Goal: Task Accomplishment & Management: Manage account settings

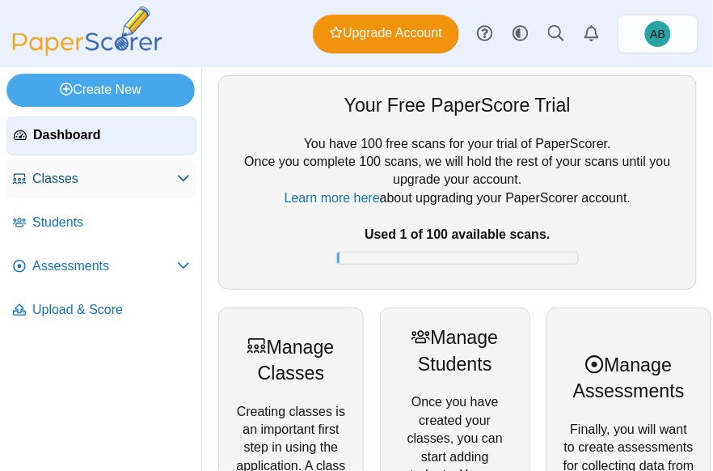
click at [133, 175] on span "Classes" at bounding box center [104, 179] width 145 height 18
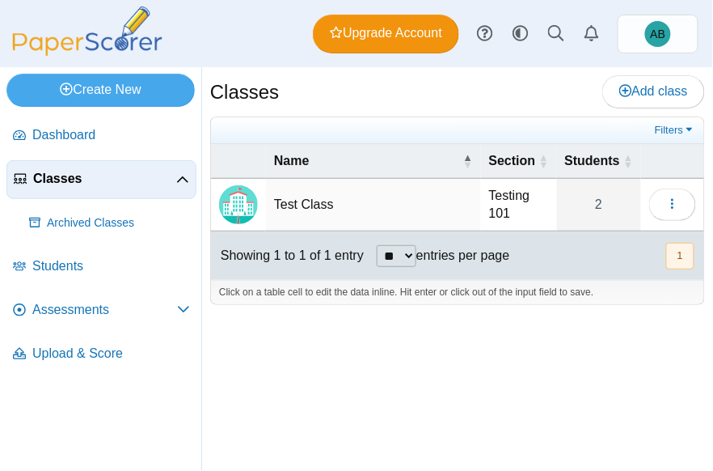
click at [343, 208] on td "Test Class" at bounding box center [373, 205] width 215 height 53
click at [660, 200] on button "button" at bounding box center [672, 204] width 47 height 32
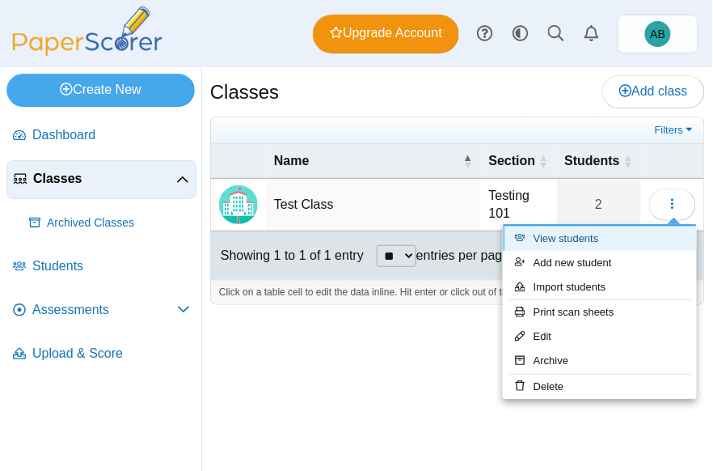
click at [611, 228] on link "View students" at bounding box center [600, 238] width 194 height 24
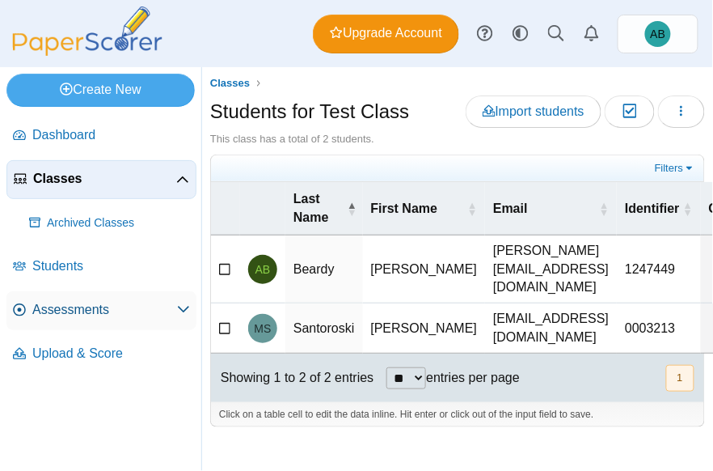
click at [109, 302] on span "Assessments" at bounding box center [104, 310] width 145 height 18
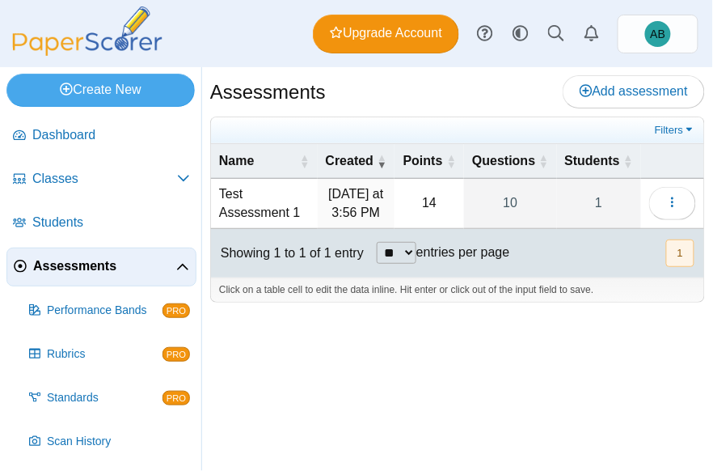
click at [302, 217] on td "Test Assessment 1" at bounding box center [264, 204] width 107 height 50
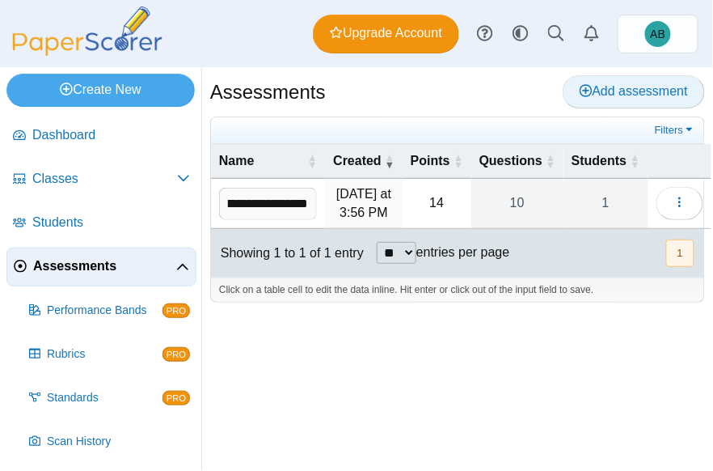
click at [611, 89] on span "Add assessment" at bounding box center [634, 91] width 108 height 14
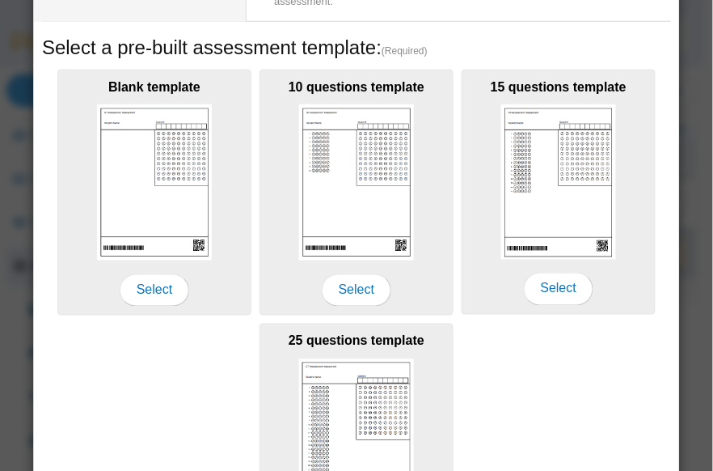
scroll to position [269, 0]
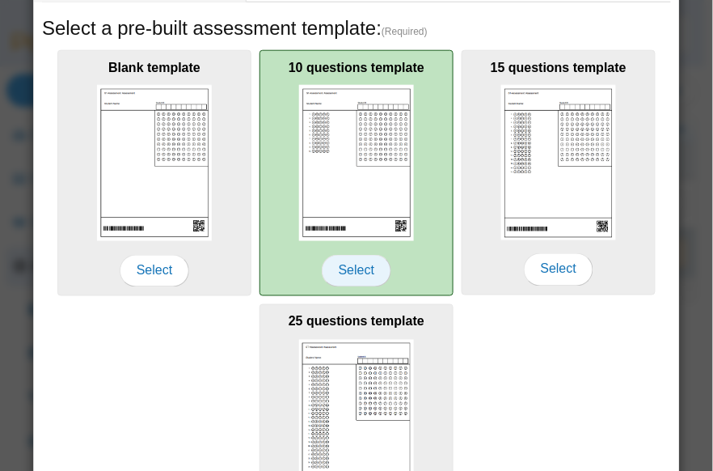
click at [373, 278] on span "Select" at bounding box center [357, 271] width 70 height 32
click at [358, 267] on span "Select" at bounding box center [357, 271] width 70 height 32
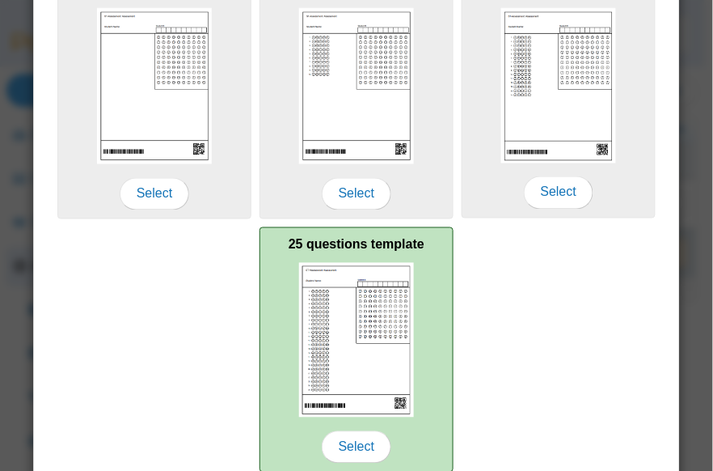
scroll to position [408, 0]
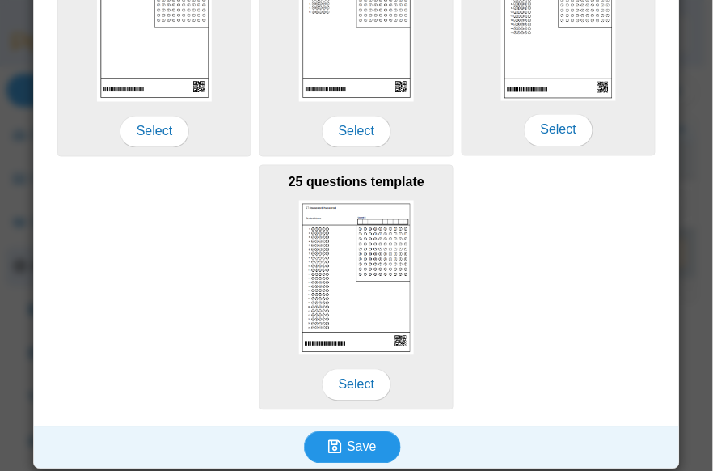
click at [365, 440] on span "Save" at bounding box center [361, 447] width 29 height 14
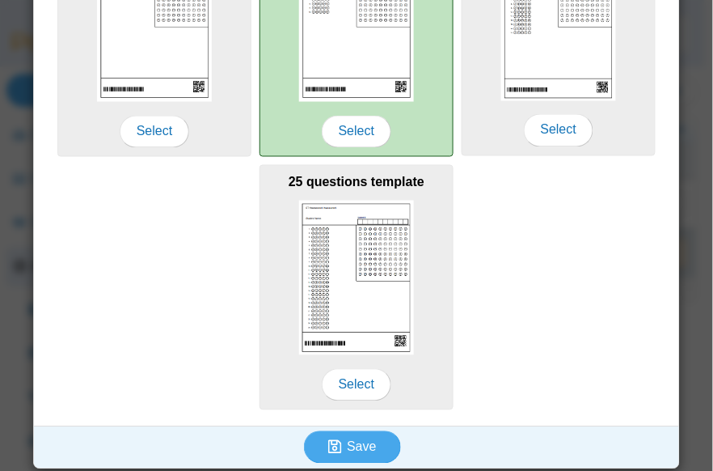
scroll to position [0, 0]
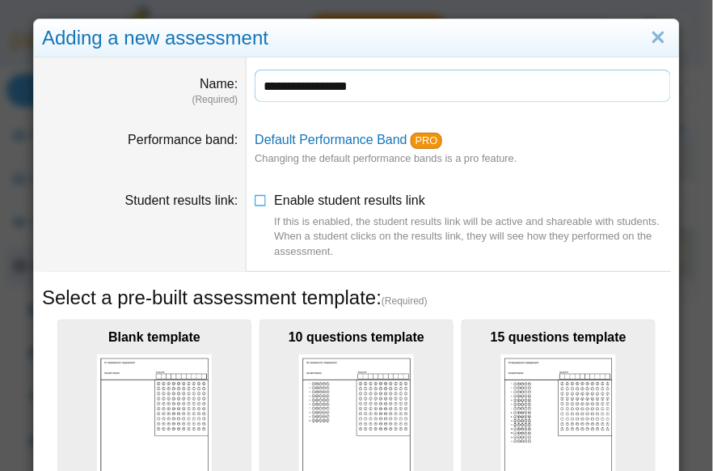
type input "**********"
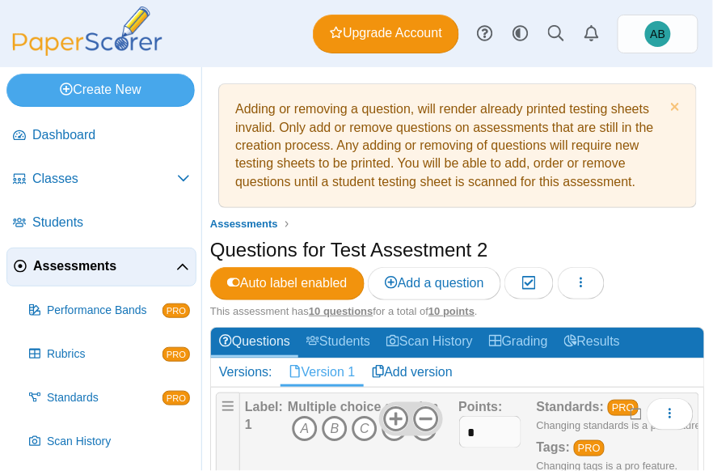
scroll to position [215, 0]
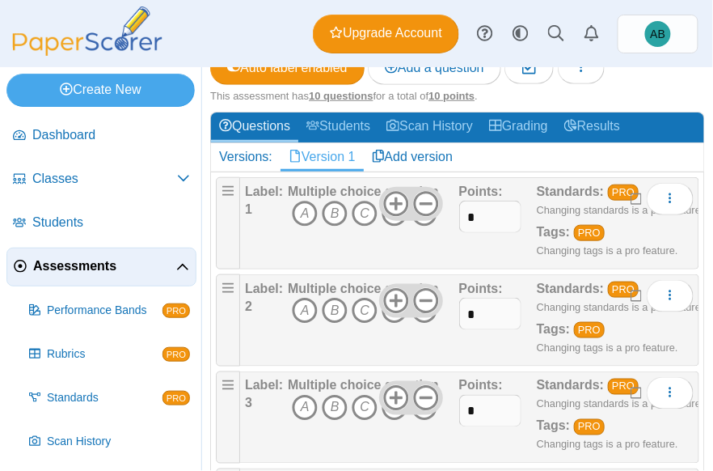
click at [247, 59] on div "Dashboard Classes Archived classes Students Assessments" at bounding box center [356, 33] width 713 height 67
click at [257, 20] on div "Dashboard Classes Archived classes Students Assessments" at bounding box center [356, 33] width 713 height 67
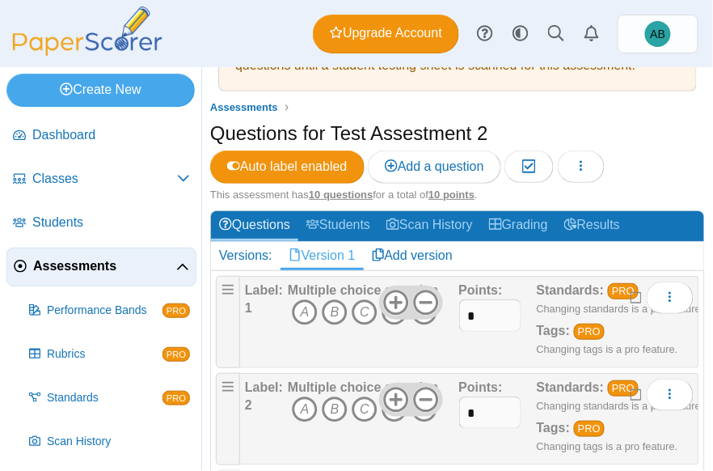
scroll to position [0, 0]
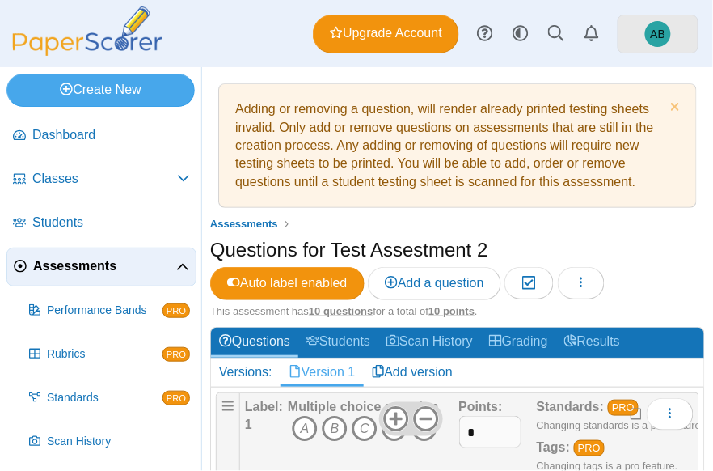
click at [644, 40] on link "AB" at bounding box center [658, 34] width 81 height 39
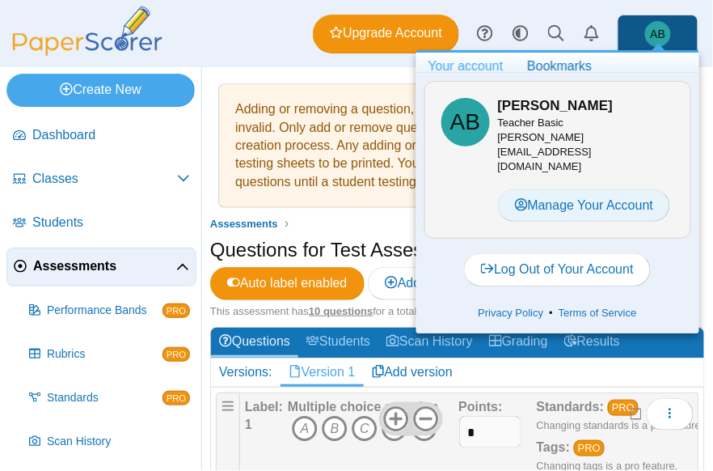
click at [595, 189] on link "Manage Your Account" at bounding box center [584, 205] width 173 height 32
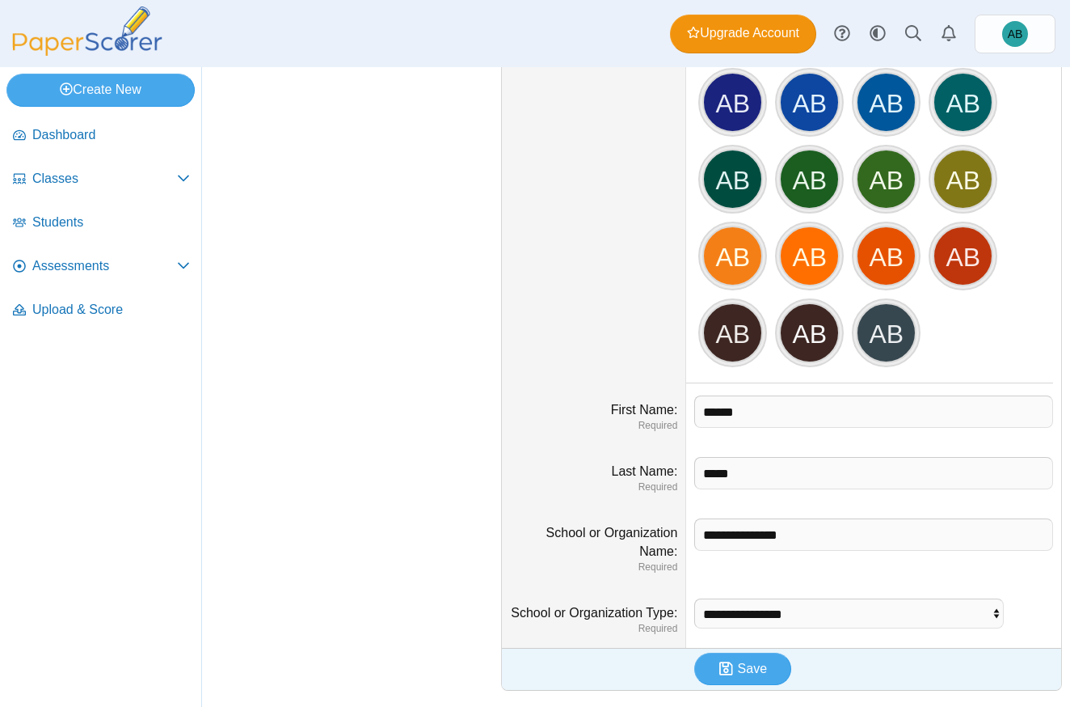
scroll to position [412, 0]
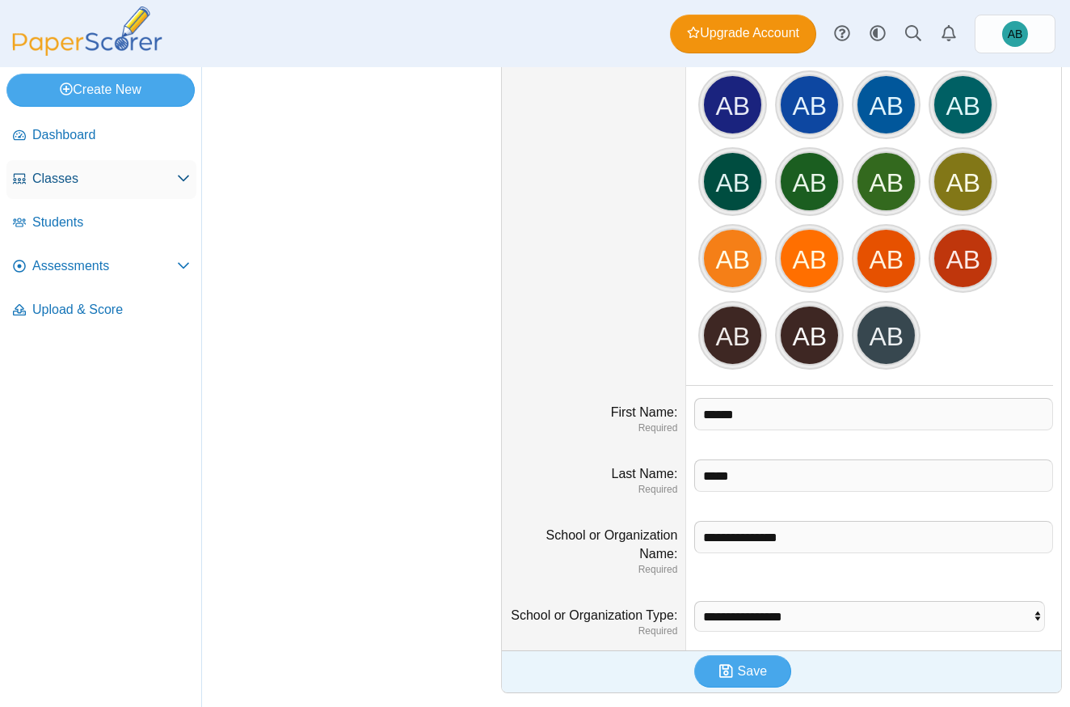
click at [116, 188] on link "Classes" at bounding box center [101, 179] width 190 height 39
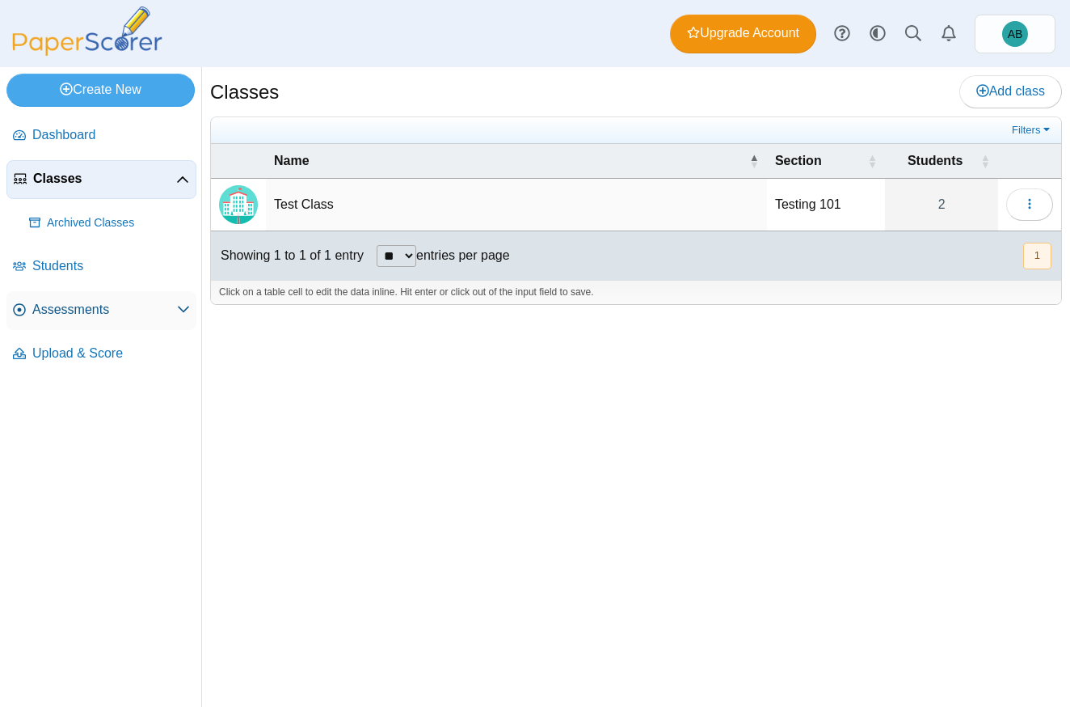
click at [112, 308] on span "Assessments" at bounding box center [104, 310] width 145 height 18
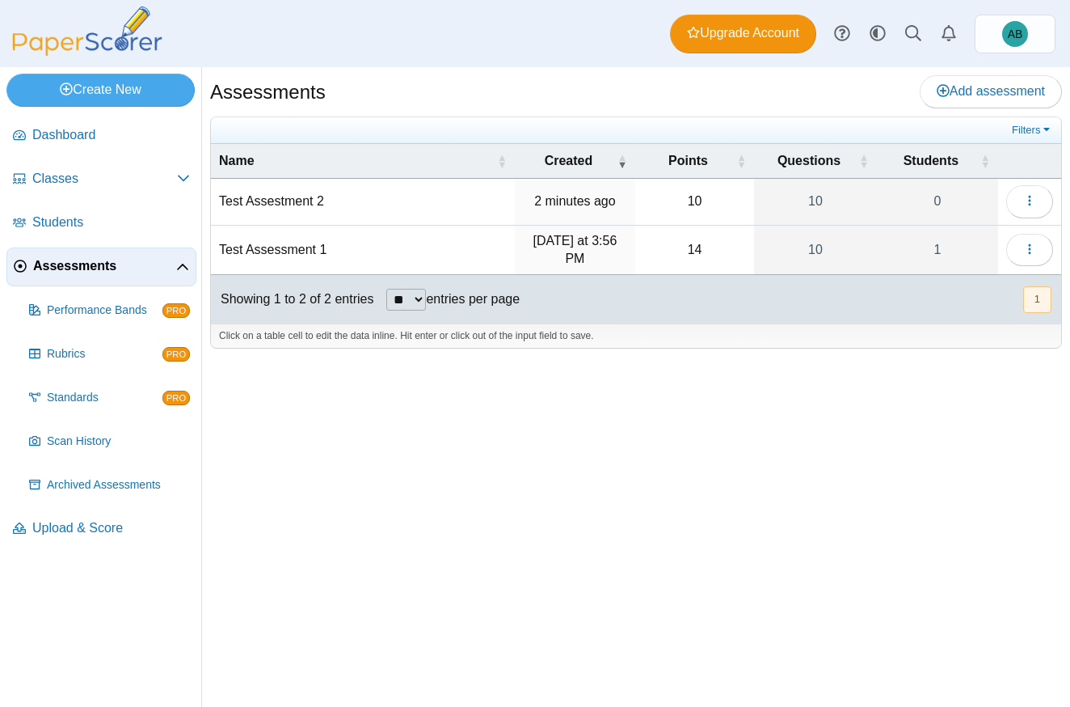
click at [429, 202] on td "Test Assestment 2" at bounding box center [363, 202] width 304 height 46
click at [1015, 192] on button "button" at bounding box center [1029, 201] width 47 height 32
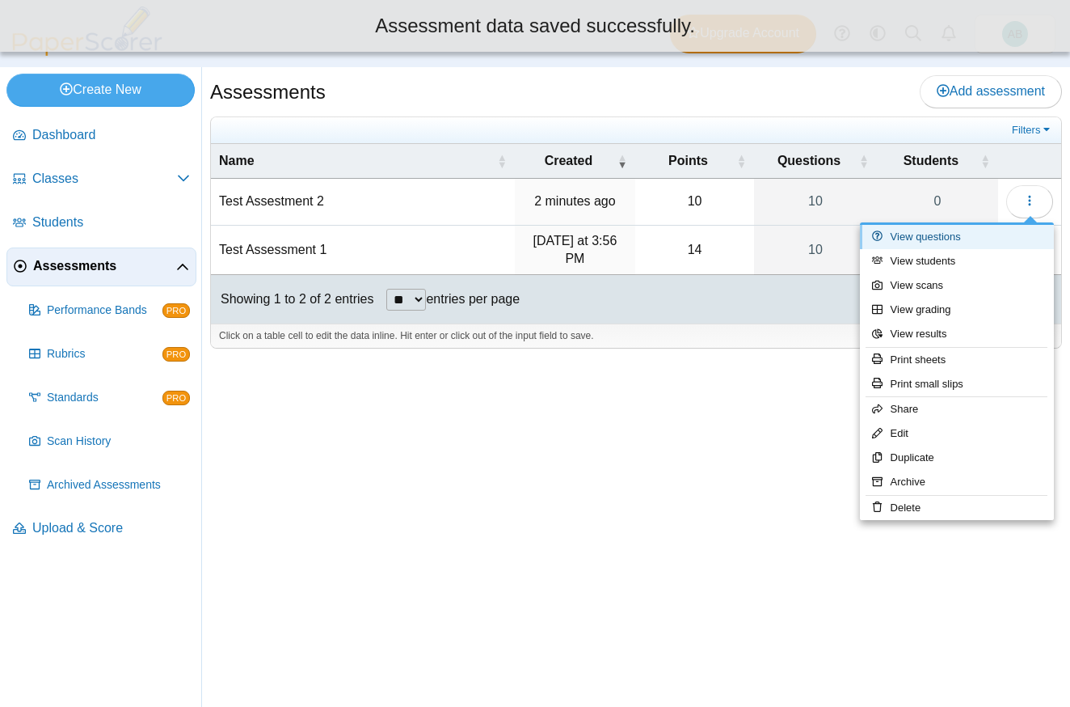
click at [962, 226] on link "View questions" at bounding box center [957, 237] width 194 height 24
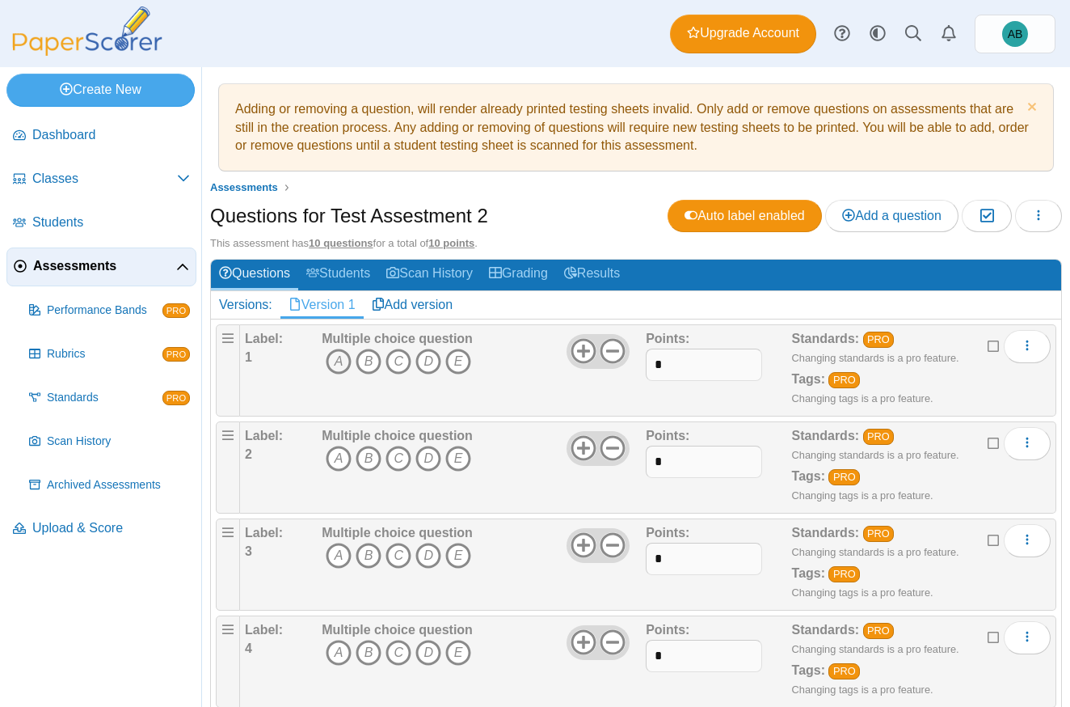
click at [347, 361] on icon "A" at bounding box center [339, 361] width 26 height 26
click at [375, 447] on icon "B" at bounding box center [369, 458] width 26 height 26
click at [395, 449] on icon "C" at bounding box center [399, 458] width 26 height 26
click at [341, 271] on link "Students" at bounding box center [338, 275] width 80 height 30
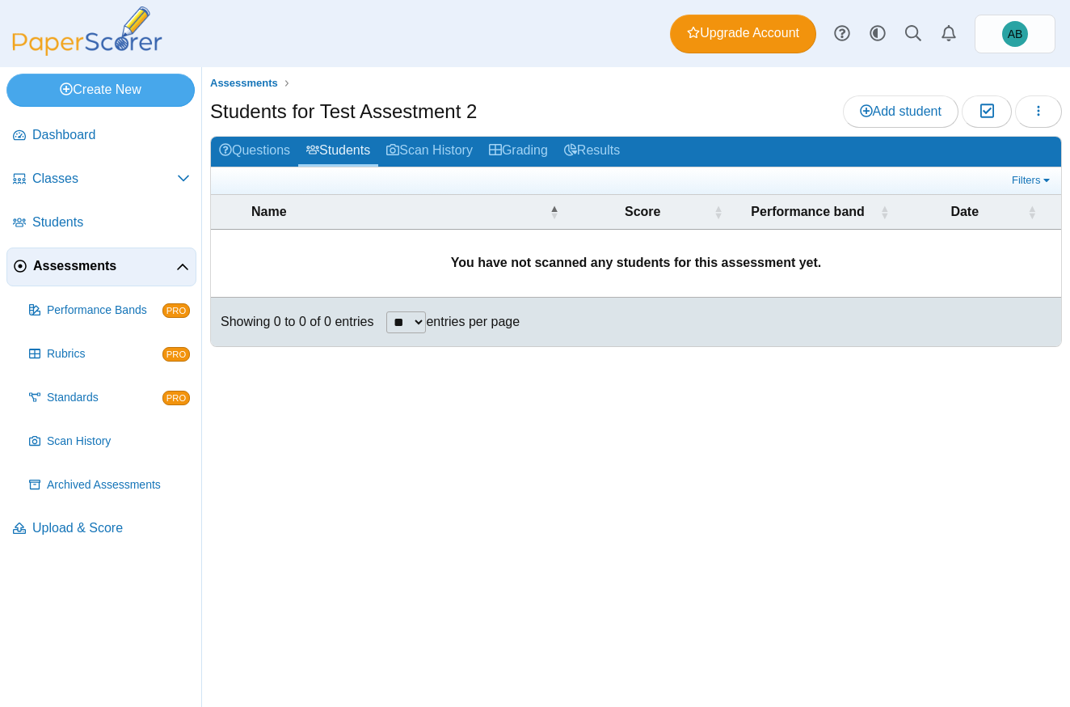
click at [110, 273] on span "Assessments" at bounding box center [104, 266] width 143 height 18
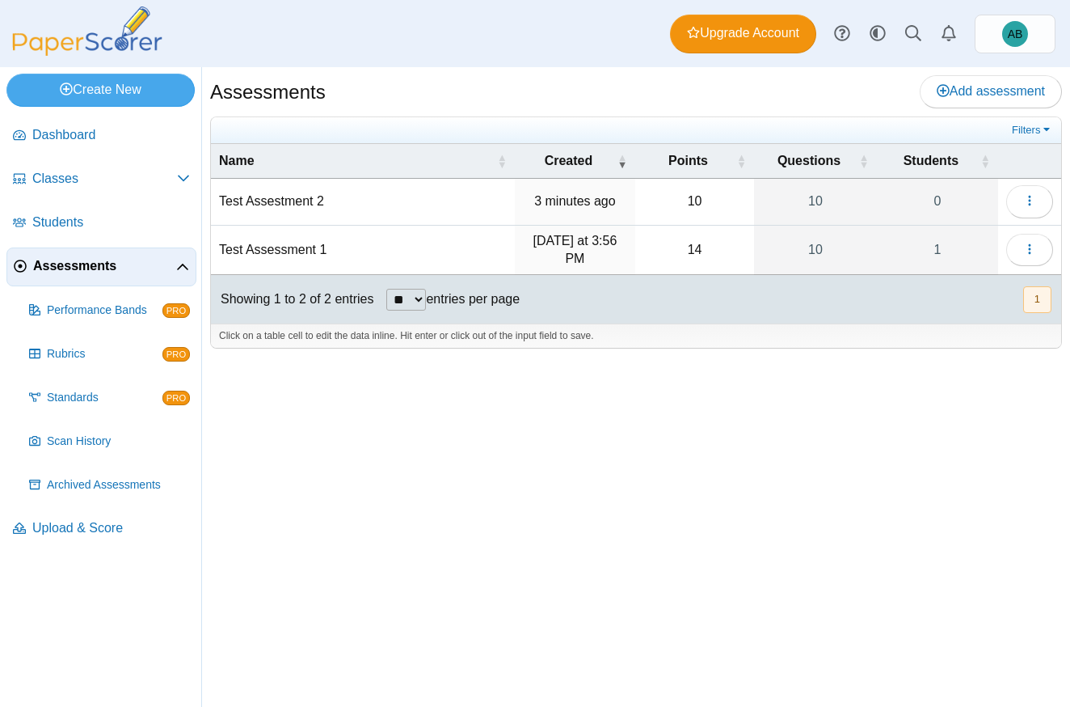
click at [363, 254] on td "Test Assessment 1" at bounding box center [363, 251] width 304 height 50
click at [1032, 243] on icon "button" at bounding box center [1029, 249] width 13 height 13
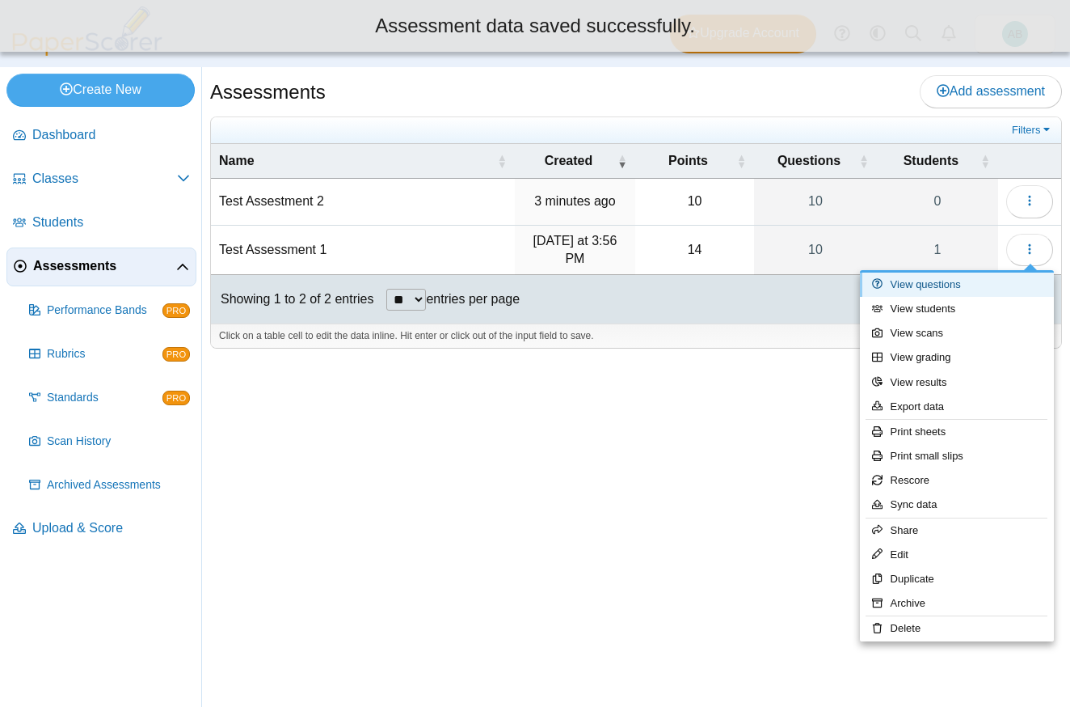
click at [942, 287] on link "View questions" at bounding box center [957, 284] width 194 height 24
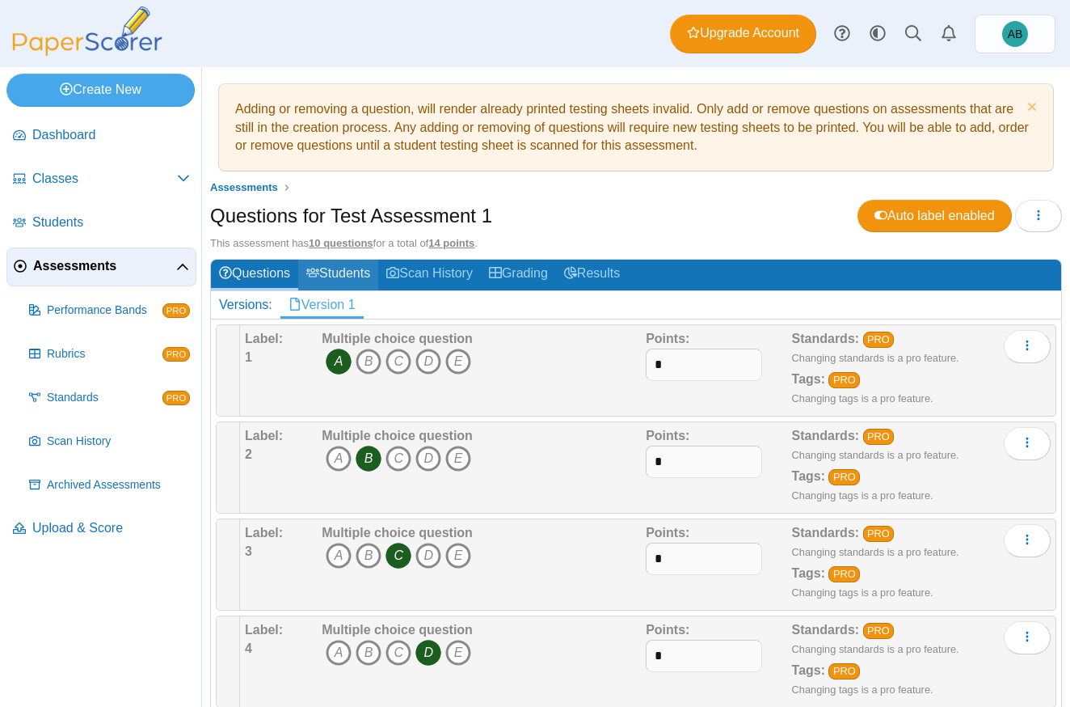
click at [342, 275] on link "Students" at bounding box center [338, 275] width 80 height 30
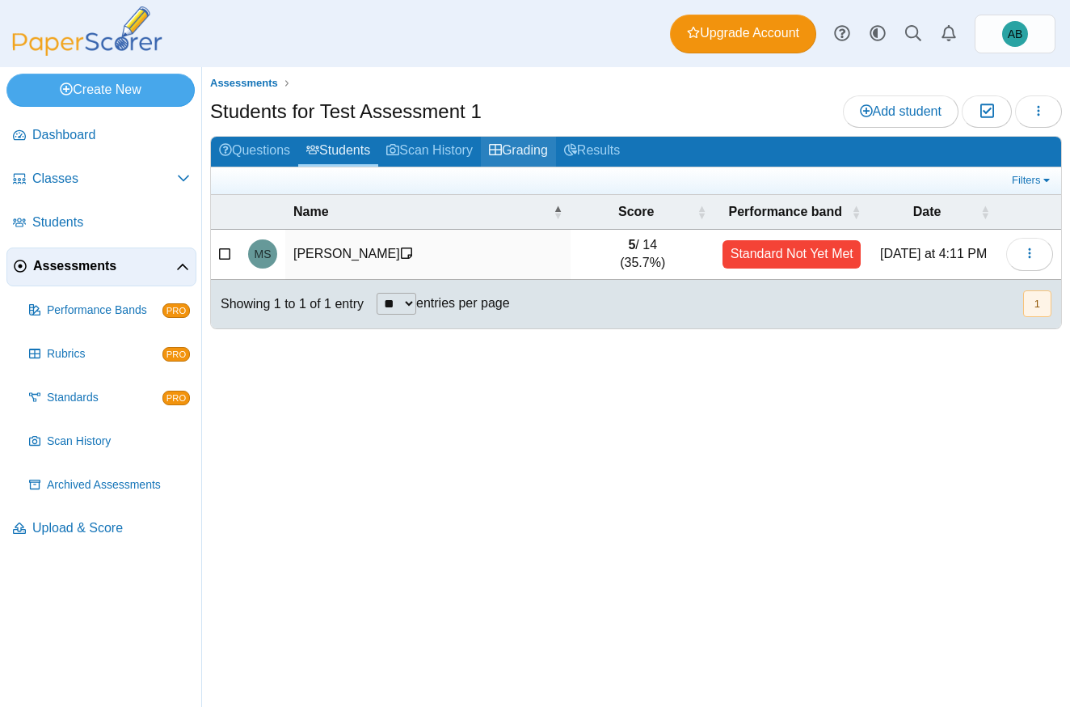
click at [538, 154] on link "Grading" at bounding box center [518, 152] width 75 height 30
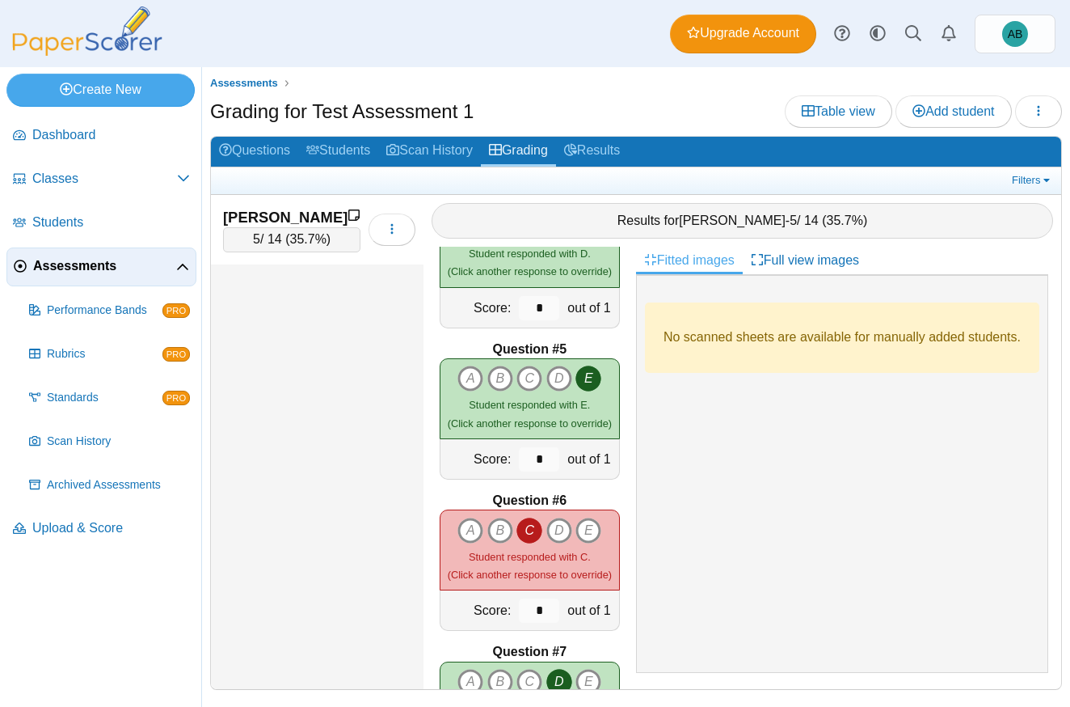
scroll to position [647, 0]
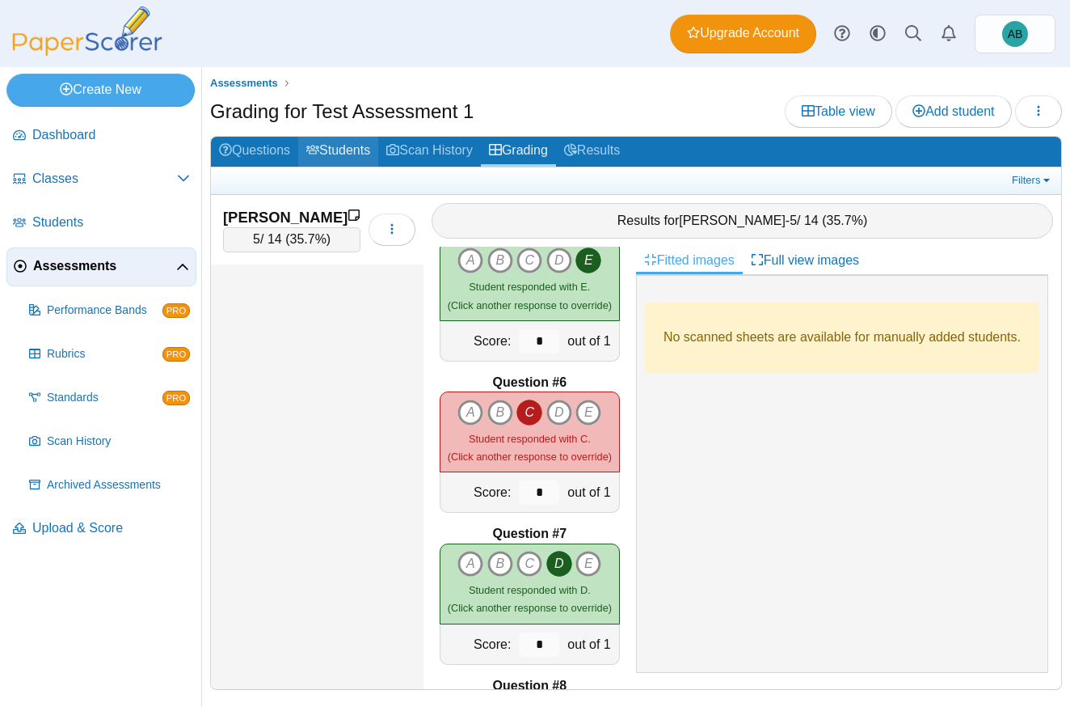
click at [373, 151] on link "Students" at bounding box center [338, 152] width 80 height 30
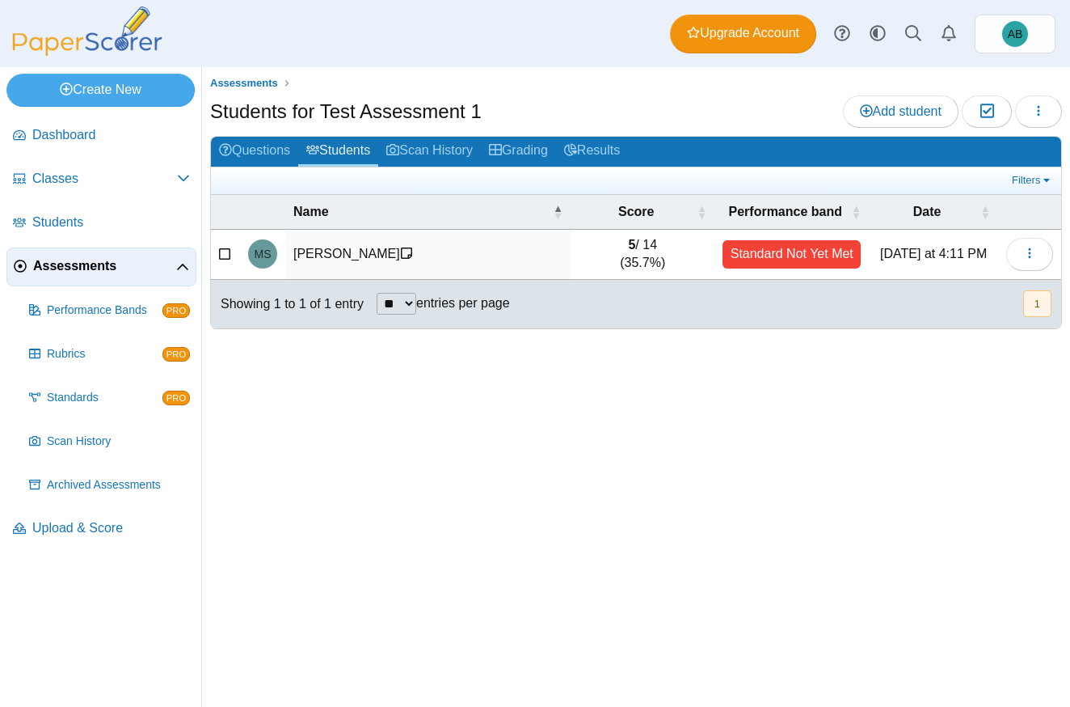
click at [112, 272] on span "Assessments" at bounding box center [104, 266] width 143 height 18
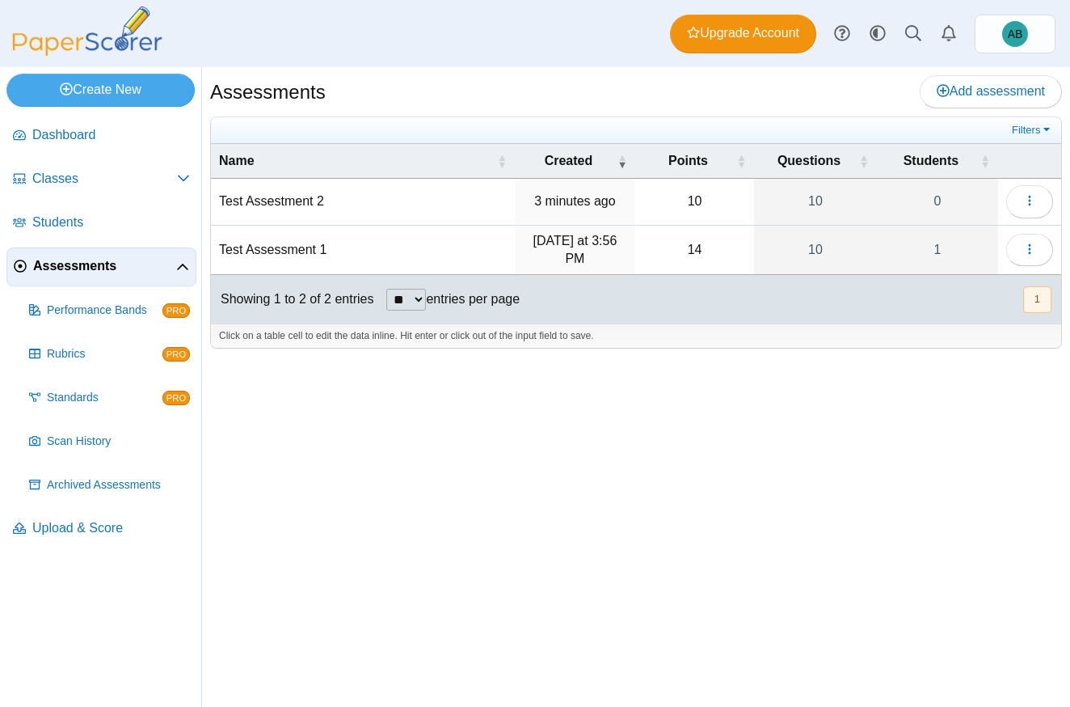
click at [440, 197] on td "Test Assestment 2" at bounding box center [363, 202] width 304 height 46
click at [1032, 196] on icon "button" at bounding box center [1029, 200] width 13 height 13
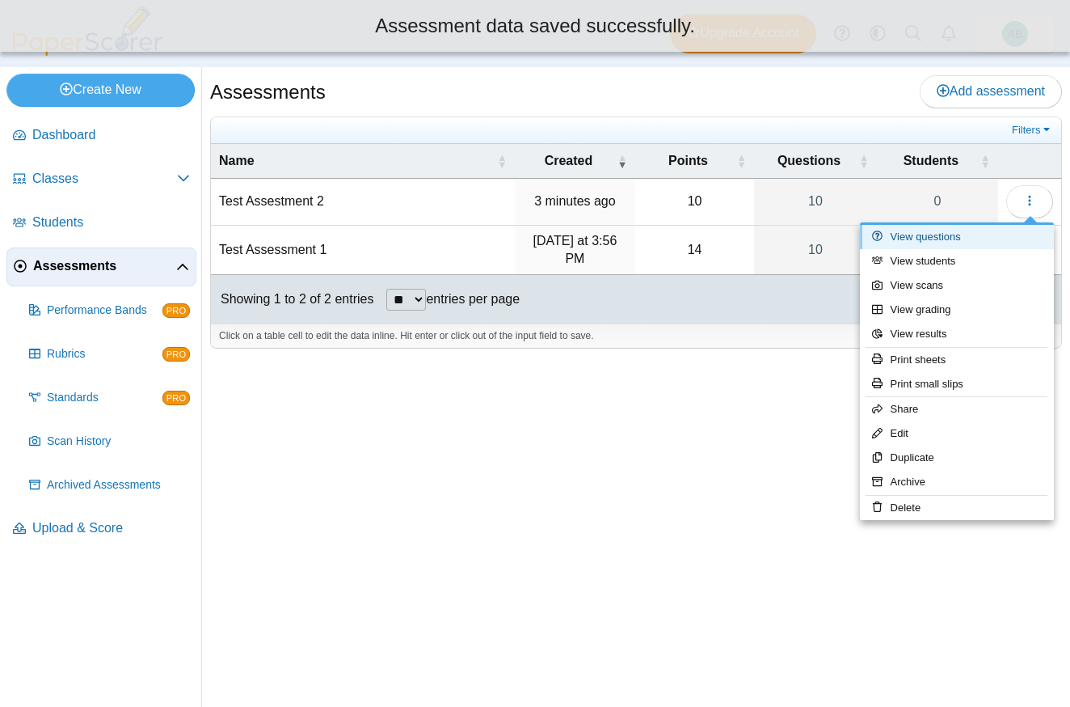
click at [941, 234] on link "View questions" at bounding box center [957, 237] width 194 height 24
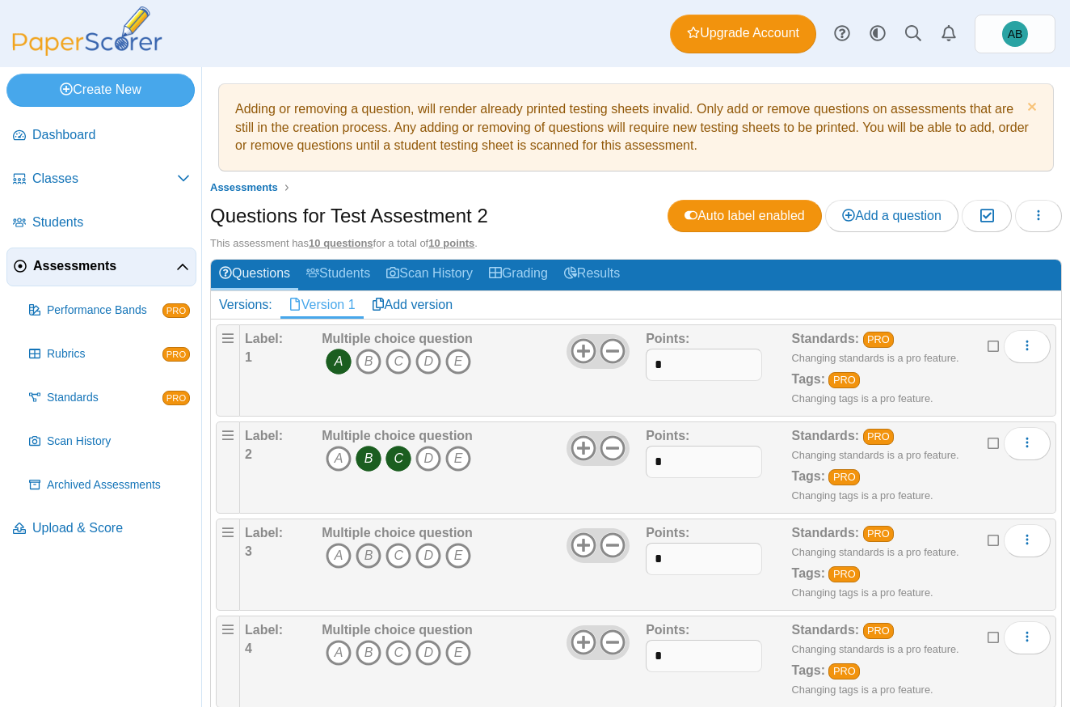
click at [369, 546] on icon "B" at bounding box center [369, 555] width 26 height 26
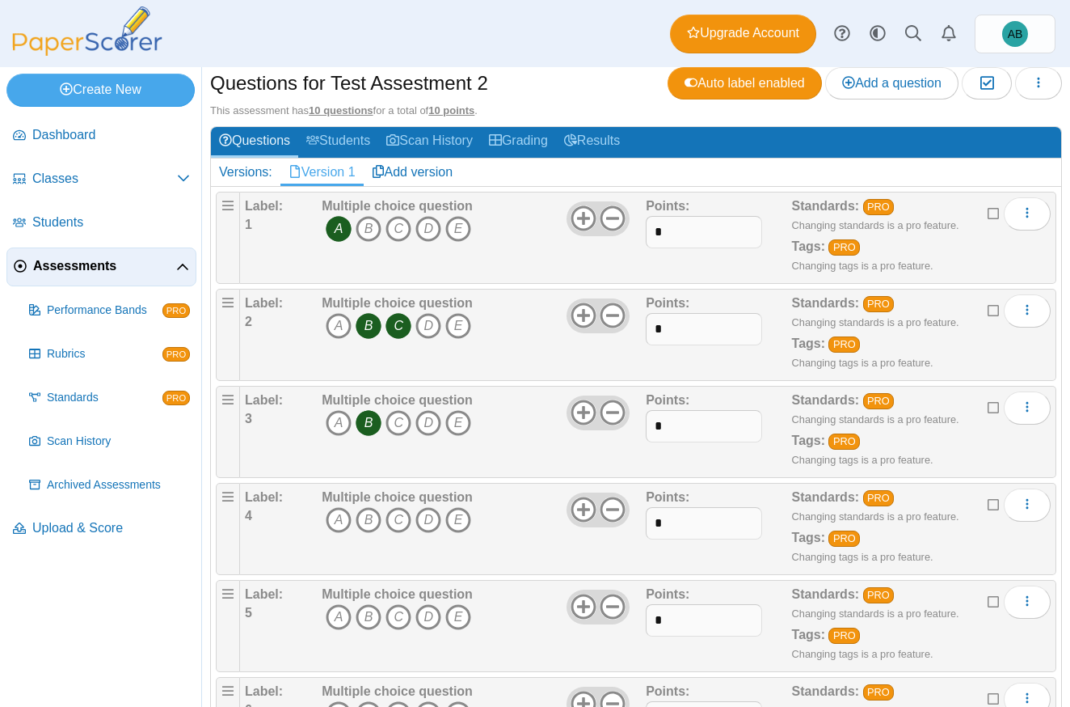
scroll to position [404, 0]
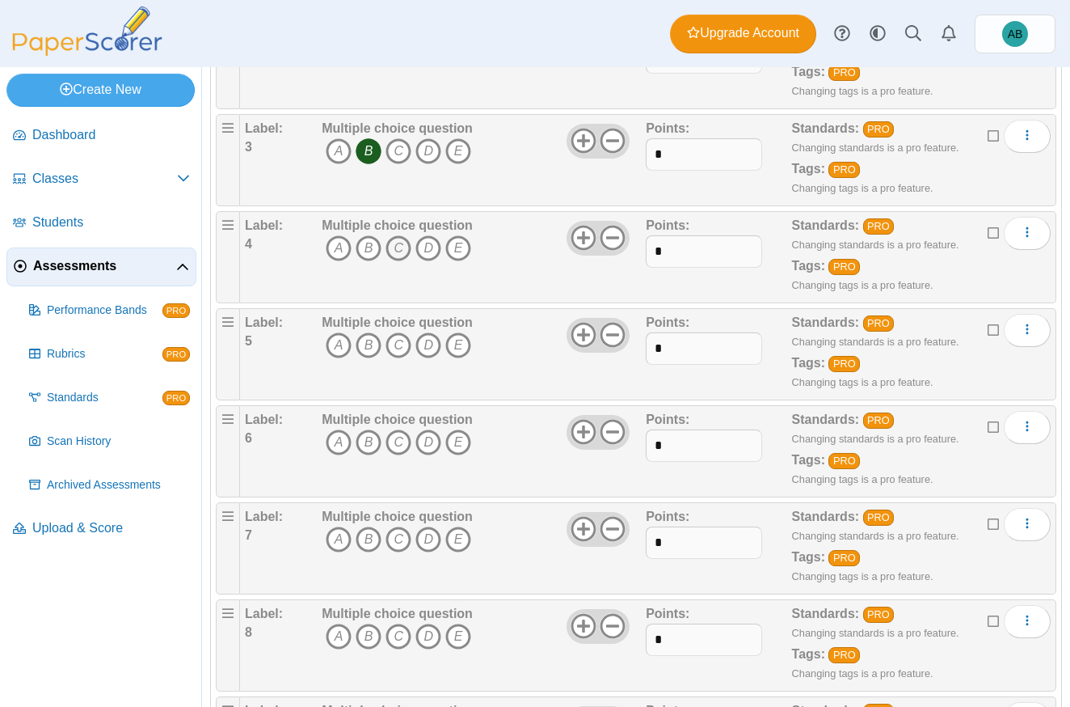
click at [403, 238] on icon "C" at bounding box center [399, 248] width 26 height 26
click at [395, 332] on icon "C" at bounding box center [399, 345] width 26 height 26
click at [339, 432] on icon "A" at bounding box center [339, 442] width 26 height 26
click at [336, 534] on icon "A" at bounding box center [339, 539] width 26 height 26
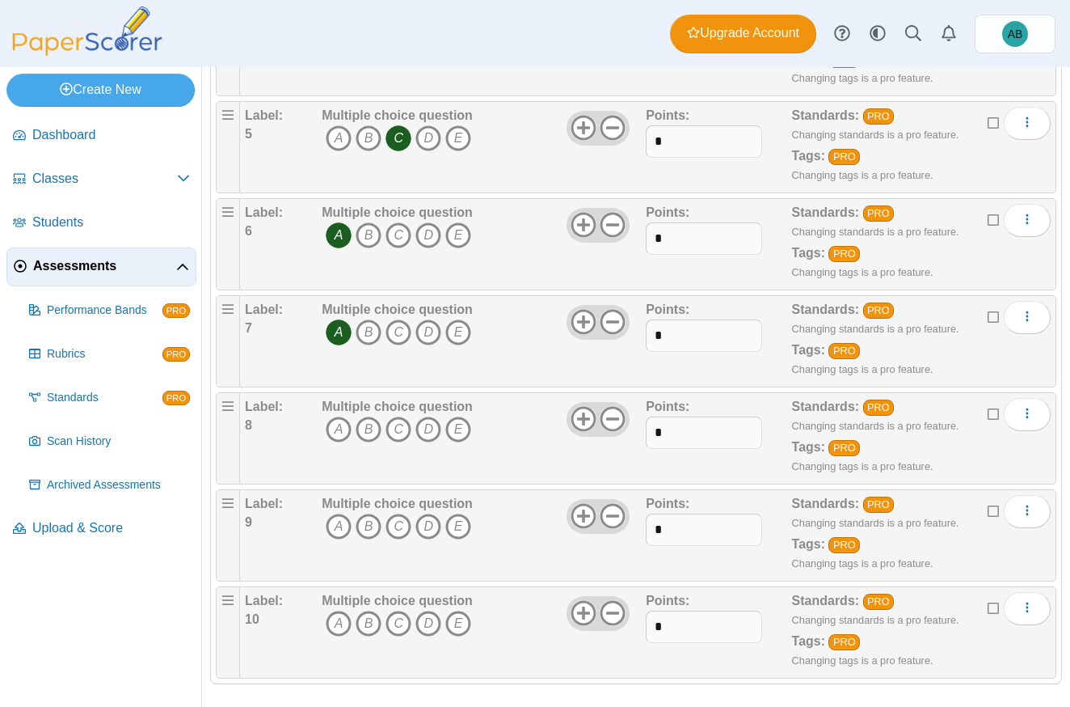
scroll to position [614, 0]
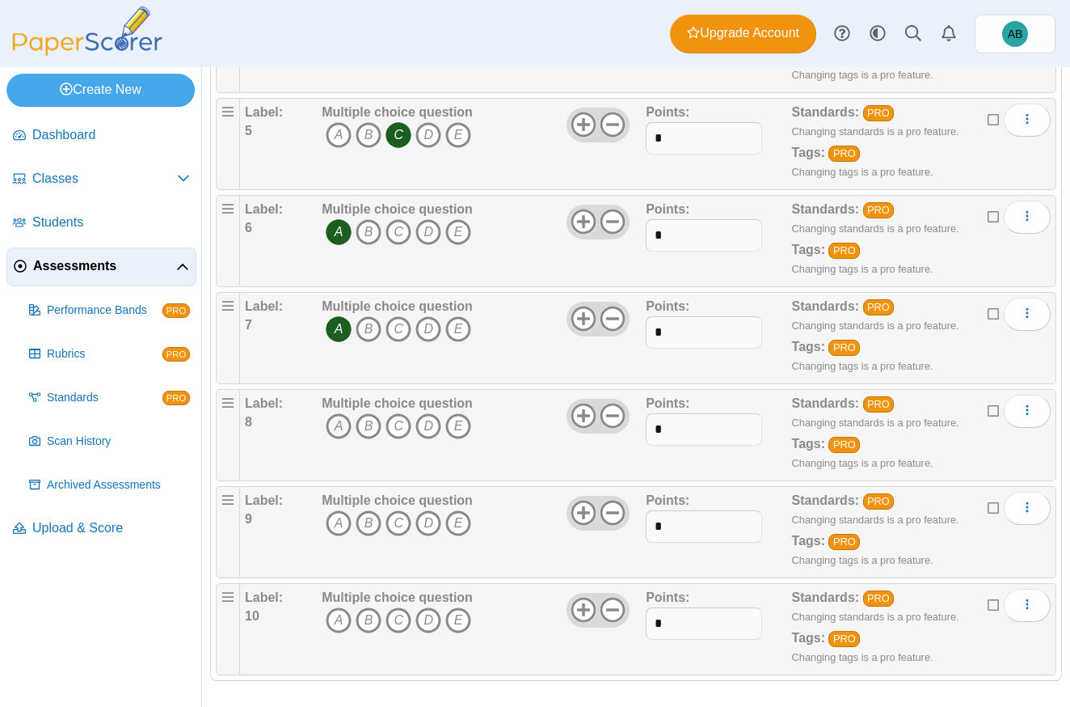
click at [333, 424] on icon "A" at bounding box center [339, 426] width 26 height 26
click at [398, 510] on icon "C" at bounding box center [399, 523] width 26 height 26
click at [424, 610] on icon "D" at bounding box center [429, 620] width 26 height 26
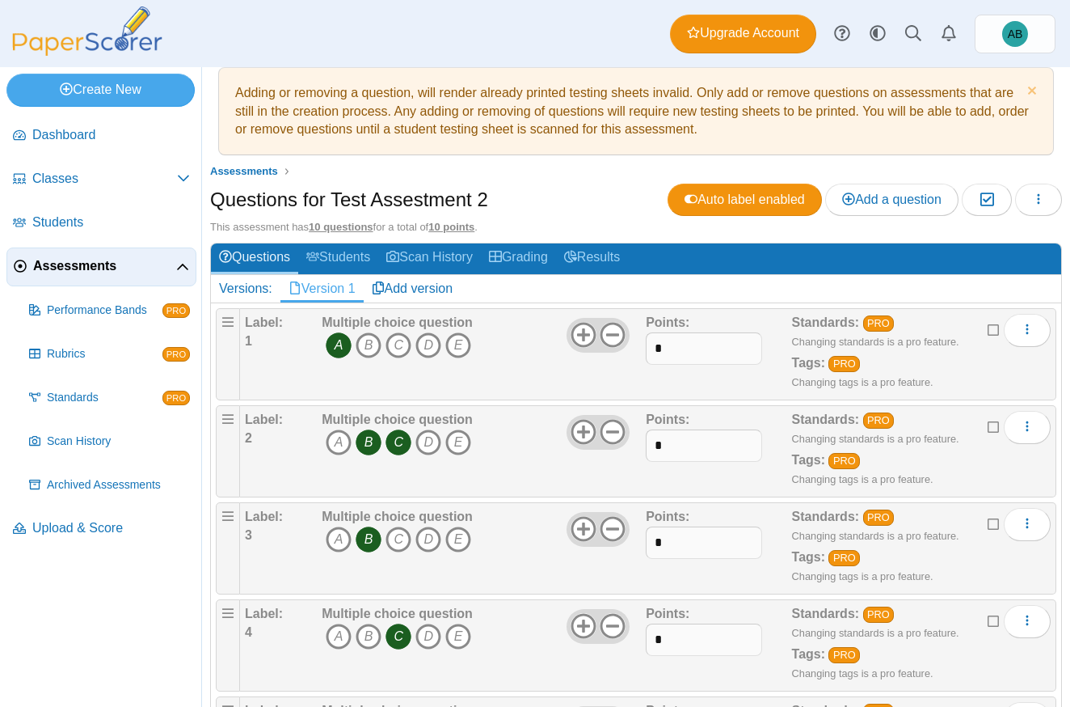
scroll to position [0, 0]
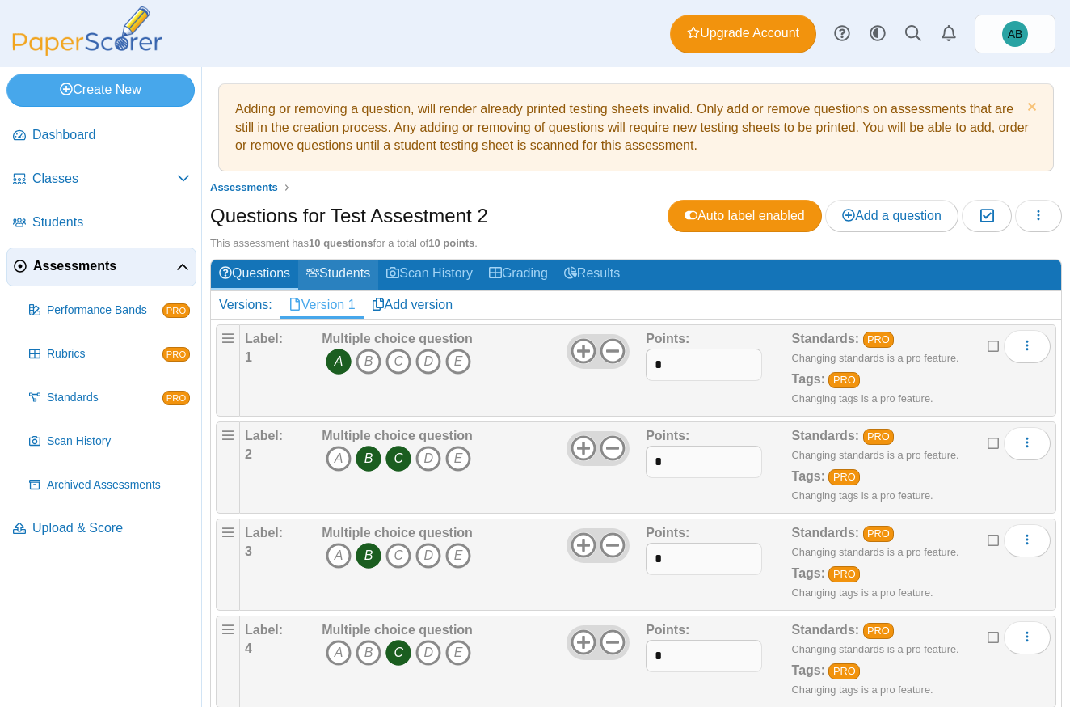
click at [356, 265] on link "Students" at bounding box center [338, 275] width 80 height 30
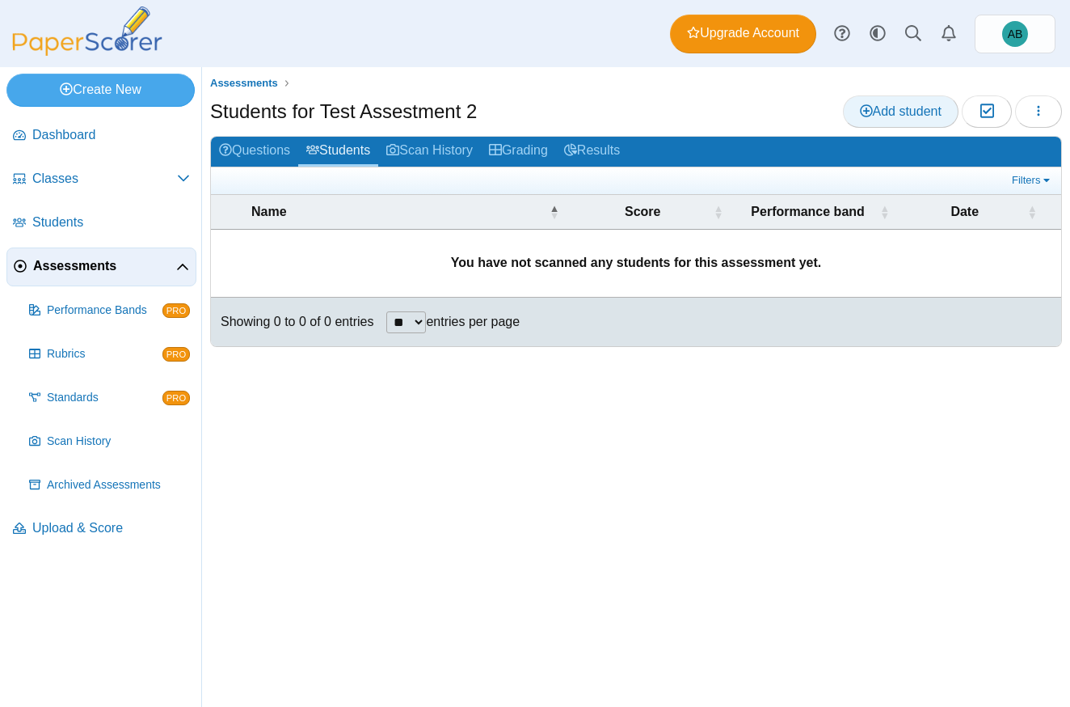
click at [889, 121] on link "Add student" at bounding box center [901, 111] width 116 height 32
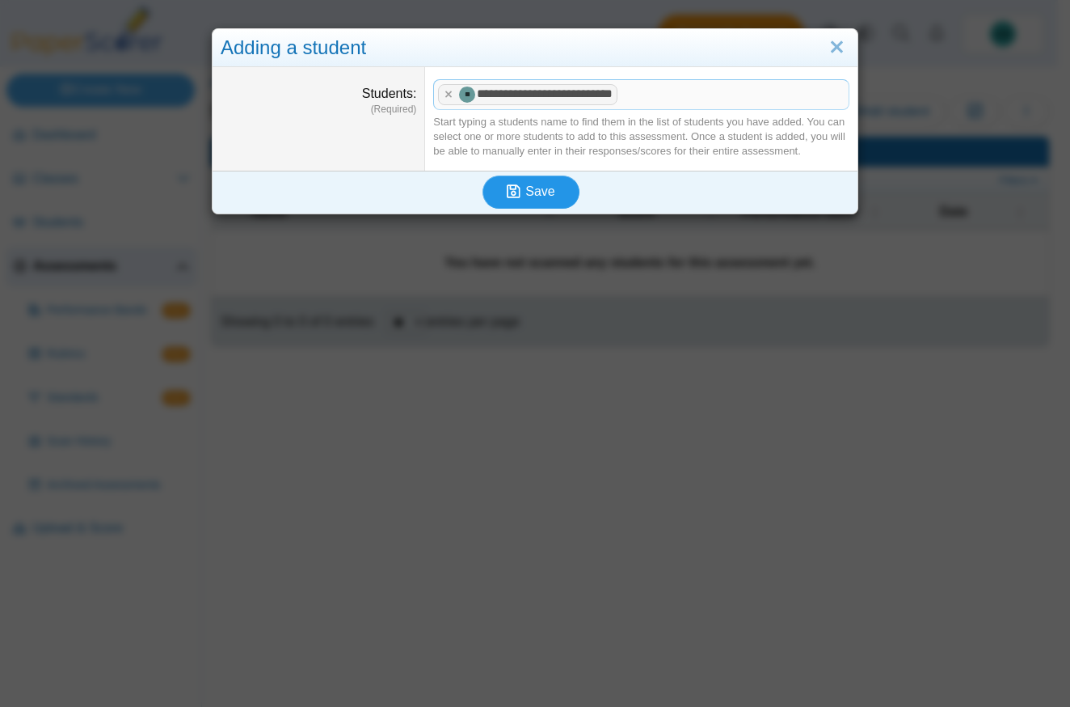
click at [537, 186] on span "Save" at bounding box center [539, 191] width 29 height 14
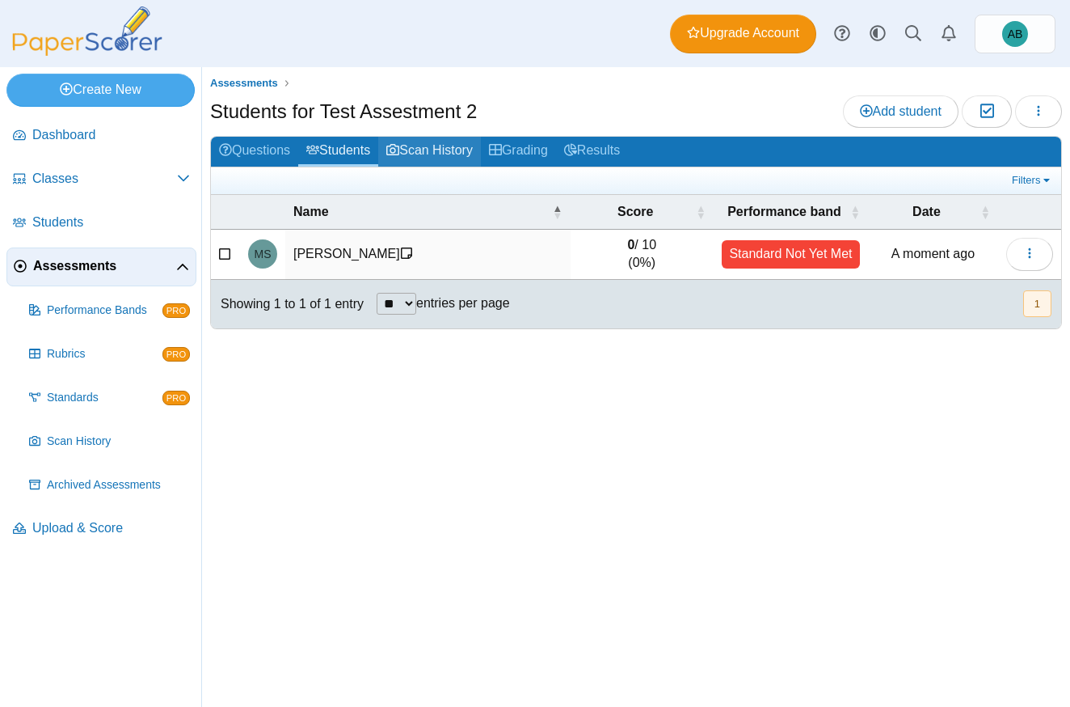
click at [470, 152] on link "Scan History" at bounding box center [429, 152] width 103 height 30
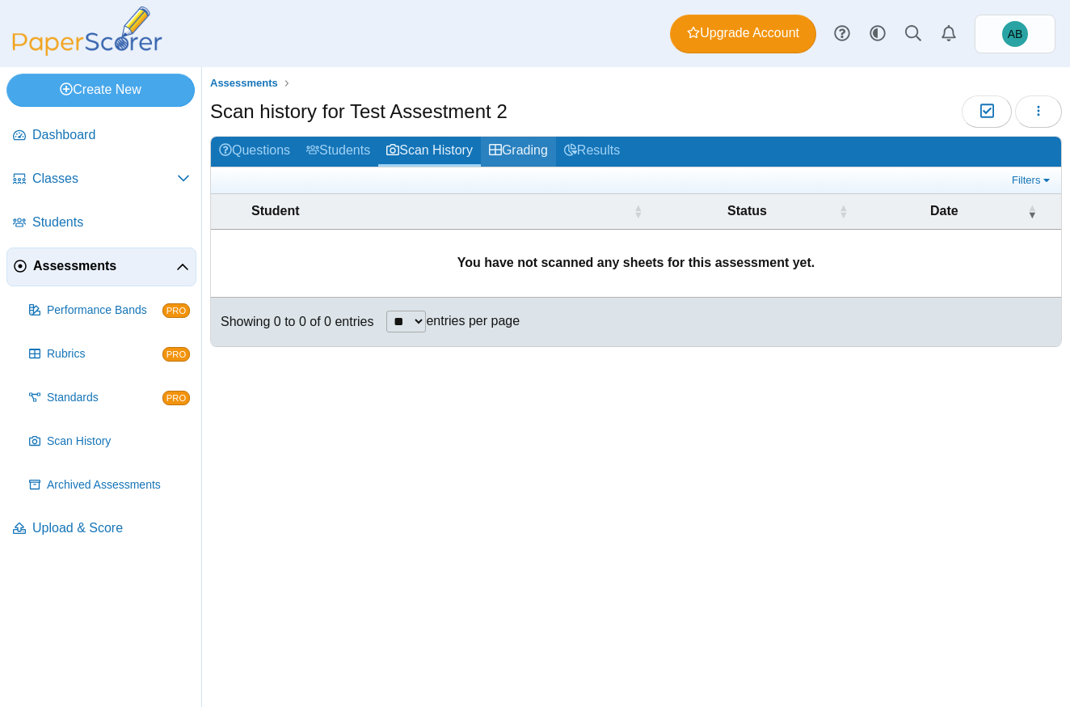
click at [545, 150] on link "Grading" at bounding box center [518, 152] width 75 height 30
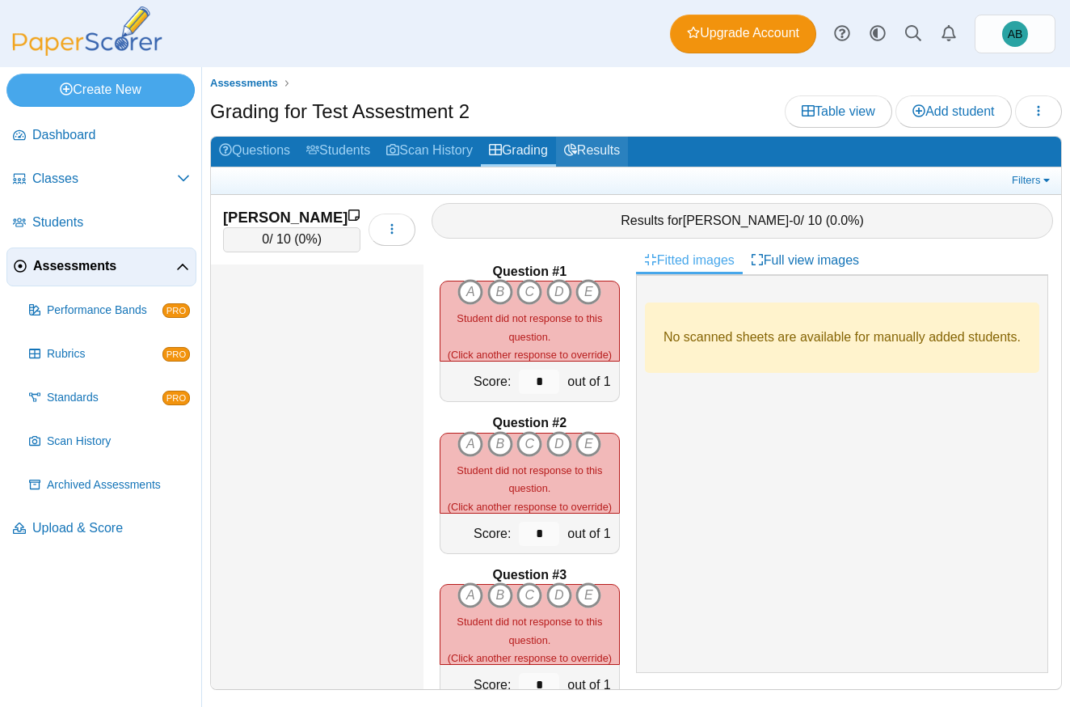
click at [592, 154] on link "Results" at bounding box center [592, 152] width 72 height 30
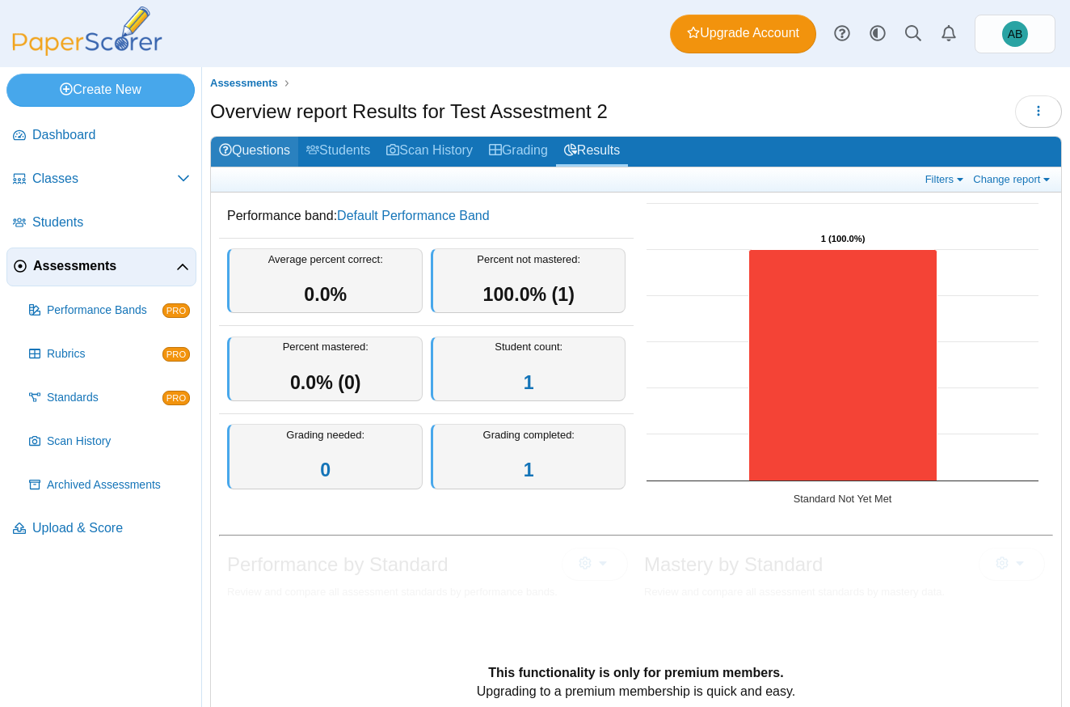
click at [249, 151] on link "Questions" at bounding box center [254, 152] width 87 height 30
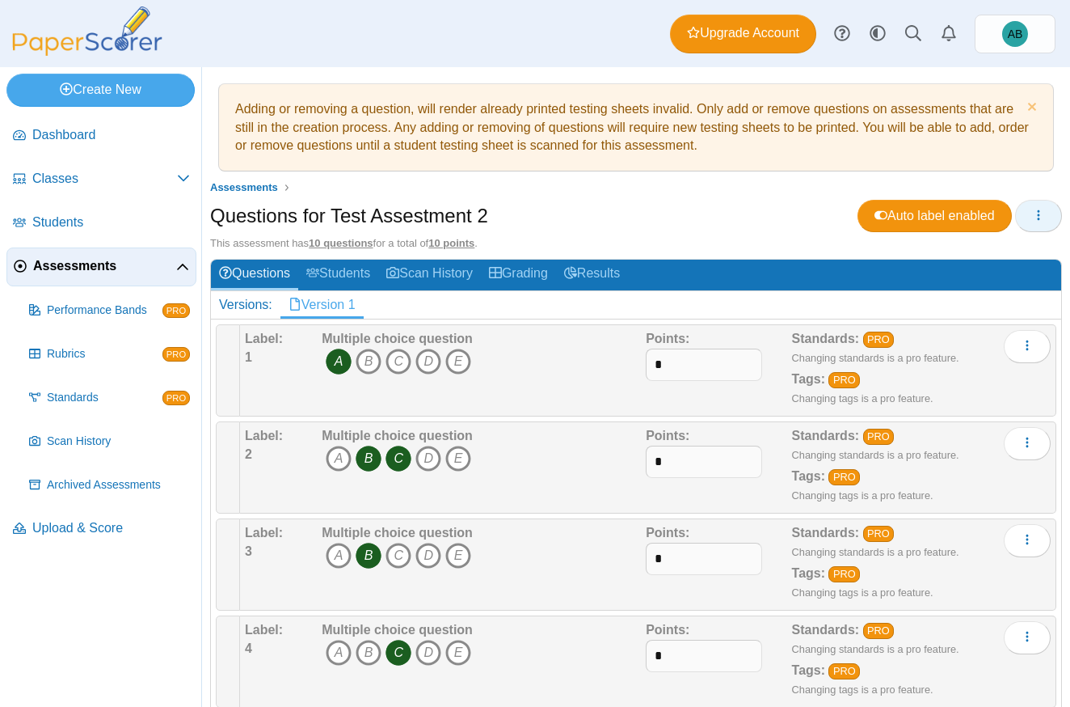
click at [1037, 204] on button "button" at bounding box center [1038, 216] width 47 height 32
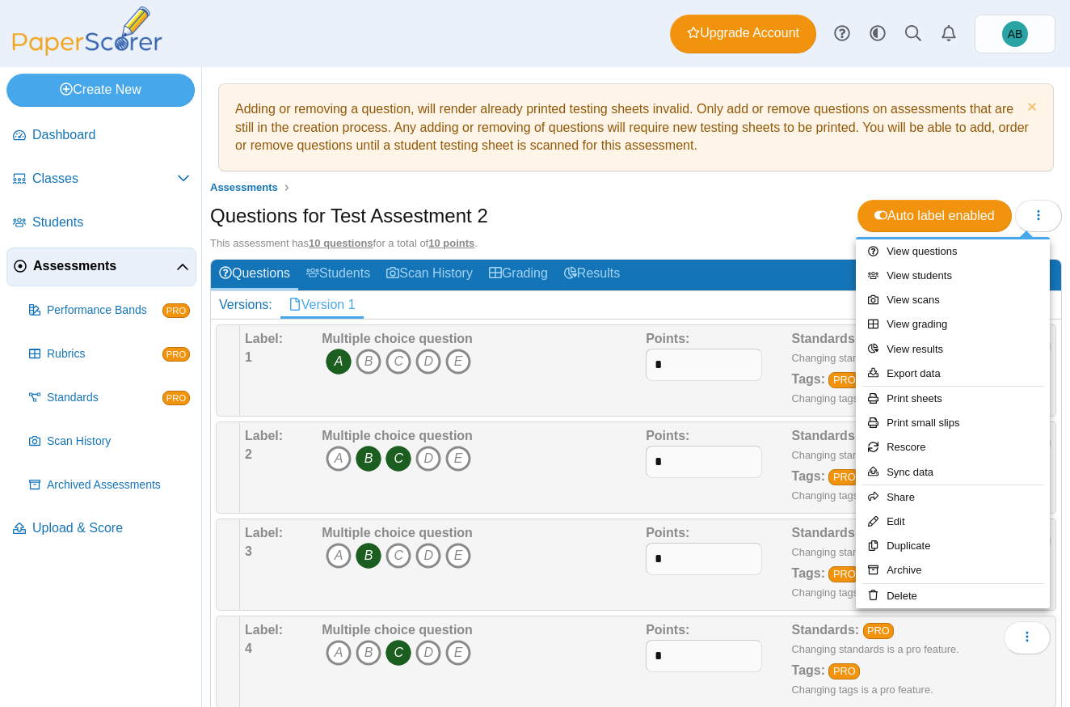
click at [650, 217] on div "Questions for Test Assestment 2 Auto label enabled" at bounding box center [636, 218] width 852 height 36
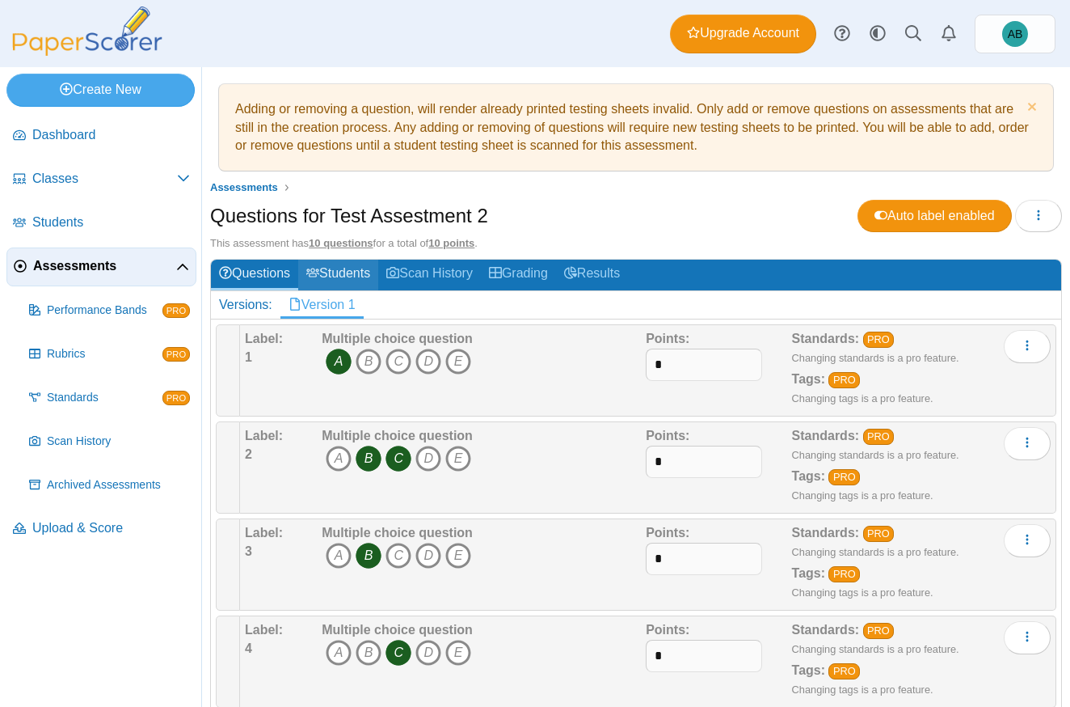
click at [348, 278] on link "Students" at bounding box center [338, 275] width 80 height 30
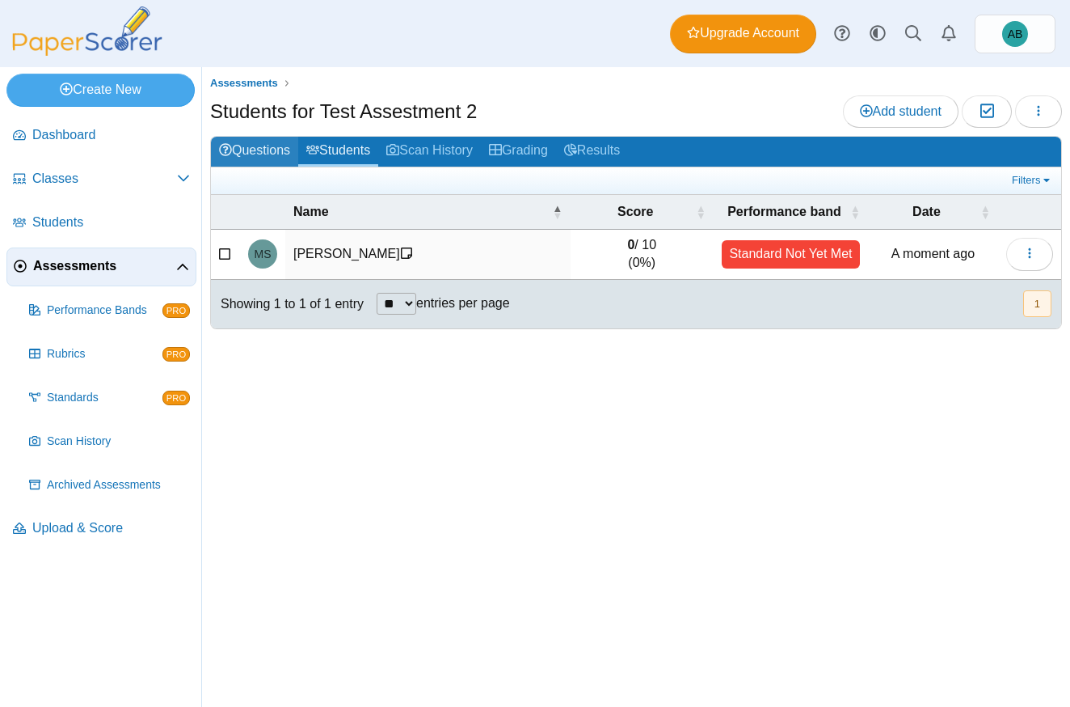
click at [246, 146] on link "Questions" at bounding box center [254, 152] width 87 height 30
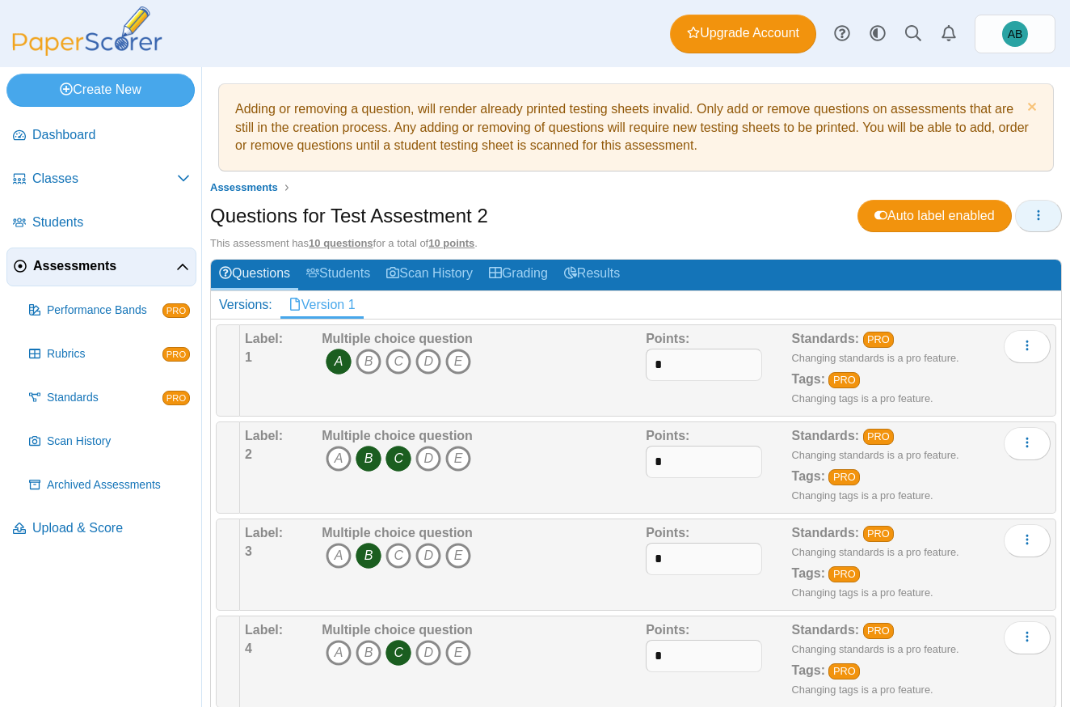
click at [1028, 200] on button "button" at bounding box center [1038, 216] width 47 height 32
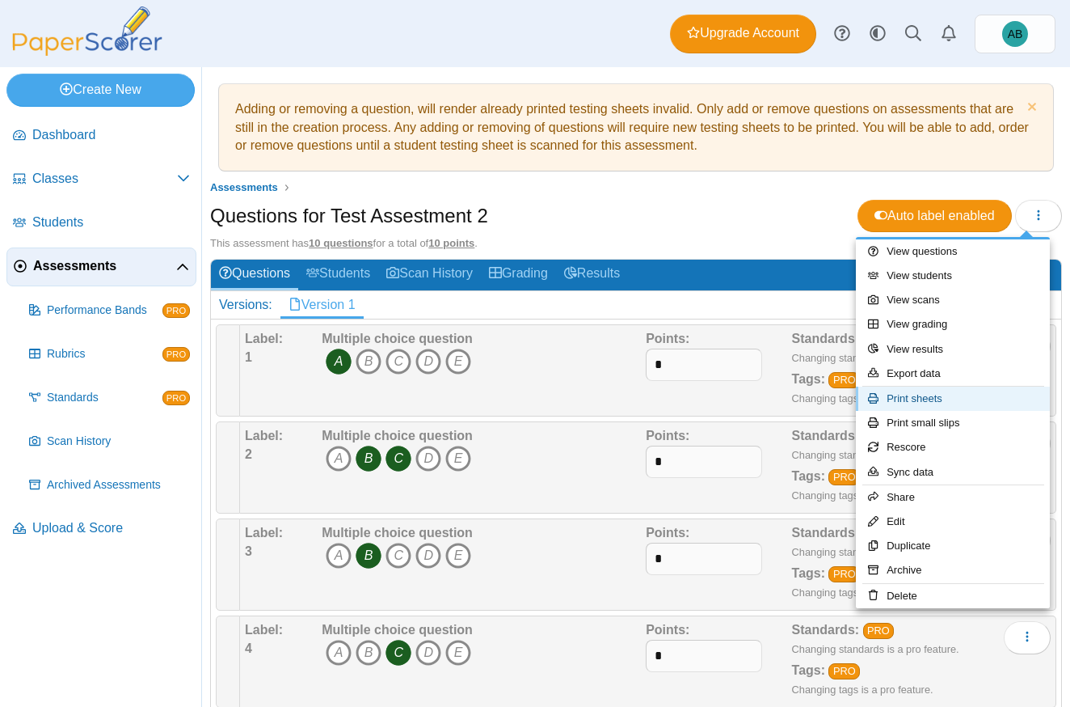
click at [931, 395] on link "Print sheets" at bounding box center [953, 398] width 194 height 24
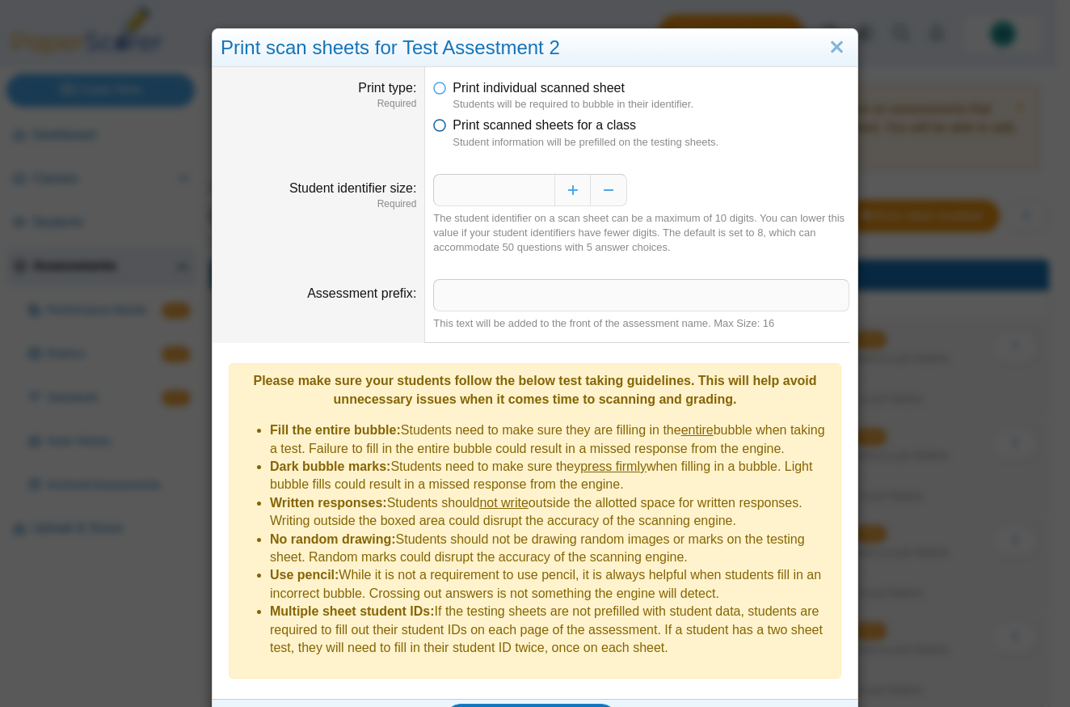
click at [437, 124] on icon at bounding box center [439, 121] width 13 height 11
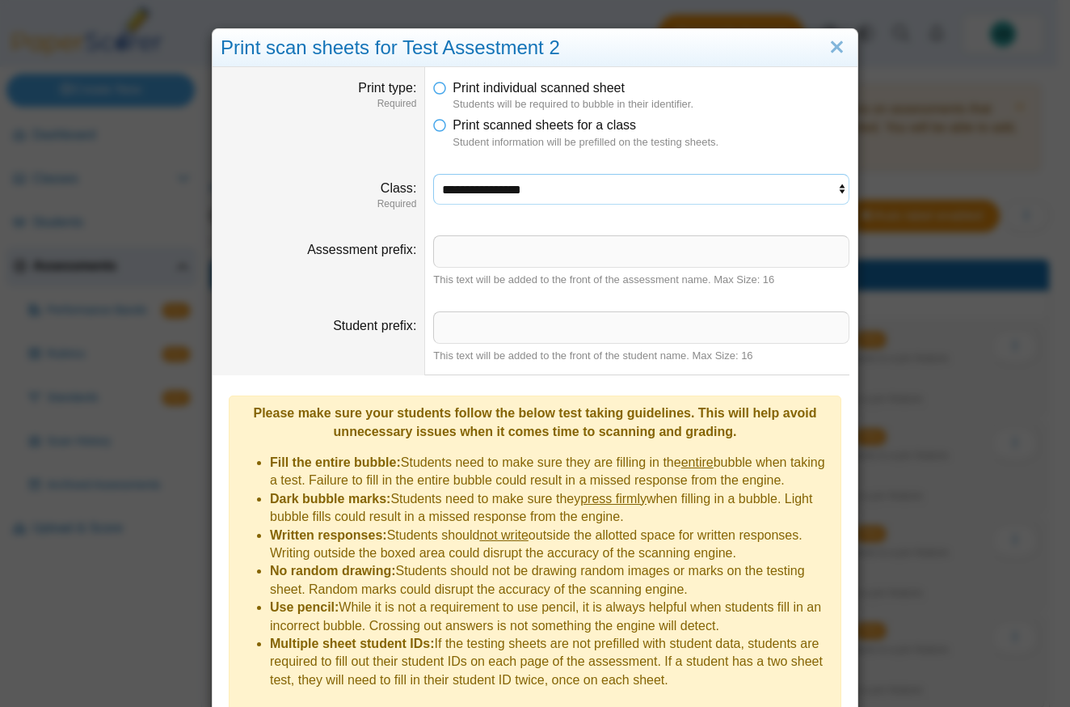
click at [482, 190] on select "**********" at bounding box center [641, 189] width 416 height 31
select select "**********"
click at [433, 174] on select "**********" at bounding box center [641, 189] width 416 height 31
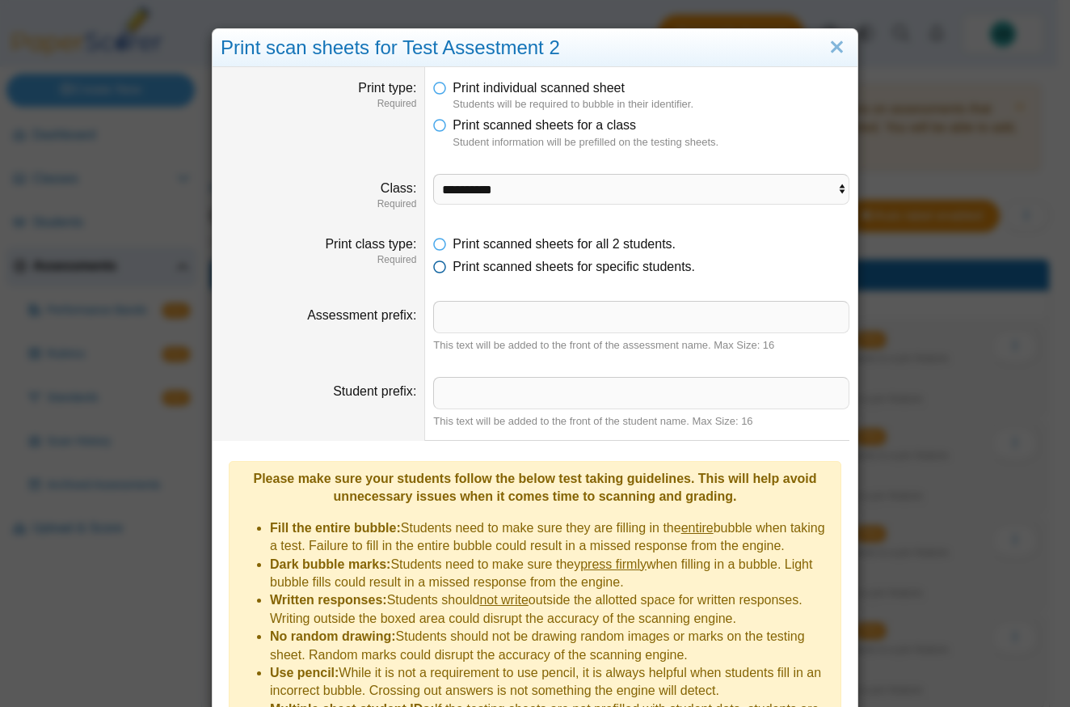
click at [437, 268] on icon at bounding box center [439, 263] width 13 height 11
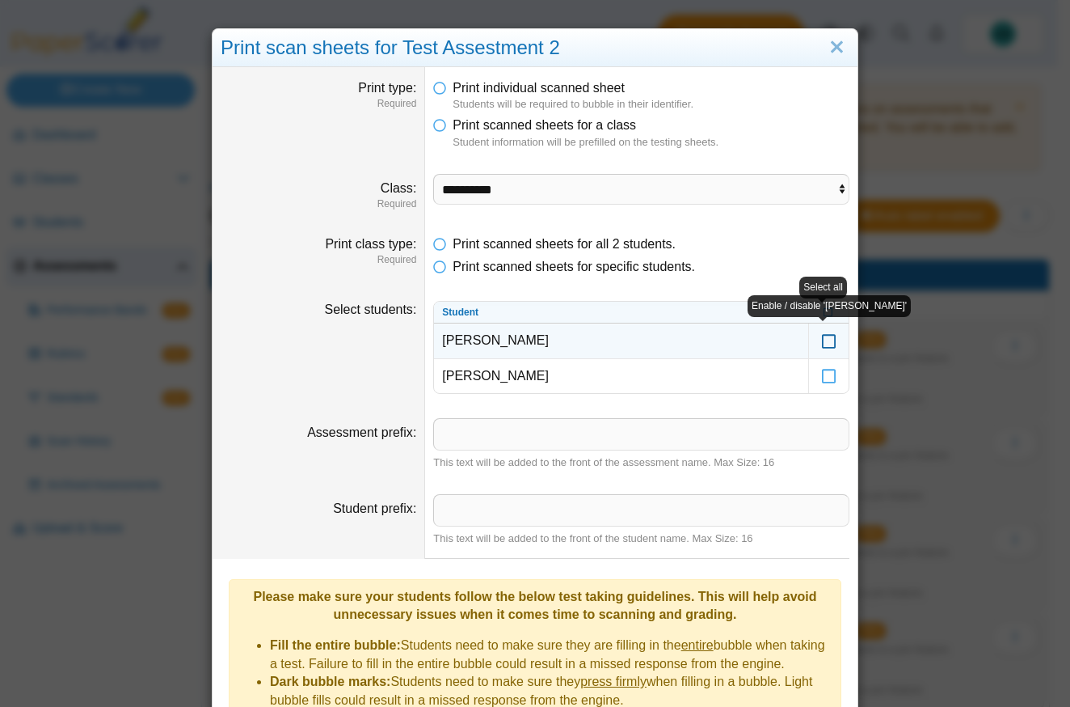
click at [827, 337] on icon at bounding box center [829, 333] width 16 height 15
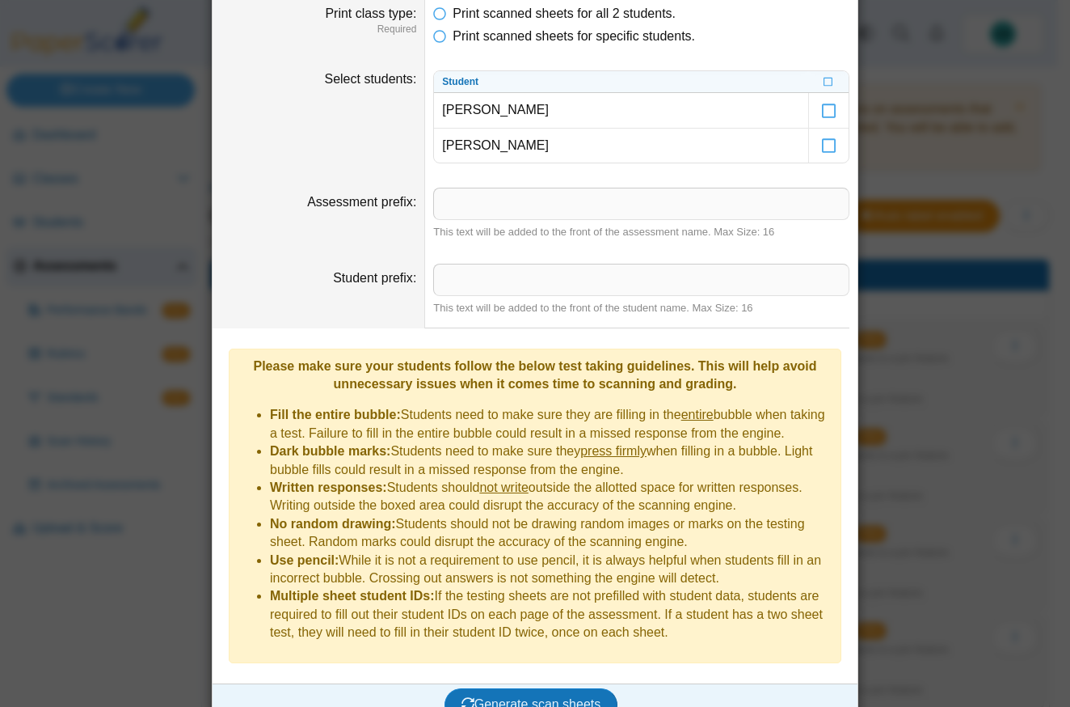
scroll to position [231, 0]
click at [586, 696] on span "Generate scan sheets" at bounding box center [532, 703] width 140 height 14
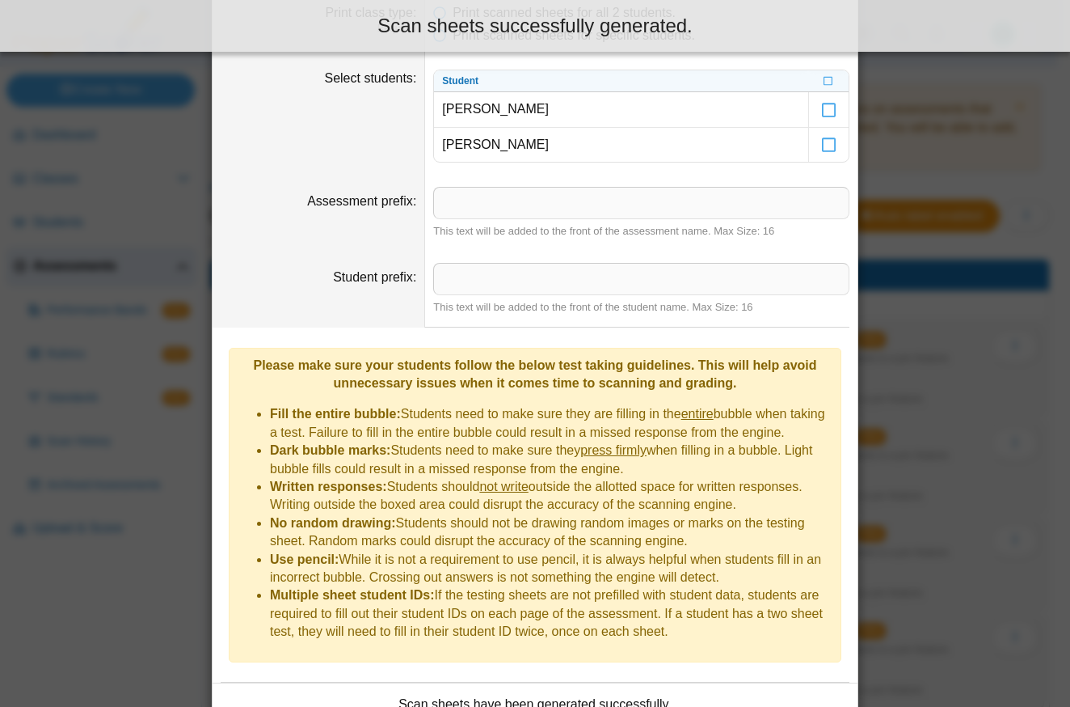
scroll to position [361, 0]
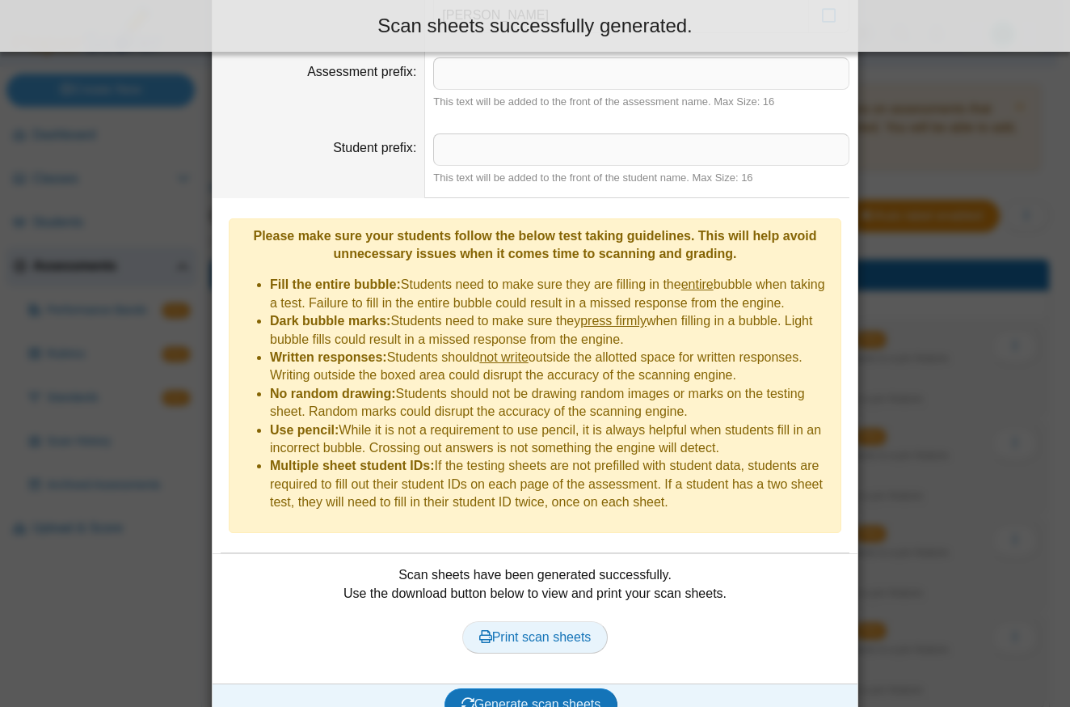
click at [553, 630] on span "Print scan sheets" at bounding box center [535, 637] width 112 height 14
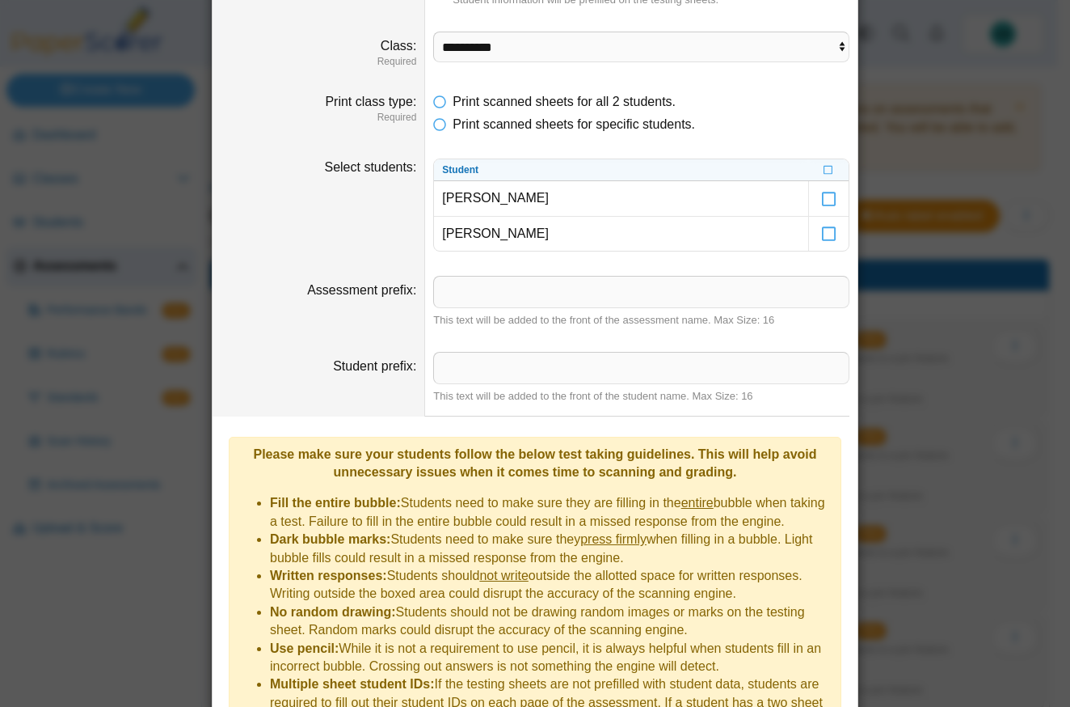
scroll to position [0, 0]
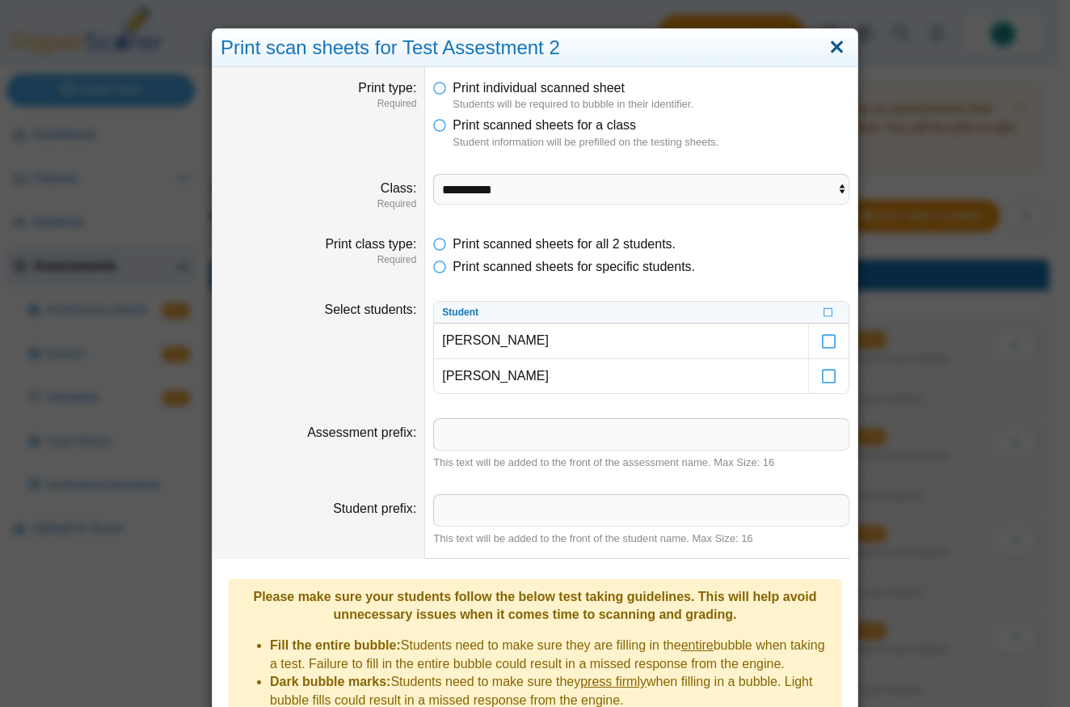
click at [836, 54] on link "Close" at bounding box center [837, 47] width 25 height 27
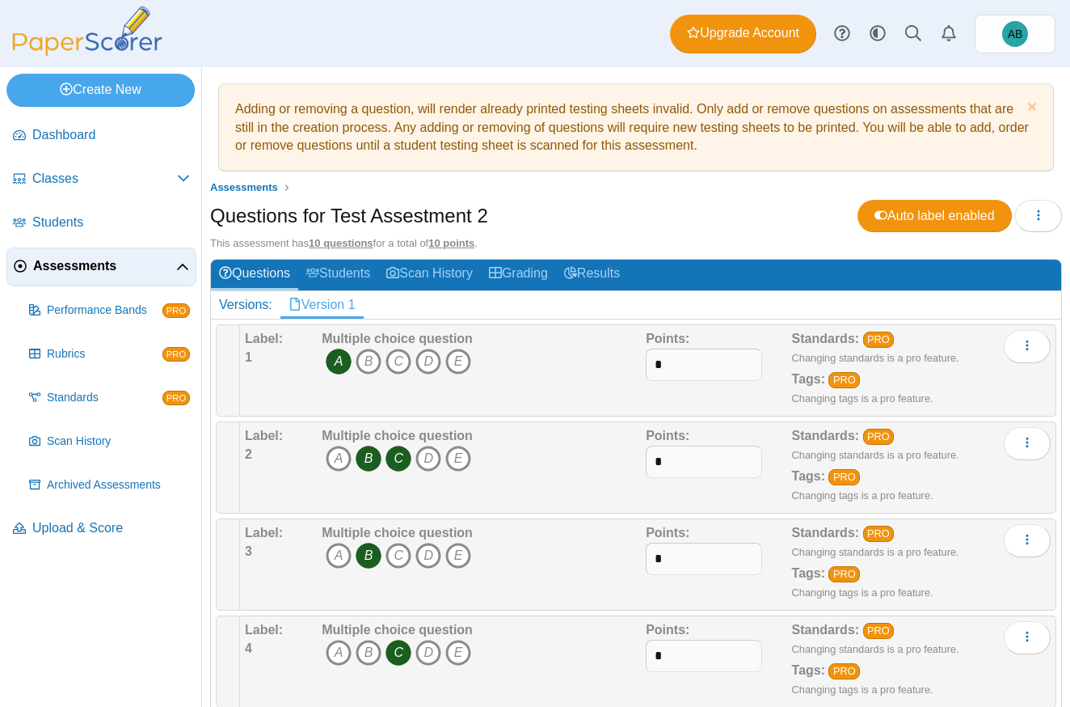
click at [78, 263] on span "Assessments" at bounding box center [104, 266] width 143 height 18
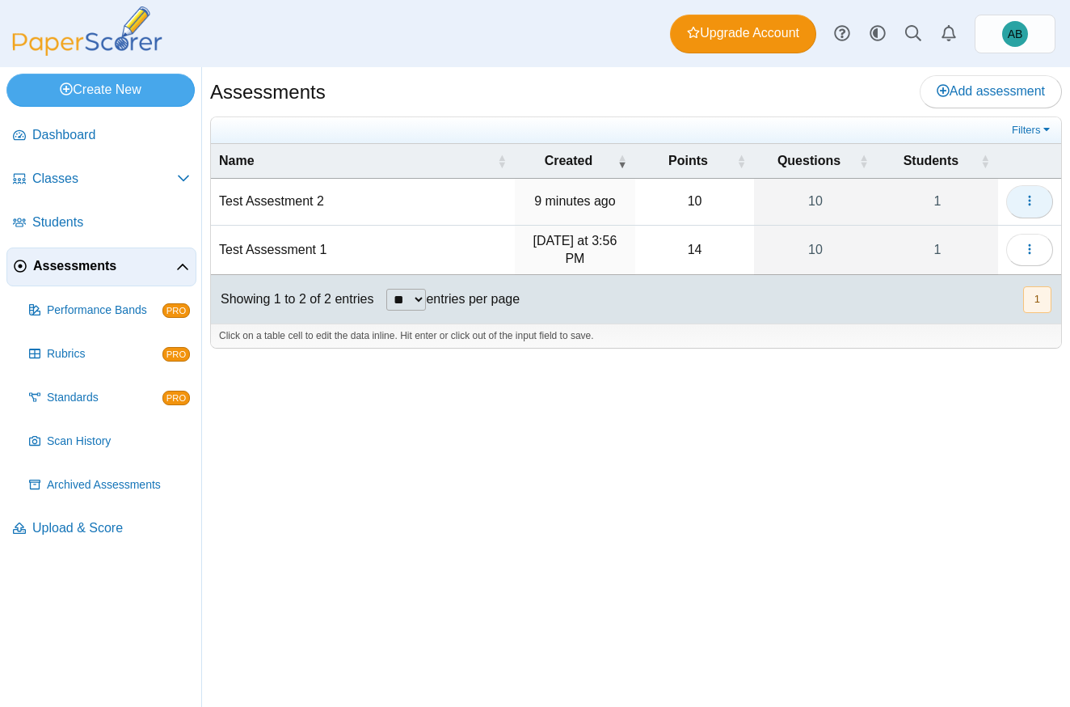
click at [1038, 198] on button "button" at bounding box center [1029, 201] width 47 height 32
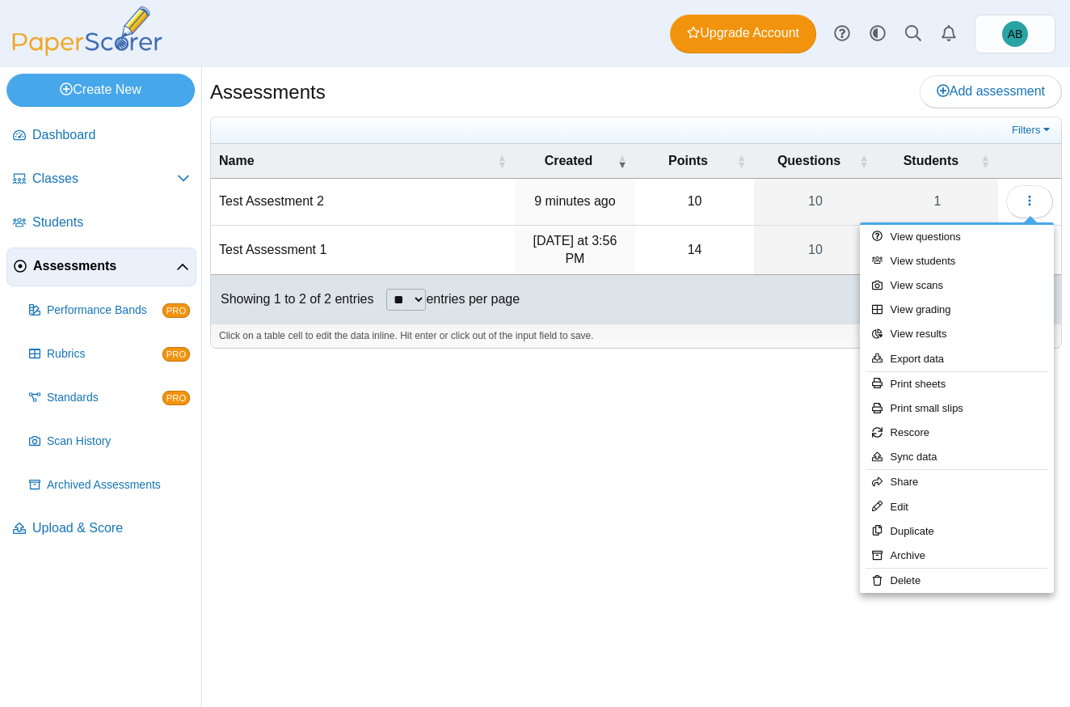
click at [437, 201] on td "Test Assestment 2" at bounding box center [363, 202] width 304 height 46
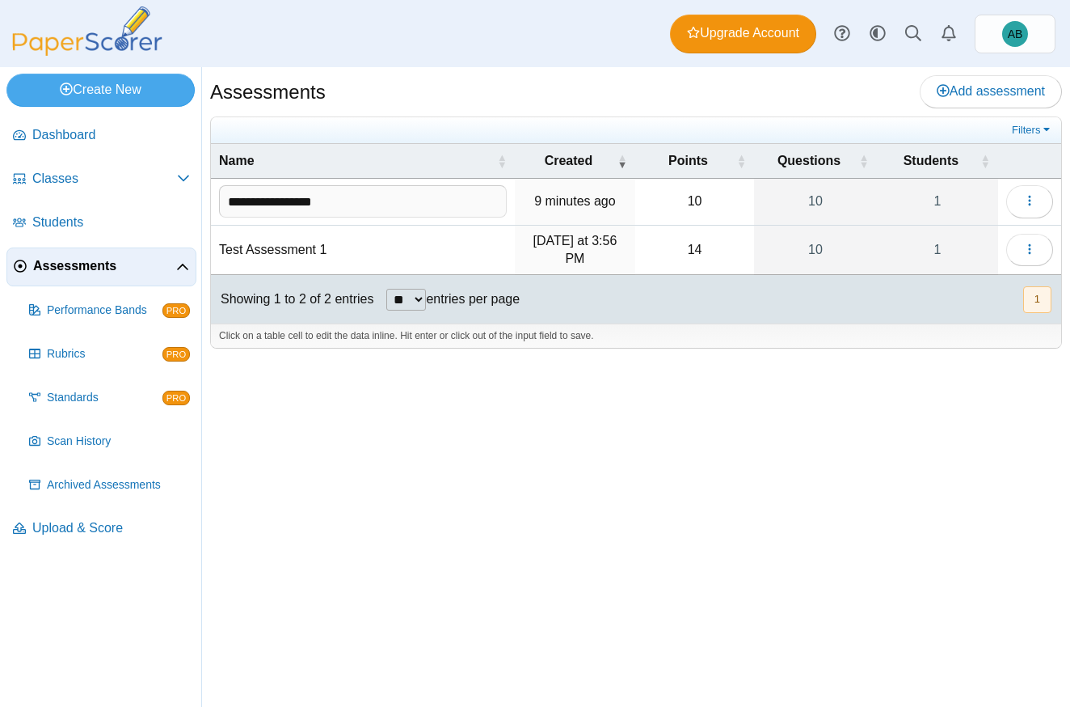
click at [586, 204] on time "9 minutes ago" at bounding box center [575, 201] width 82 height 14
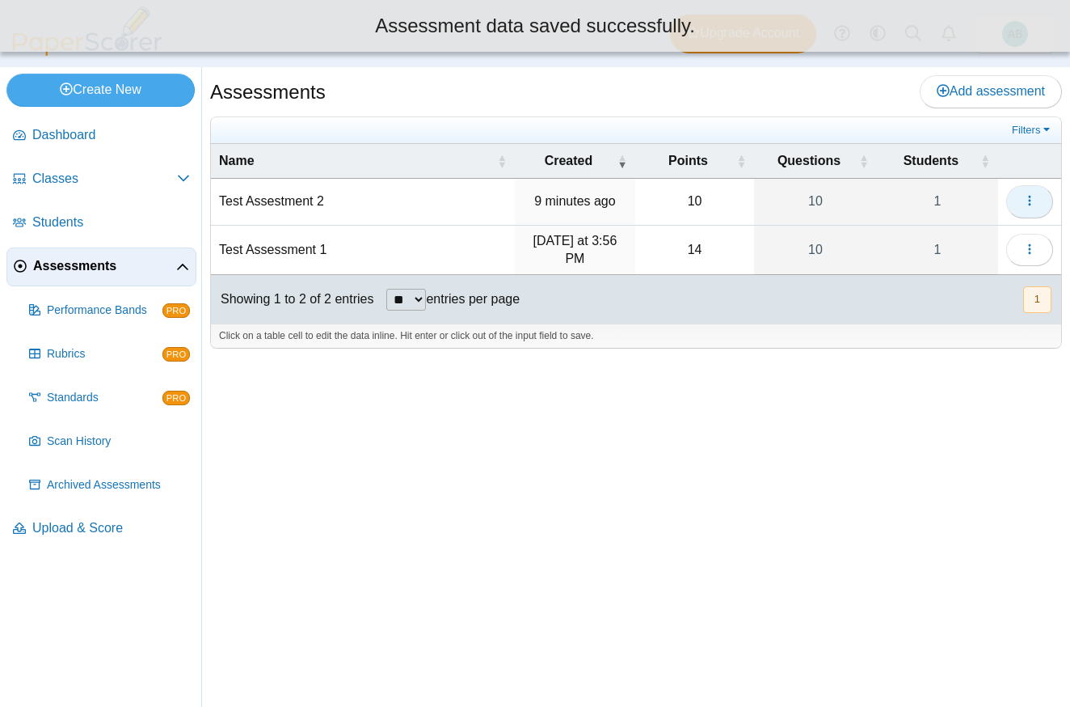
click at [1032, 196] on icon "button" at bounding box center [1029, 200] width 13 height 13
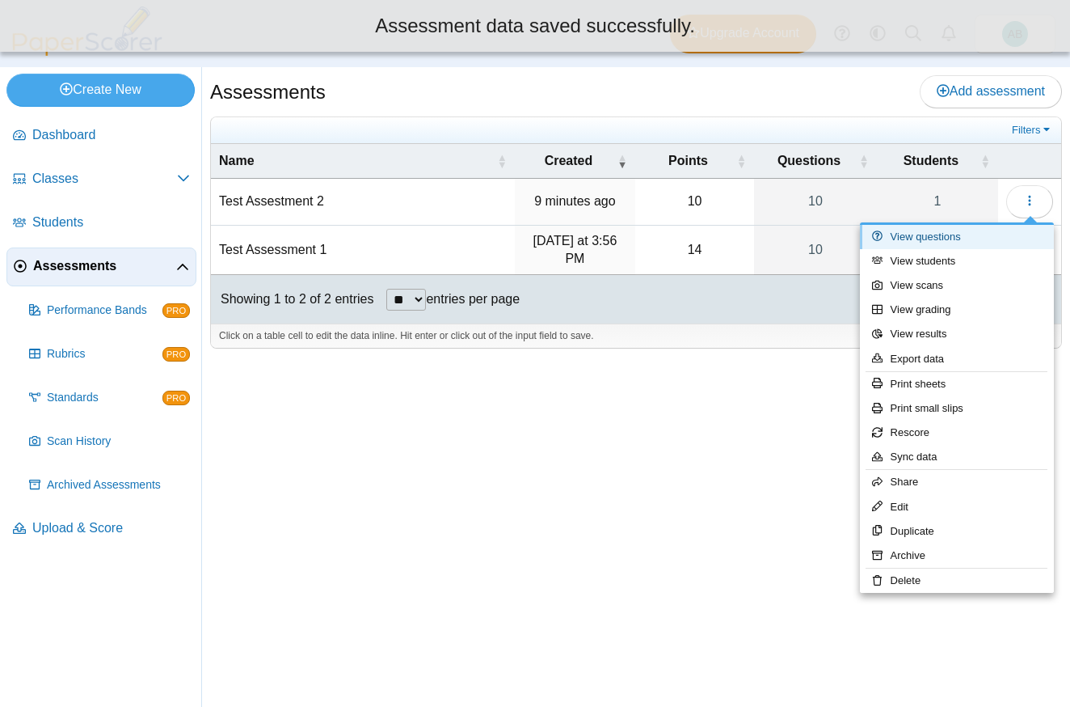
click at [968, 233] on link "View questions" at bounding box center [957, 237] width 194 height 24
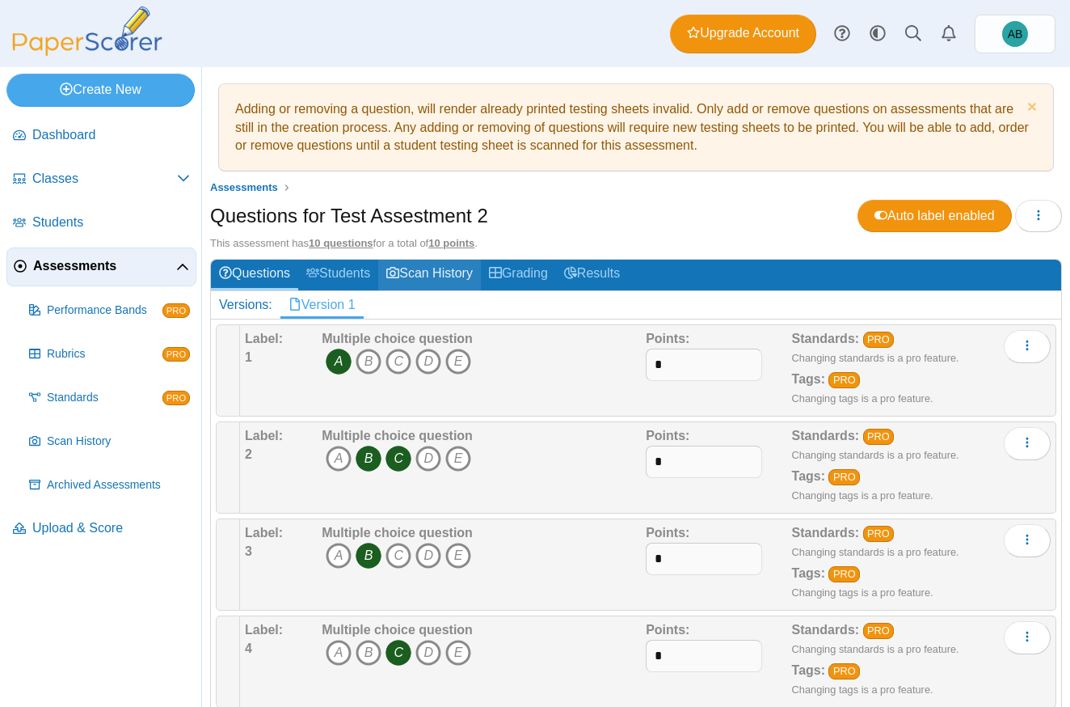
click at [453, 266] on link "Scan History" at bounding box center [429, 275] width 103 height 30
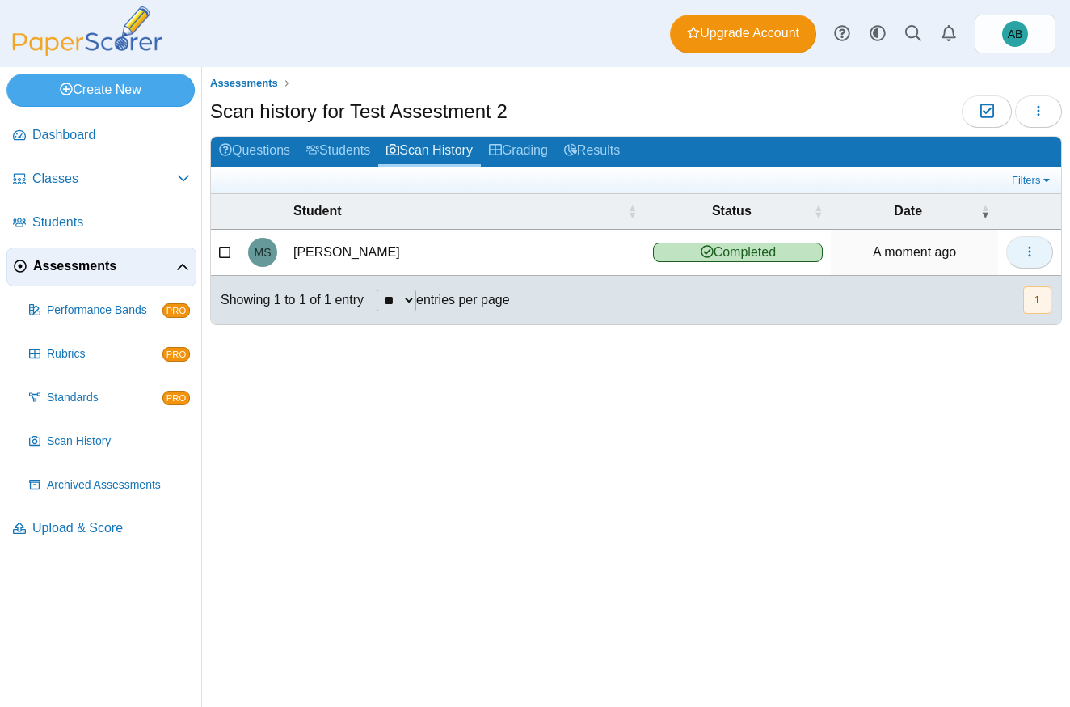
click at [1022, 251] on button "button" at bounding box center [1029, 252] width 47 height 32
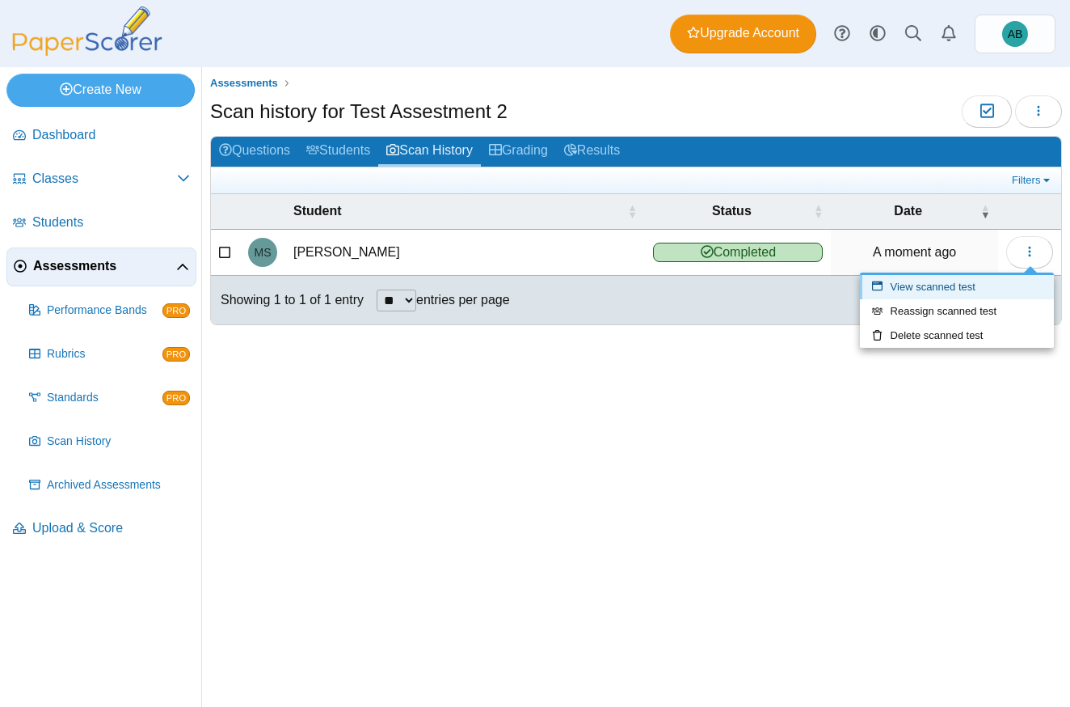
click at [966, 293] on link "View scanned test" at bounding box center [957, 287] width 194 height 24
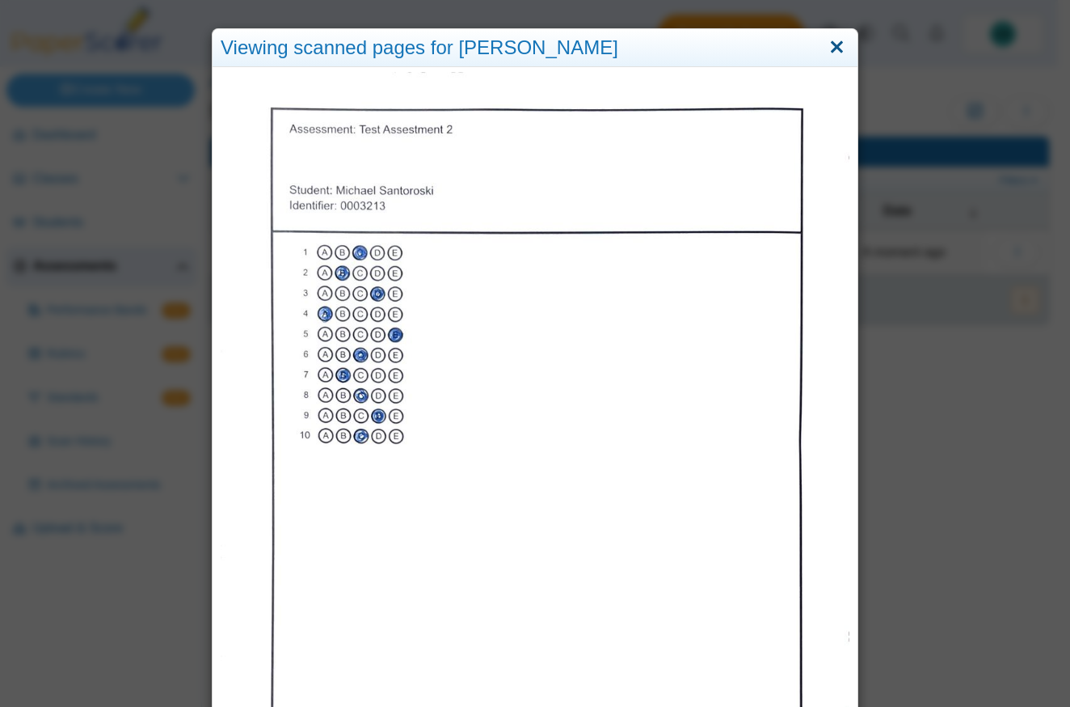
click at [834, 55] on link "Close" at bounding box center [837, 47] width 25 height 27
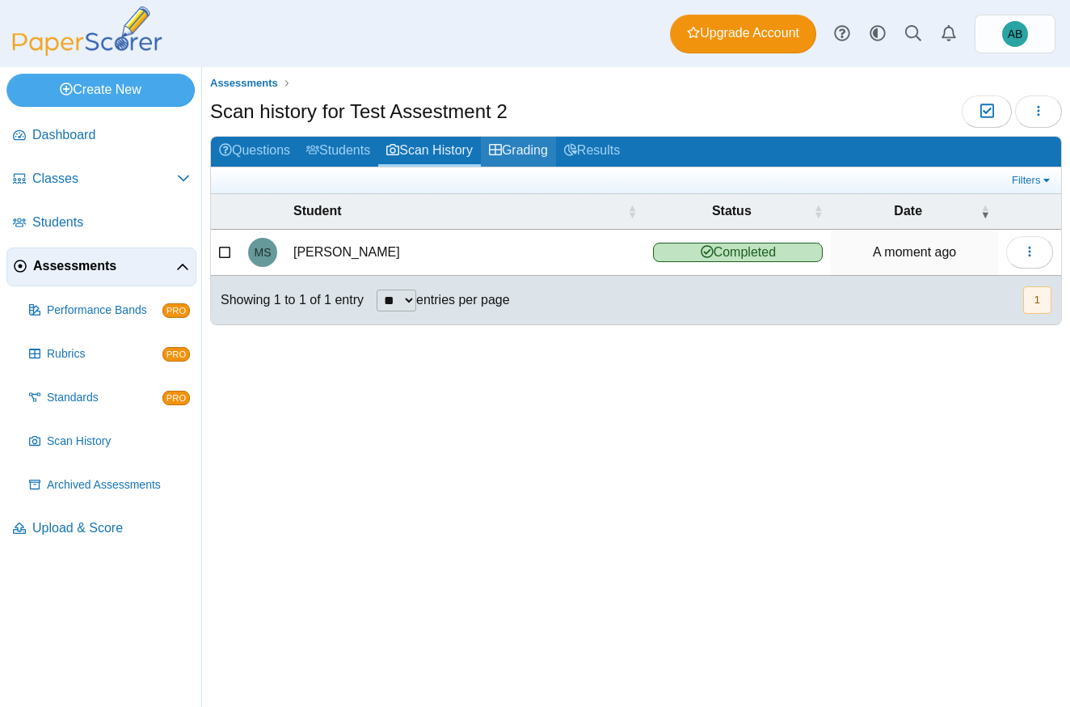
click at [517, 150] on link "Grading" at bounding box center [518, 152] width 75 height 30
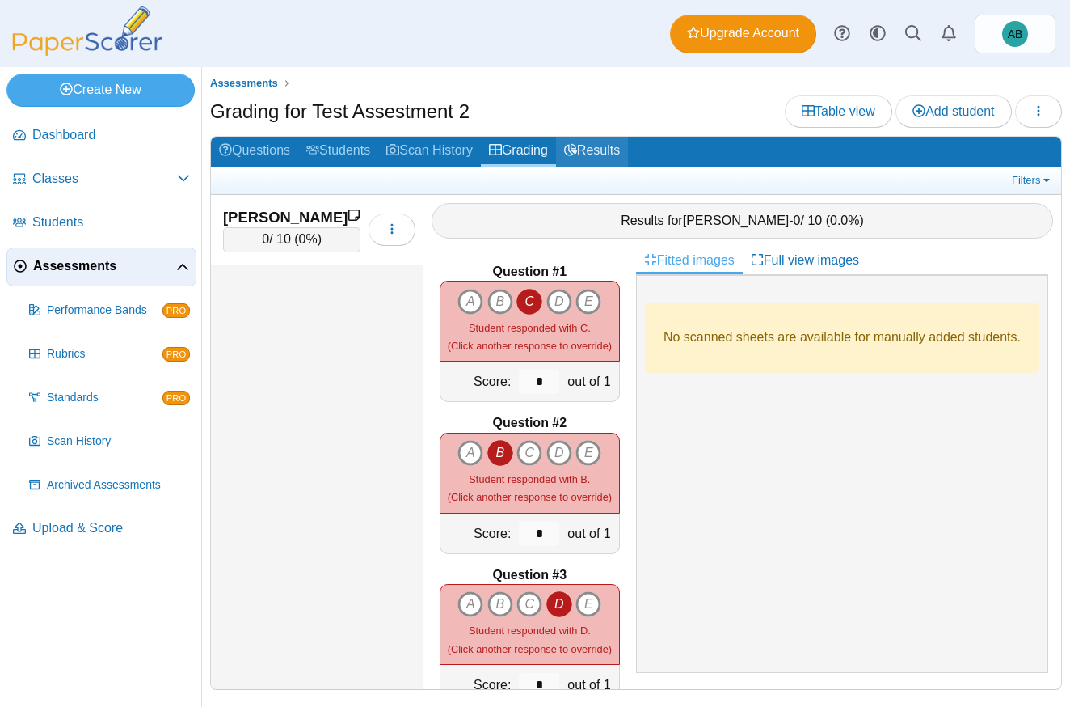
click at [618, 155] on link "Results" at bounding box center [592, 152] width 72 height 30
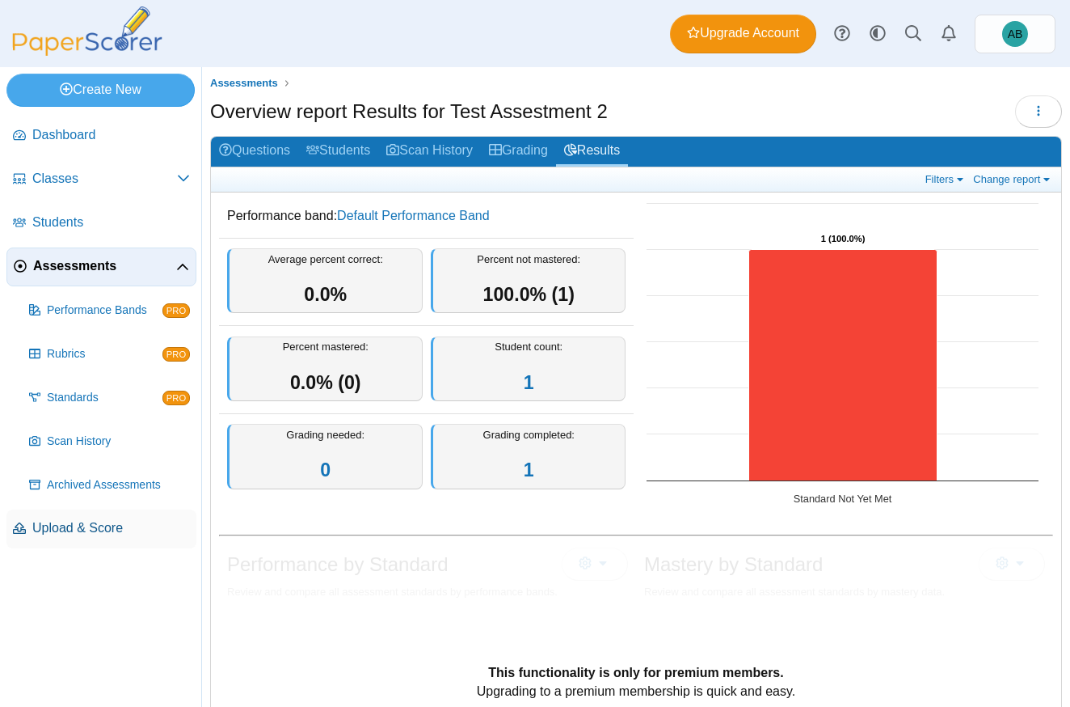
click at [93, 526] on span "Upload & Score" at bounding box center [111, 528] width 158 height 18
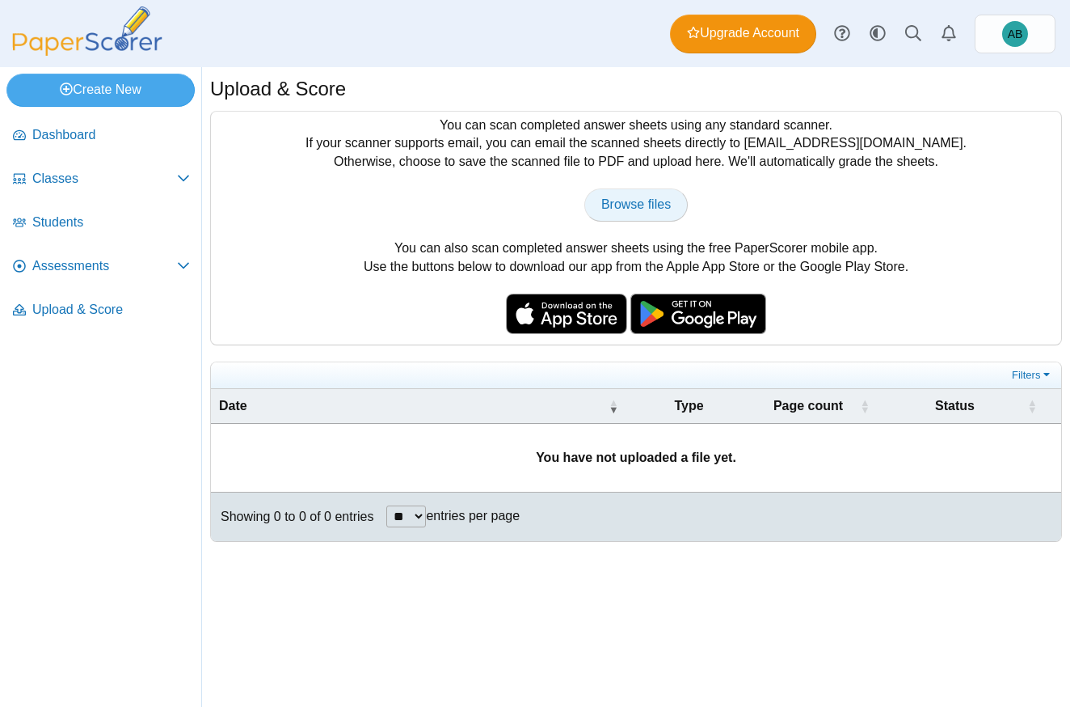
click at [644, 210] on span "Browse files" at bounding box center [636, 204] width 70 height 14
click at [90, 137] on span "Dashboard" at bounding box center [111, 135] width 158 height 18
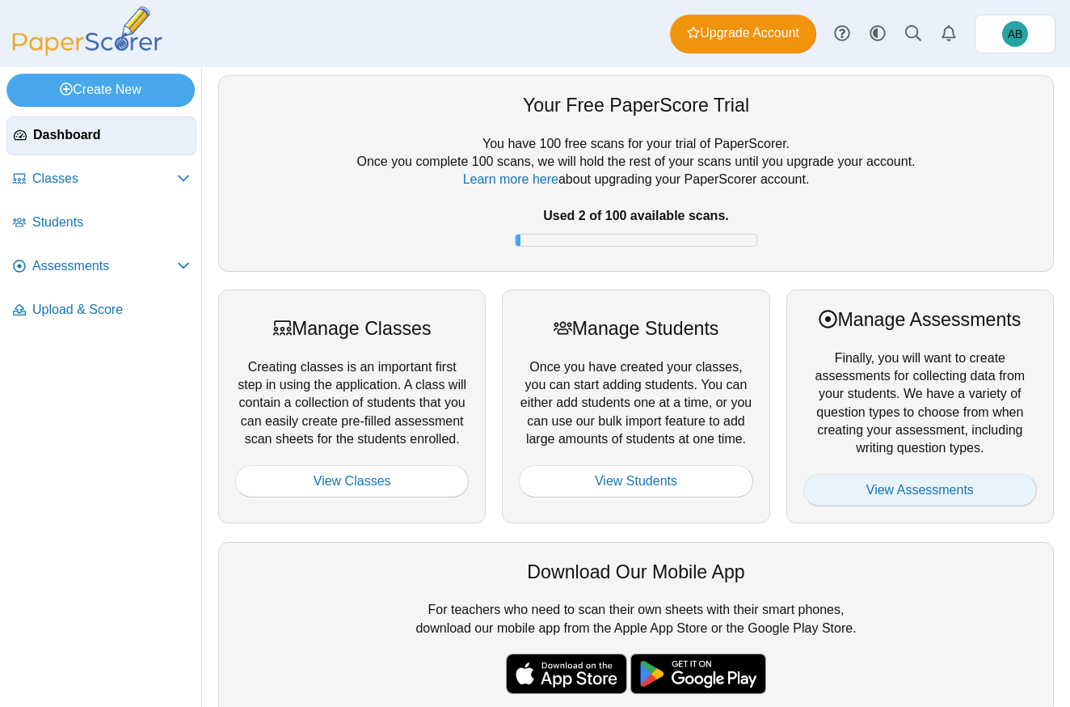
click at [909, 492] on link "View Assessments" at bounding box center [921, 490] width 234 height 32
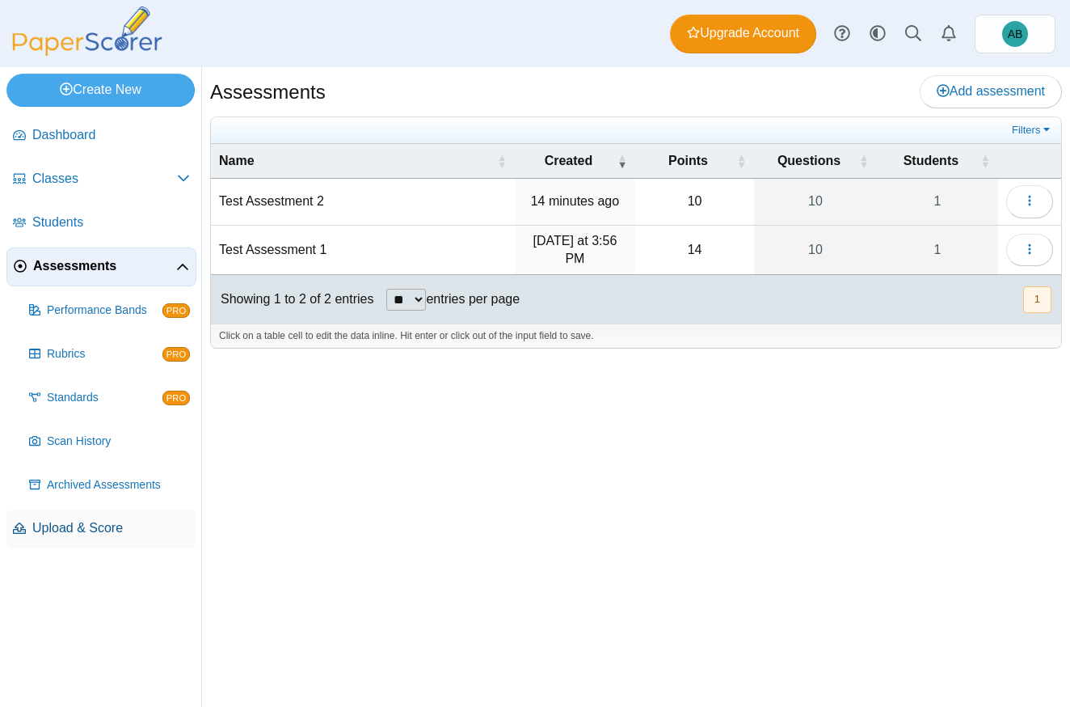
click at [99, 529] on span "Upload & Score" at bounding box center [111, 528] width 158 height 18
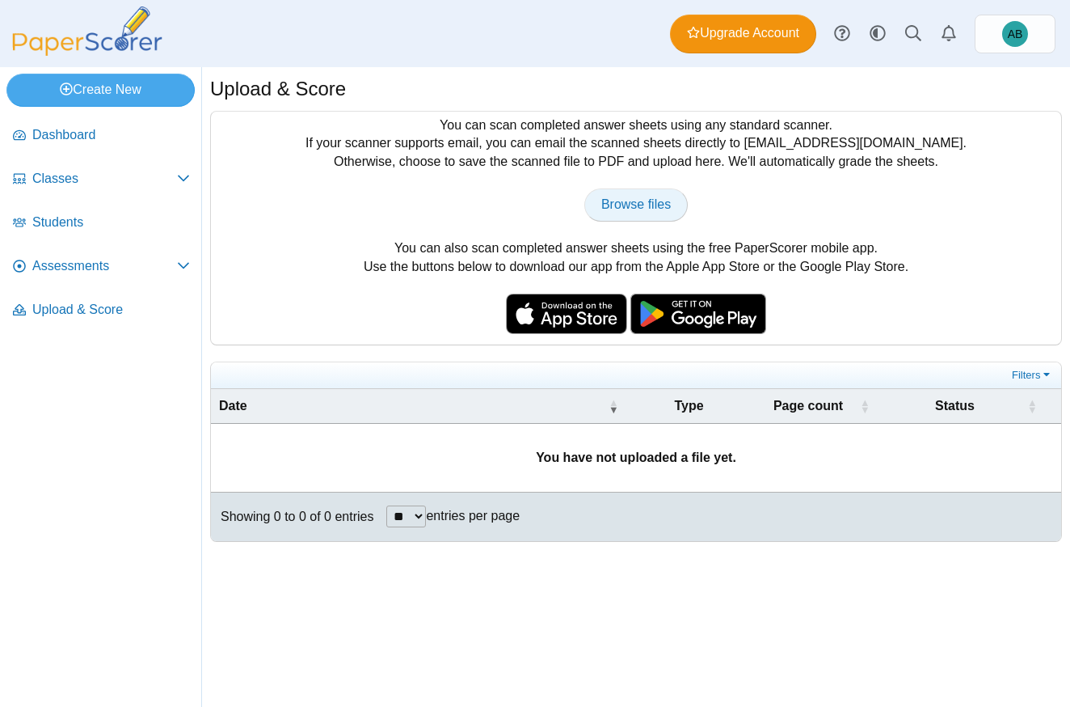
click at [630, 197] on span "Browse files" at bounding box center [636, 204] width 70 height 14
click at [647, 199] on span "Browse files" at bounding box center [636, 204] width 70 height 14
type input "**********"
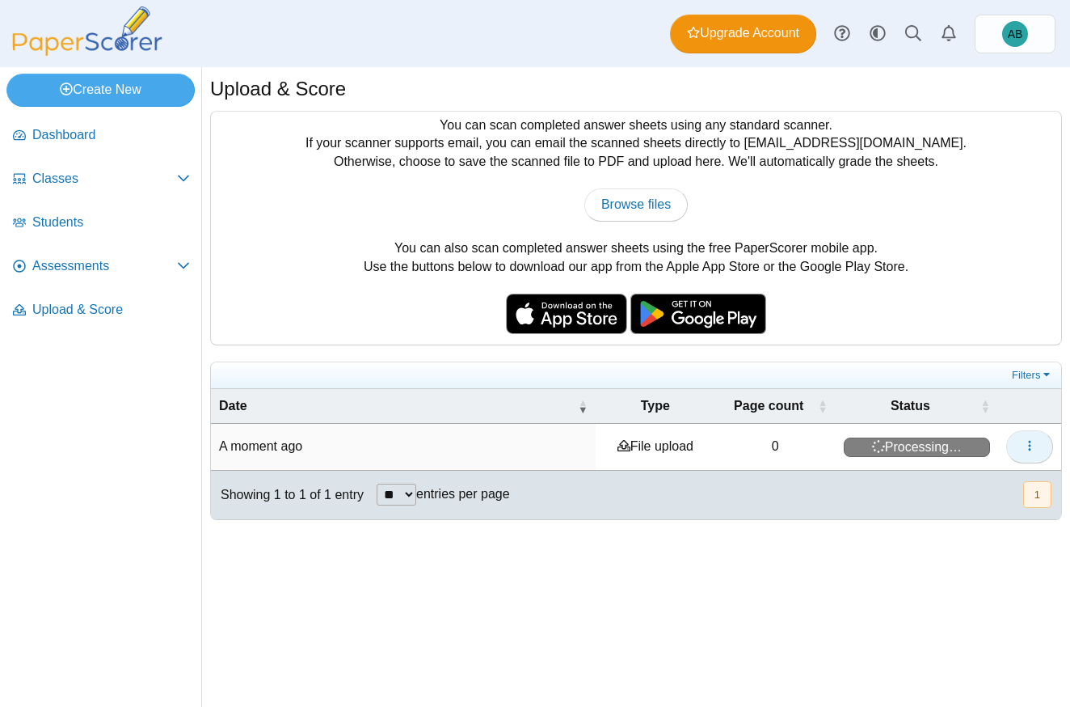
click at [1036, 439] on icon "button" at bounding box center [1029, 445] width 13 height 13
click at [977, 305] on div "You can scan completed answer sheets using any standard scanner. If your scanne…" at bounding box center [636, 228] width 850 height 233
click at [1054, 452] on td at bounding box center [1029, 447] width 63 height 46
click at [1041, 455] on button "button" at bounding box center [1029, 446] width 47 height 32
click at [994, 483] on link "View scanned pages" at bounding box center [957, 480] width 194 height 24
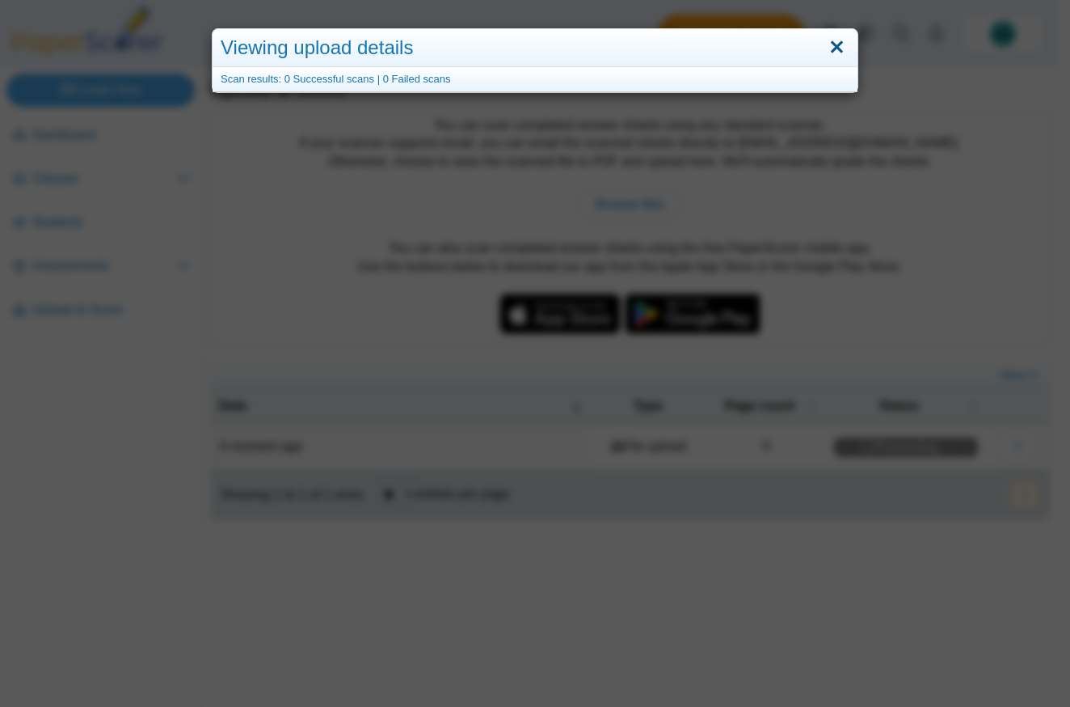
click at [838, 43] on link "Close" at bounding box center [837, 47] width 25 height 27
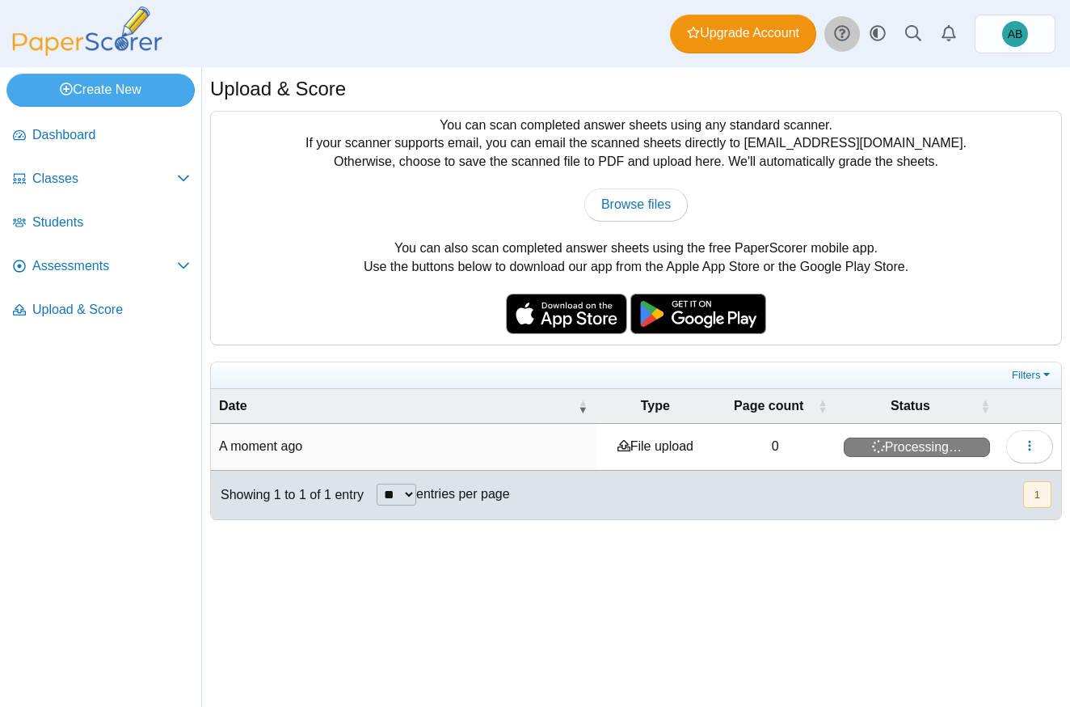
click at [850, 39] on link at bounding box center [843, 34] width 36 height 36
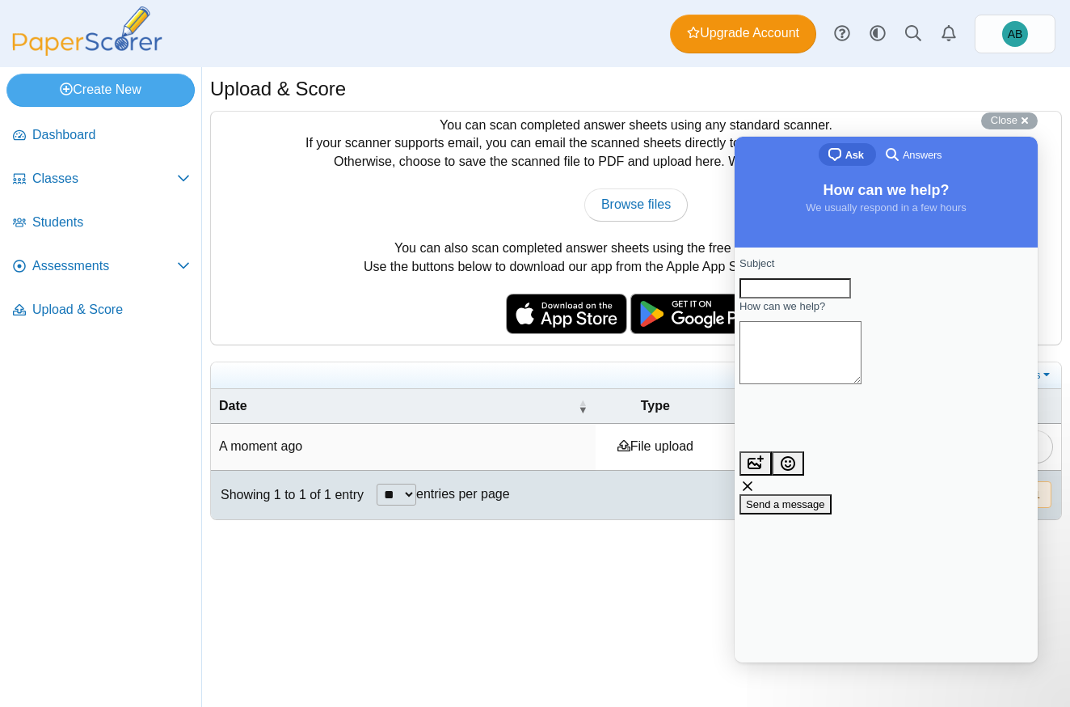
click at [914, 159] on span "Answers" at bounding box center [922, 155] width 39 height 16
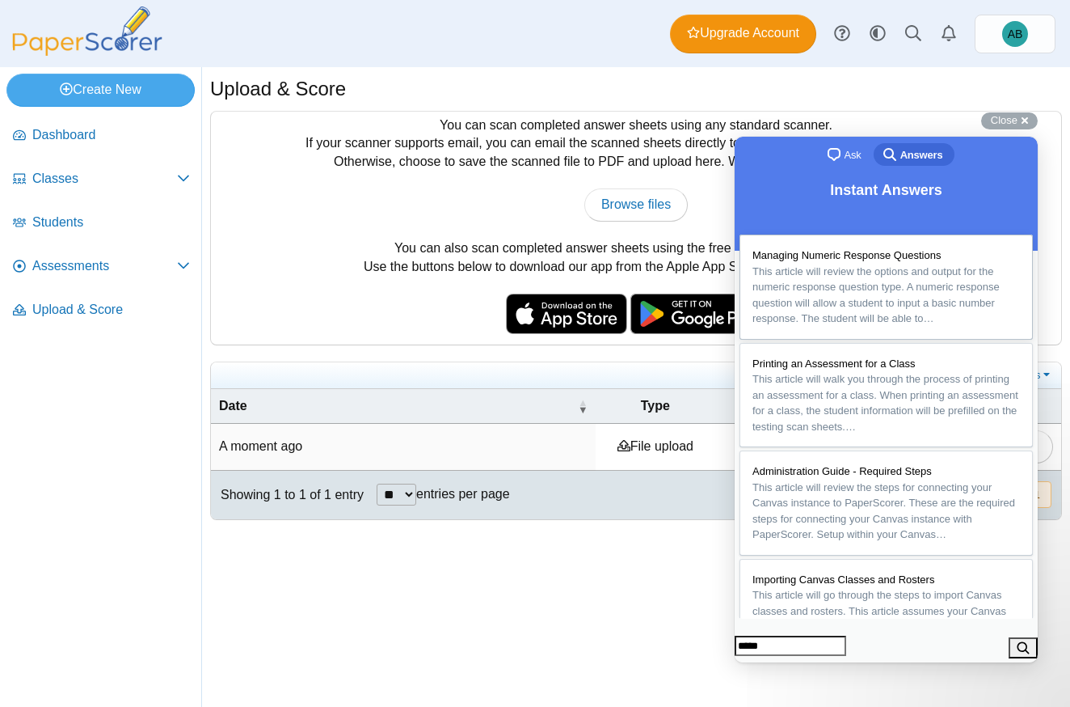
type input "******"
click button "search" at bounding box center [1023, 647] width 29 height 21
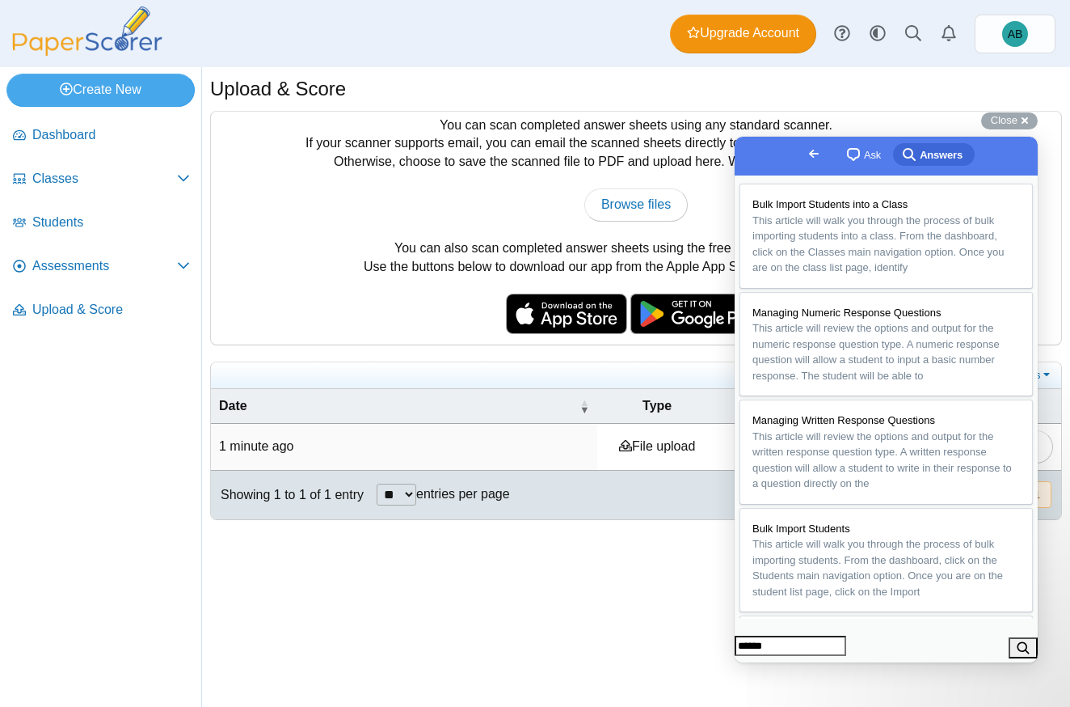
click at [494, 211] on div "Browse files There was a problem with the uploaded file.... Please try again...…" at bounding box center [636, 204] width 834 height 32
click at [804, 154] on span "Go back" at bounding box center [813, 153] width 19 height 19
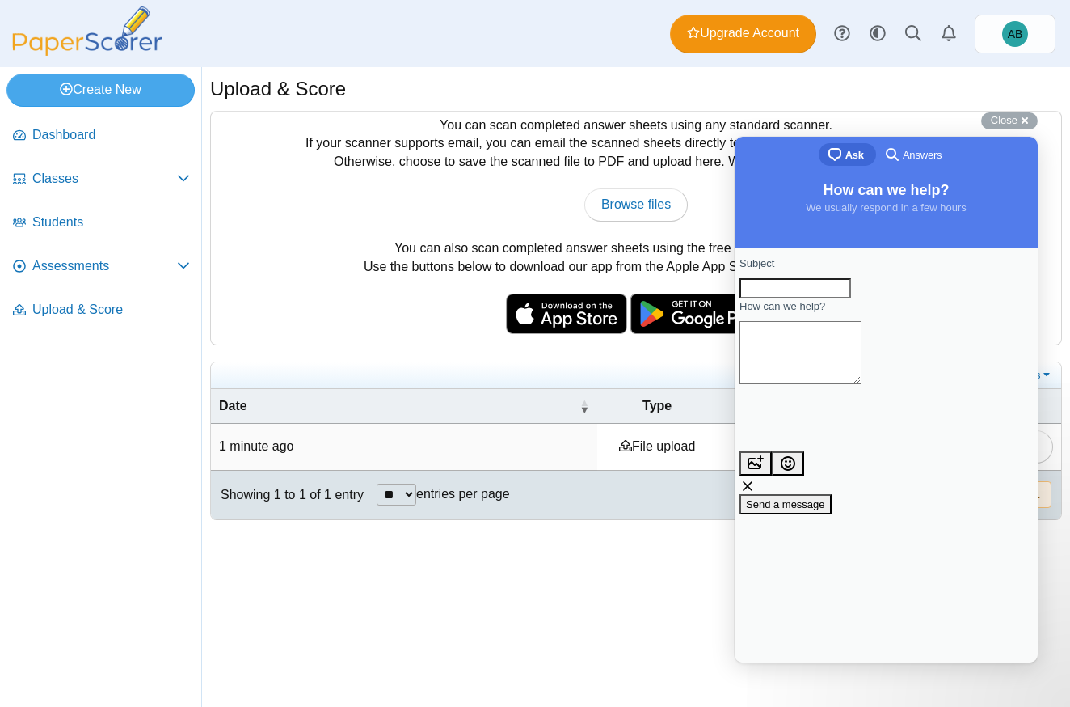
click at [864, 91] on div "Upload & Score" at bounding box center [636, 91] width 852 height 32
click at [931, 103] on div "Upload & Score" at bounding box center [636, 91] width 852 height 32
click at [902, 106] on div "Upload & Score You can scan completed answer sheets using any standard scanner.…" at bounding box center [636, 305] width 852 height 461
click at [1012, 117] on span "Close" at bounding box center [1004, 120] width 27 height 12
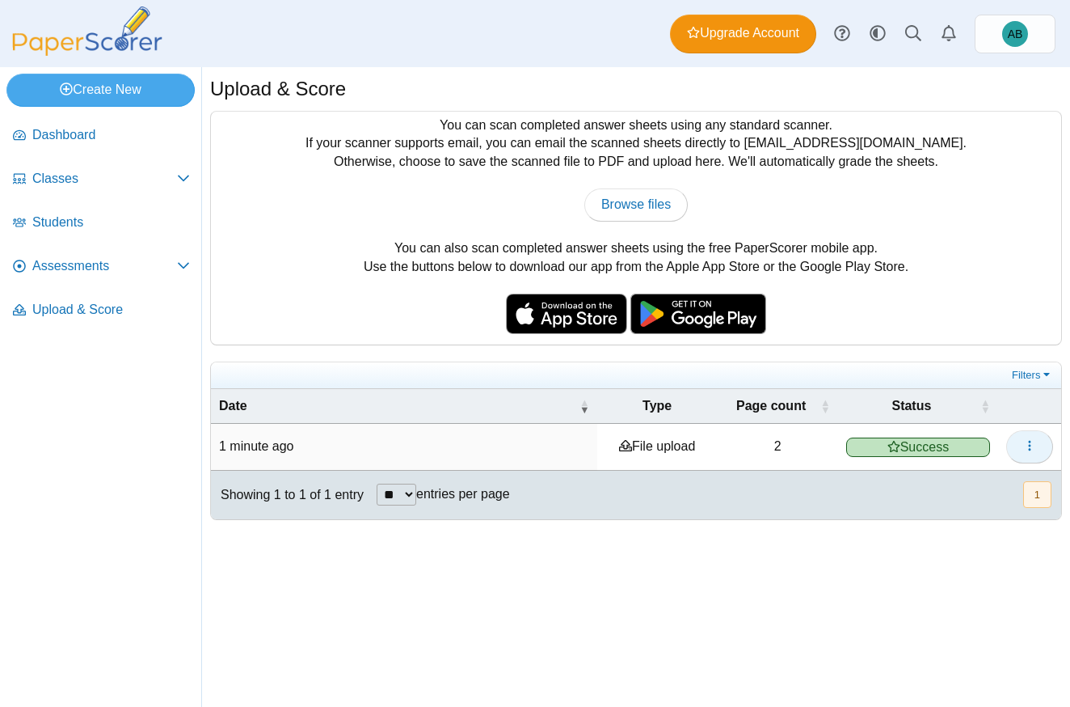
click at [1031, 441] on use "button" at bounding box center [1029, 446] width 2 height 11
click at [971, 475] on link "View scanned pages" at bounding box center [957, 480] width 194 height 24
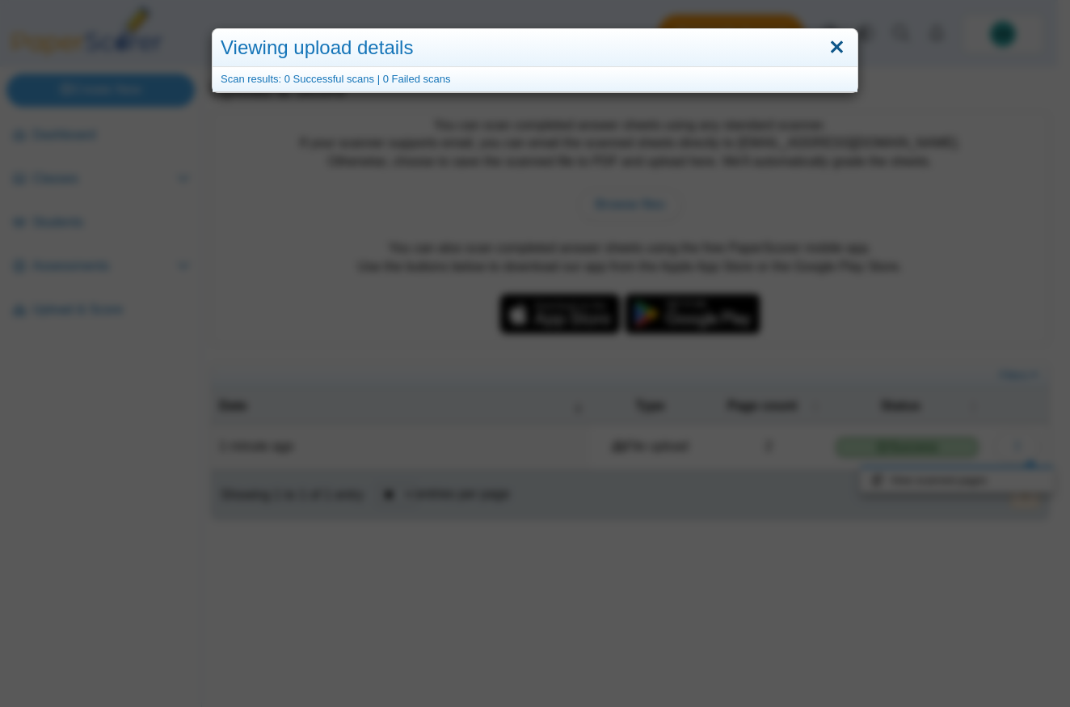
click at [833, 48] on link "Close" at bounding box center [837, 47] width 25 height 27
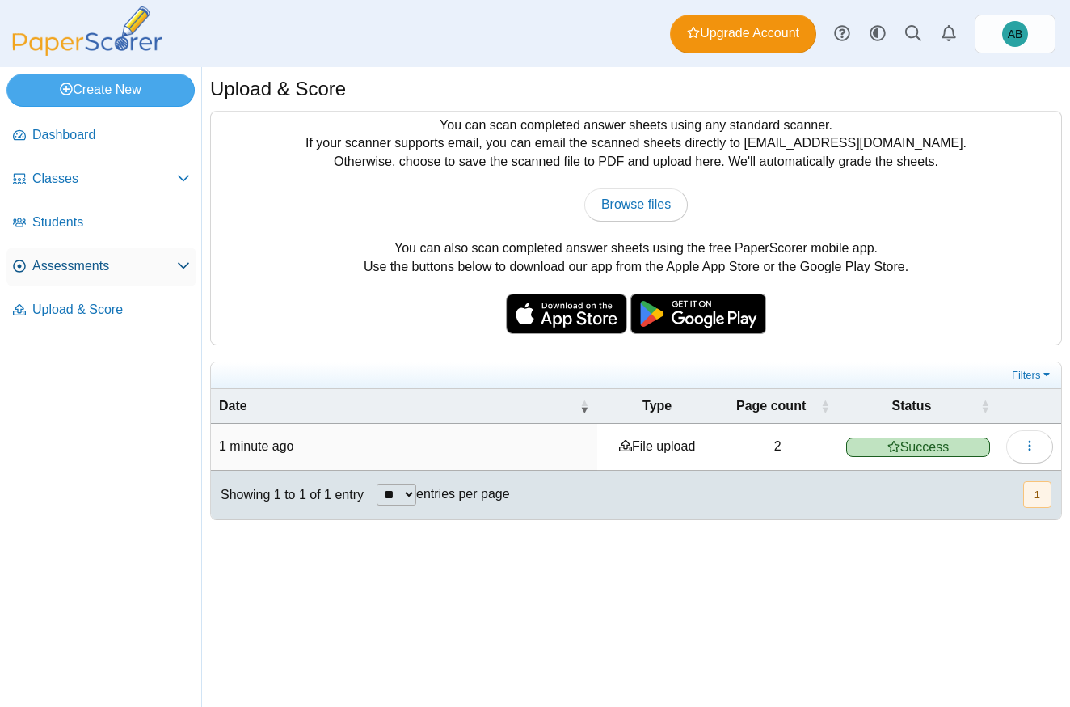
click at [62, 282] on link "Assessments" at bounding box center [101, 266] width 190 height 39
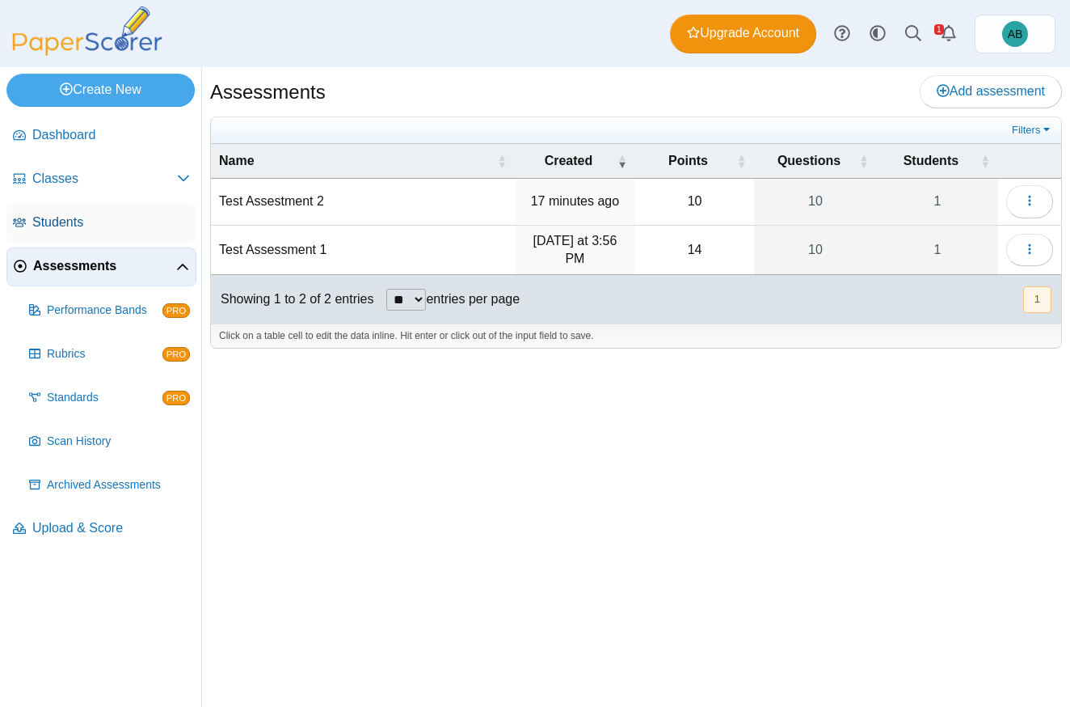
click at [95, 219] on span "Students" at bounding box center [111, 222] width 158 height 18
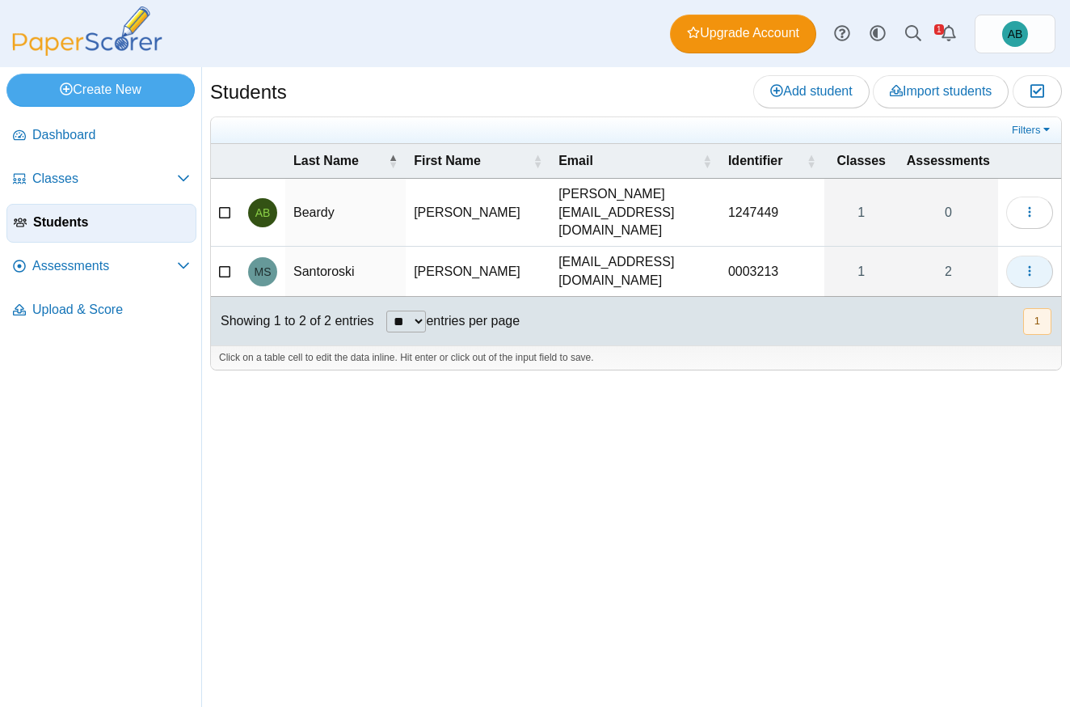
click at [1048, 255] on button "button" at bounding box center [1029, 271] width 47 height 32
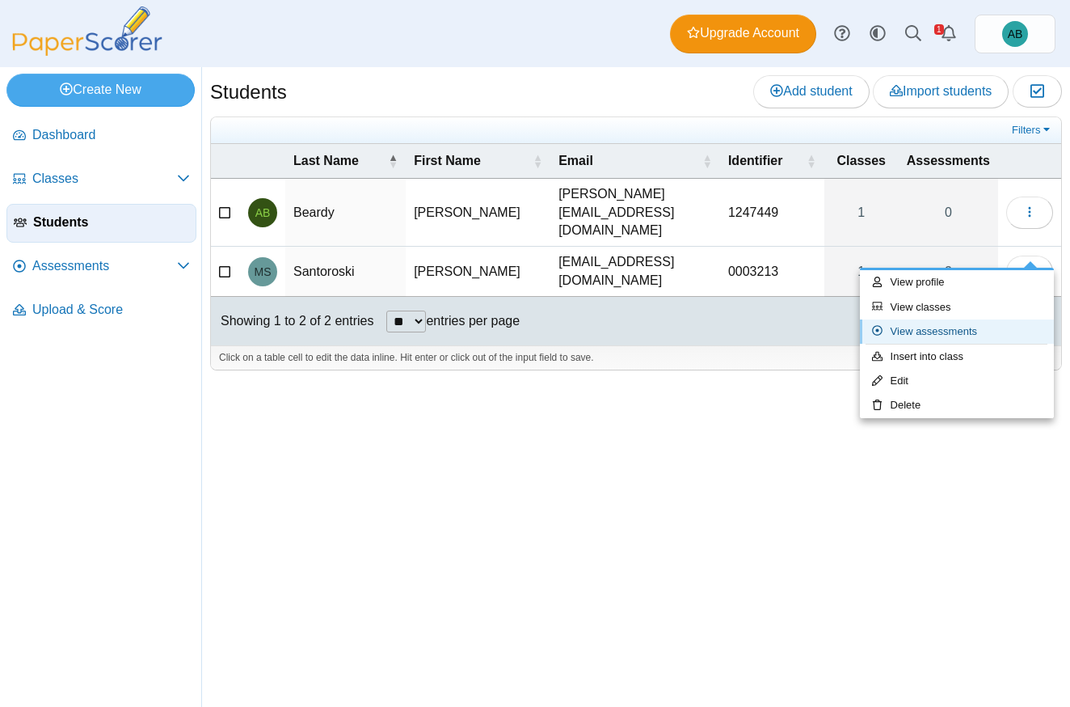
click at [978, 328] on link "View assessments" at bounding box center [957, 331] width 194 height 24
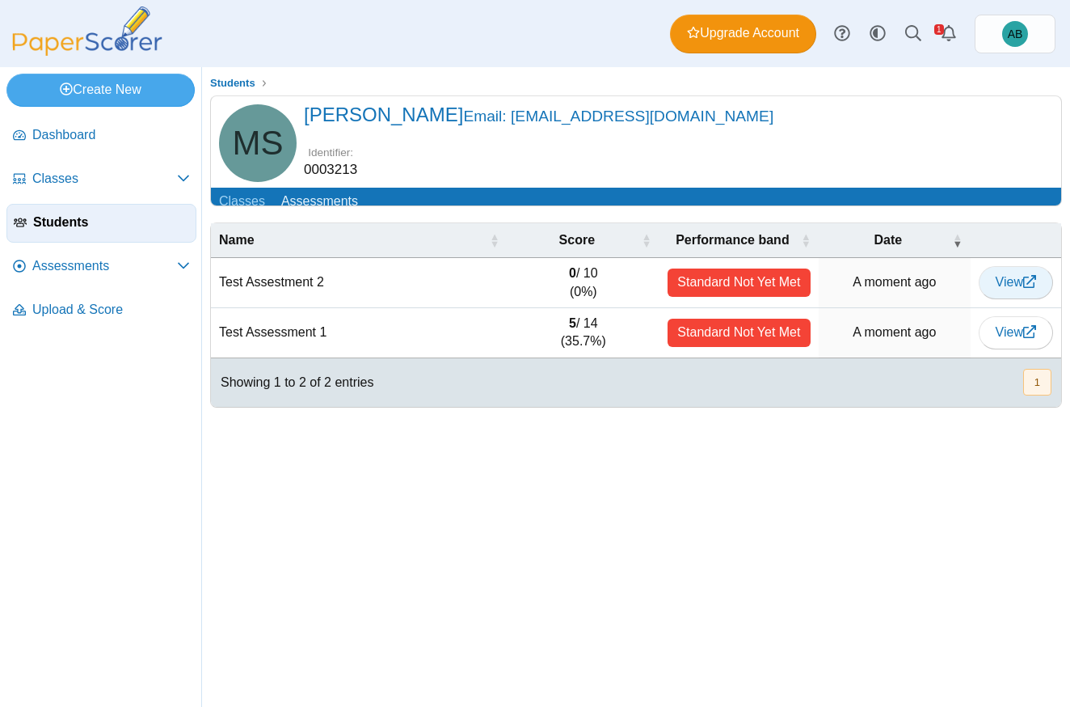
click at [1012, 289] on span "View" at bounding box center [1016, 282] width 40 height 14
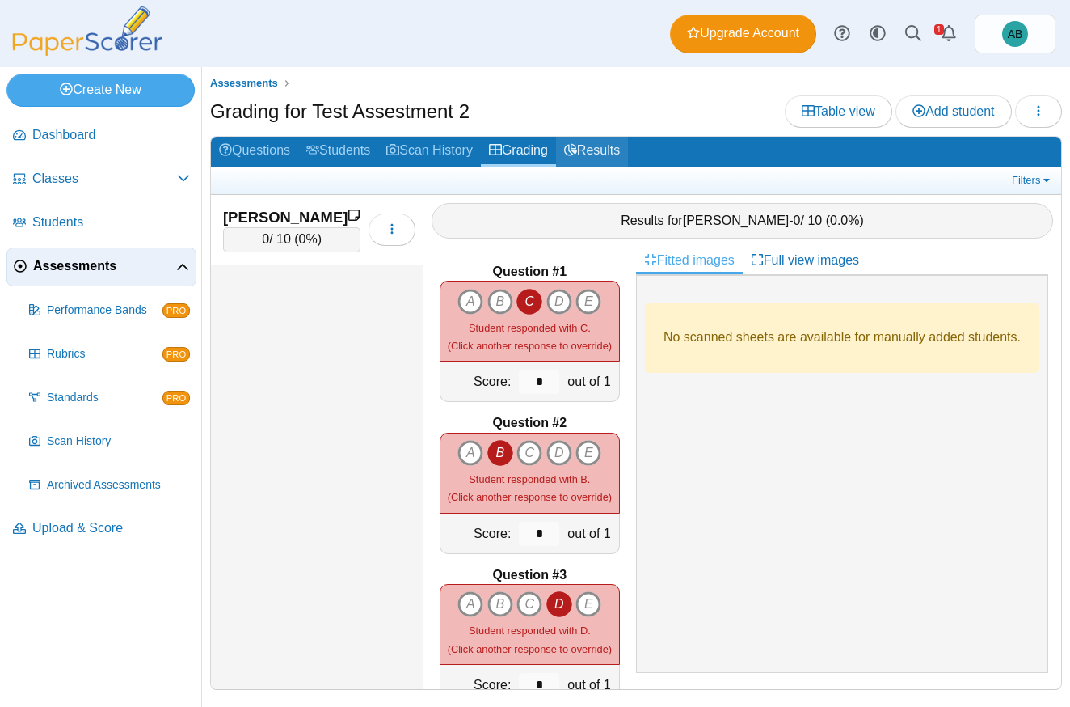
click at [620, 152] on link "Results" at bounding box center [592, 152] width 72 height 30
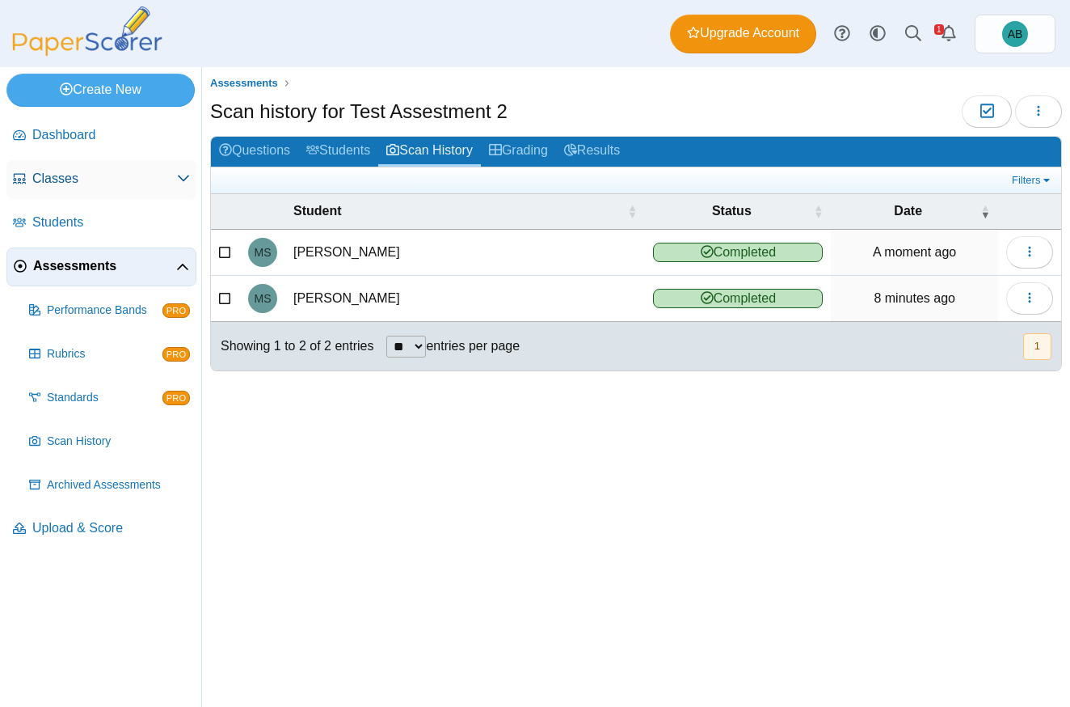
click at [126, 179] on span "Classes" at bounding box center [104, 179] width 145 height 18
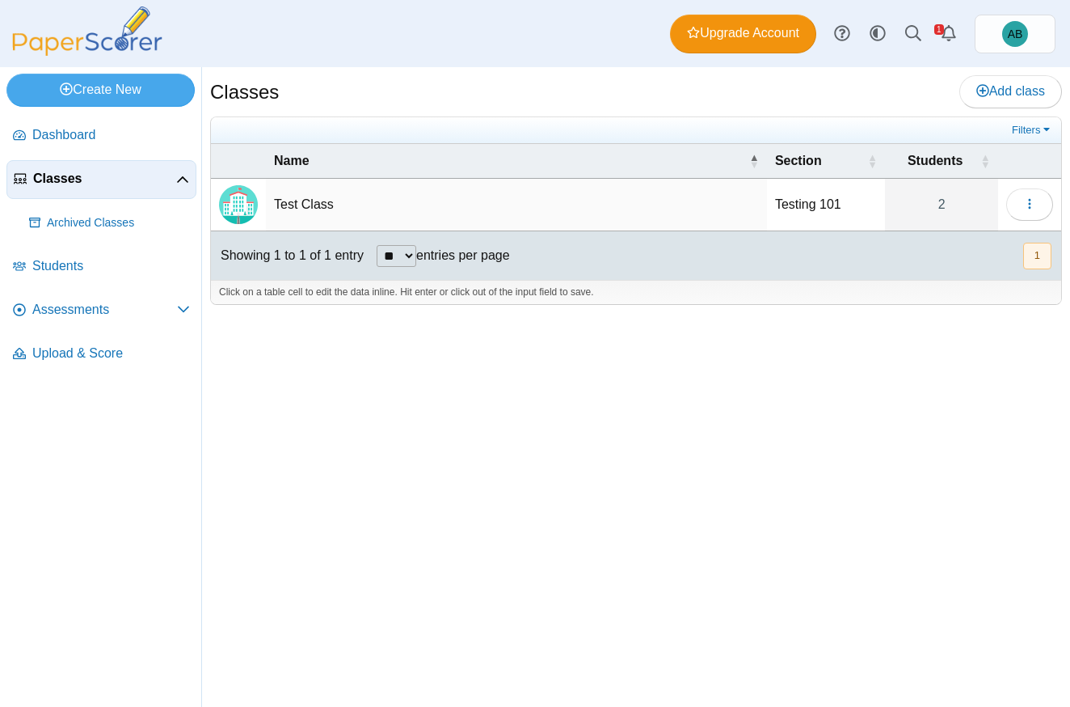
click at [323, 217] on td "Test Class" at bounding box center [516, 205] width 501 height 53
click at [907, 209] on link "2" at bounding box center [941, 205] width 113 height 52
click at [1019, 209] on button "button" at bounding box center [1029, 204] width 47 height 32
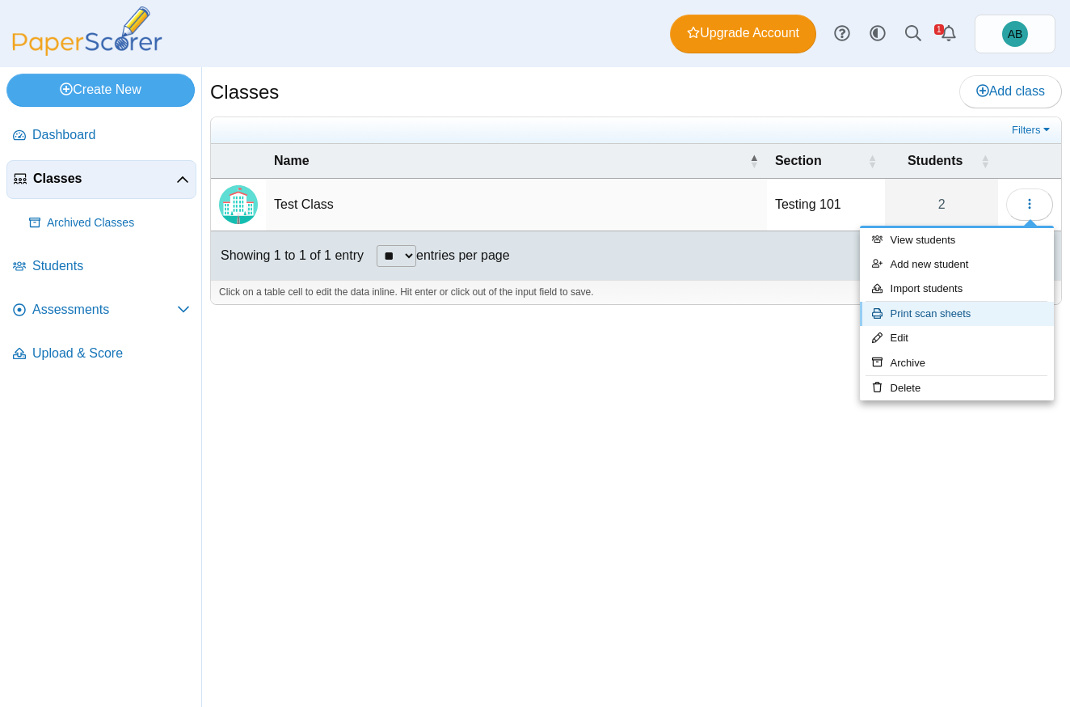
click at [998, 310] on link "Print scan sheets" at bounding box center [957, 314] width 194 height 24
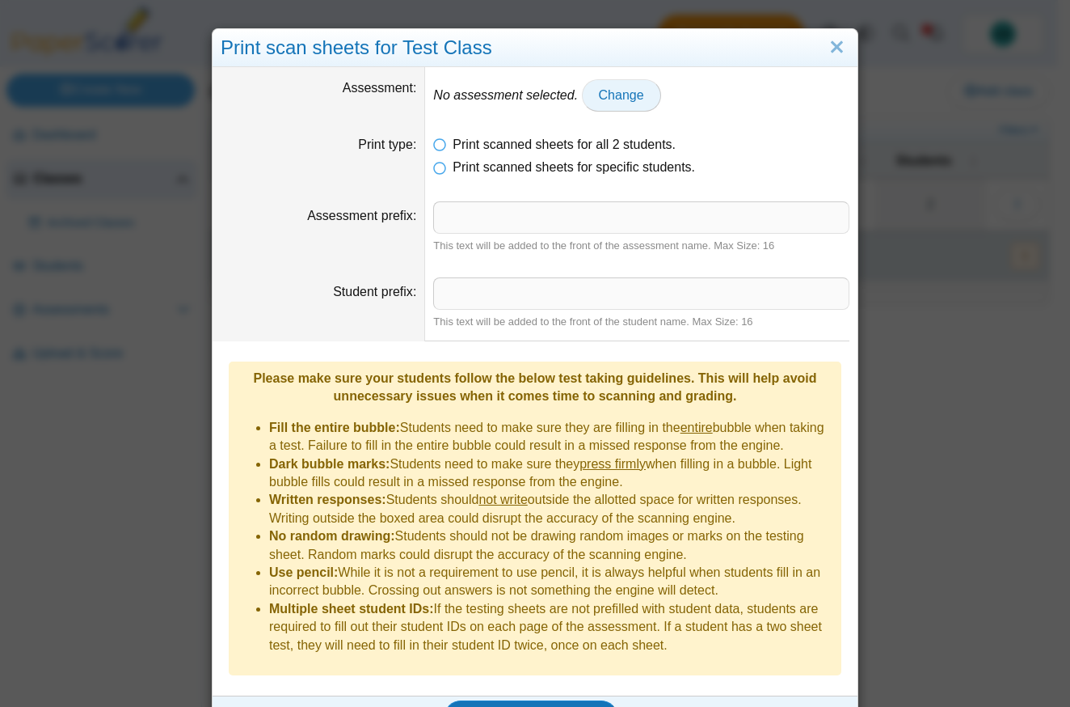
click at [582, 100] on link "Change" at bounding box center [621, 95] width 79 height 32
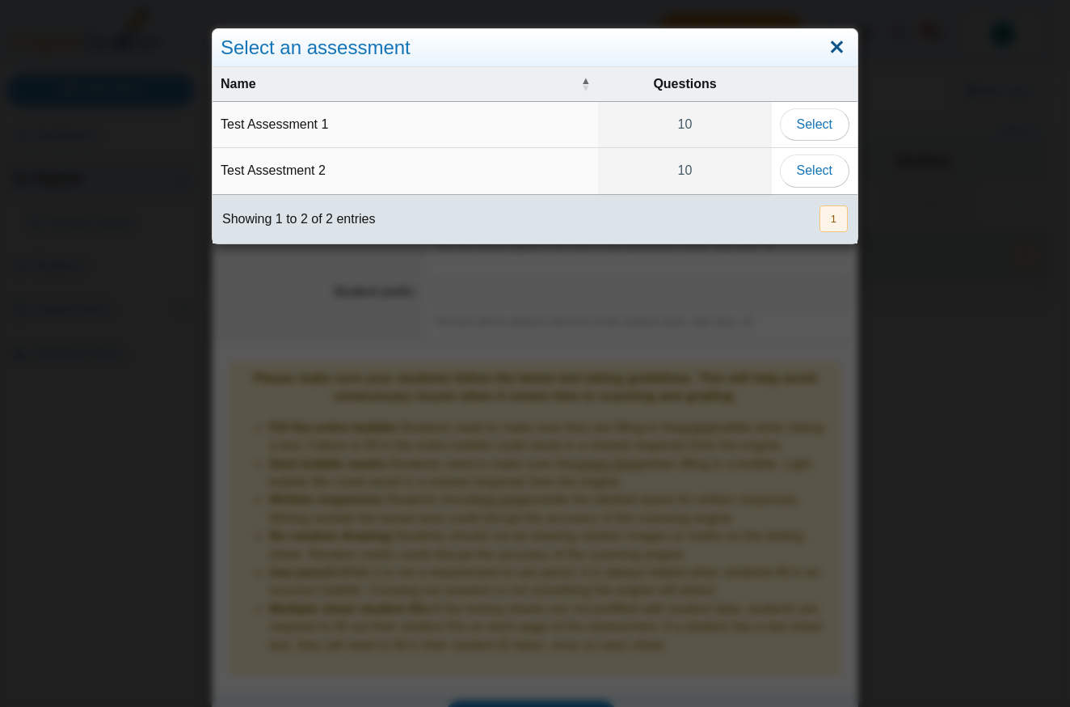
click at [834, 45] on link "Close" at bounding box center [837, 47] width 25 height 27
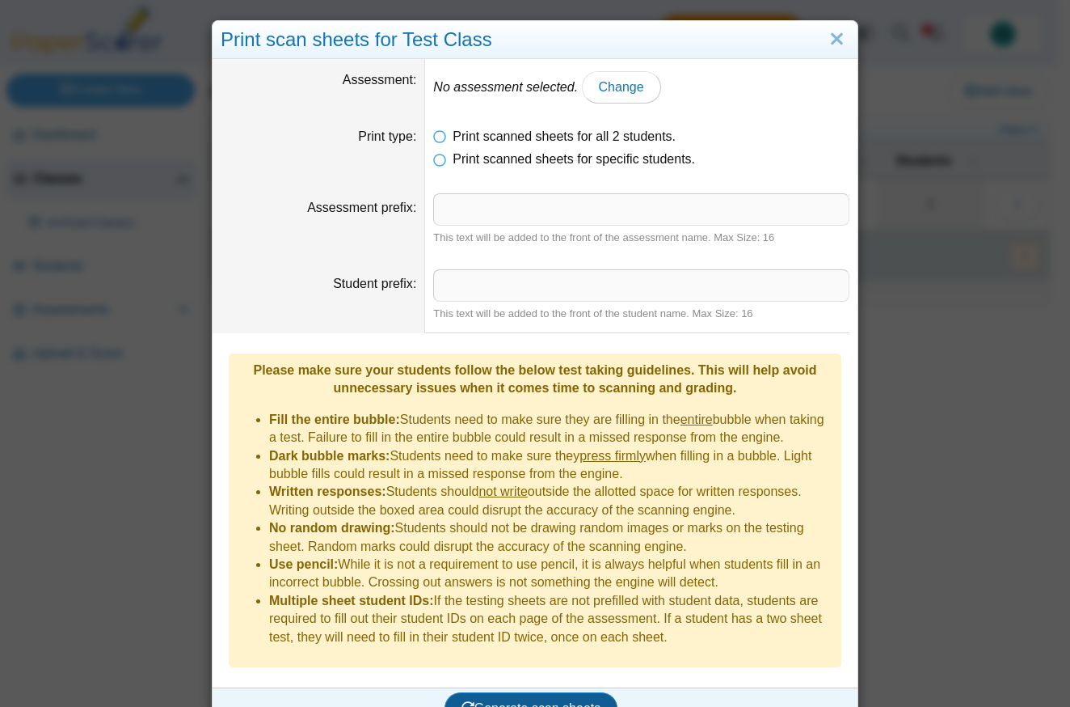
scroll to position [13, 0]
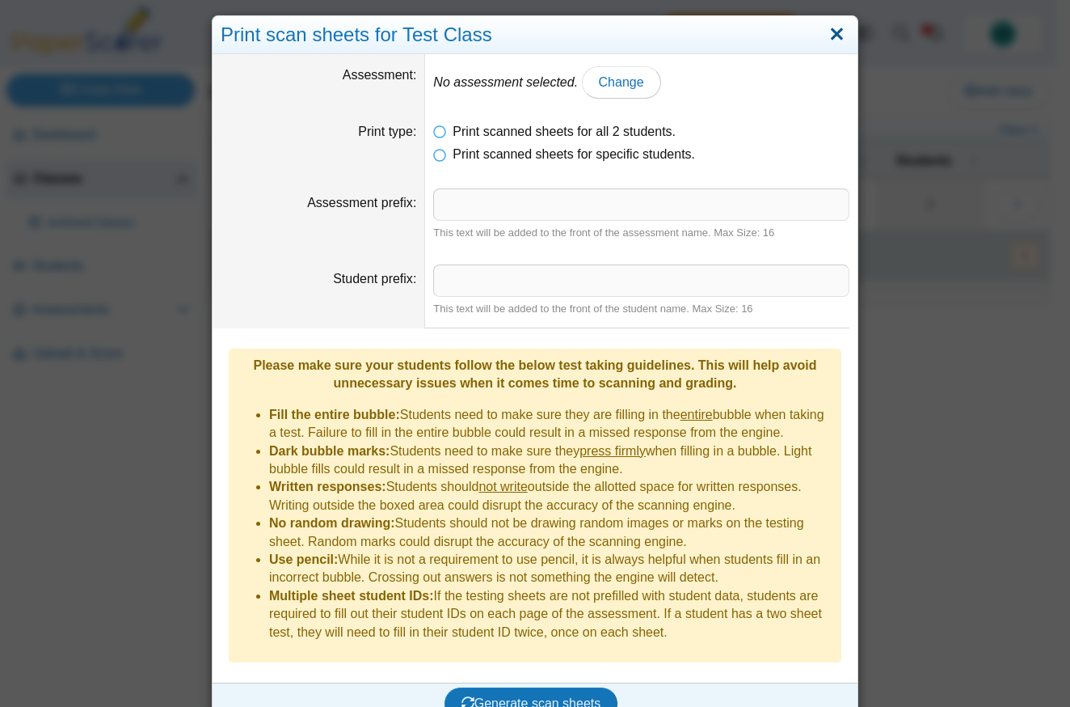
click at [833, 36] on link "Close" at bounding box center [837, 34] width 25 height 27
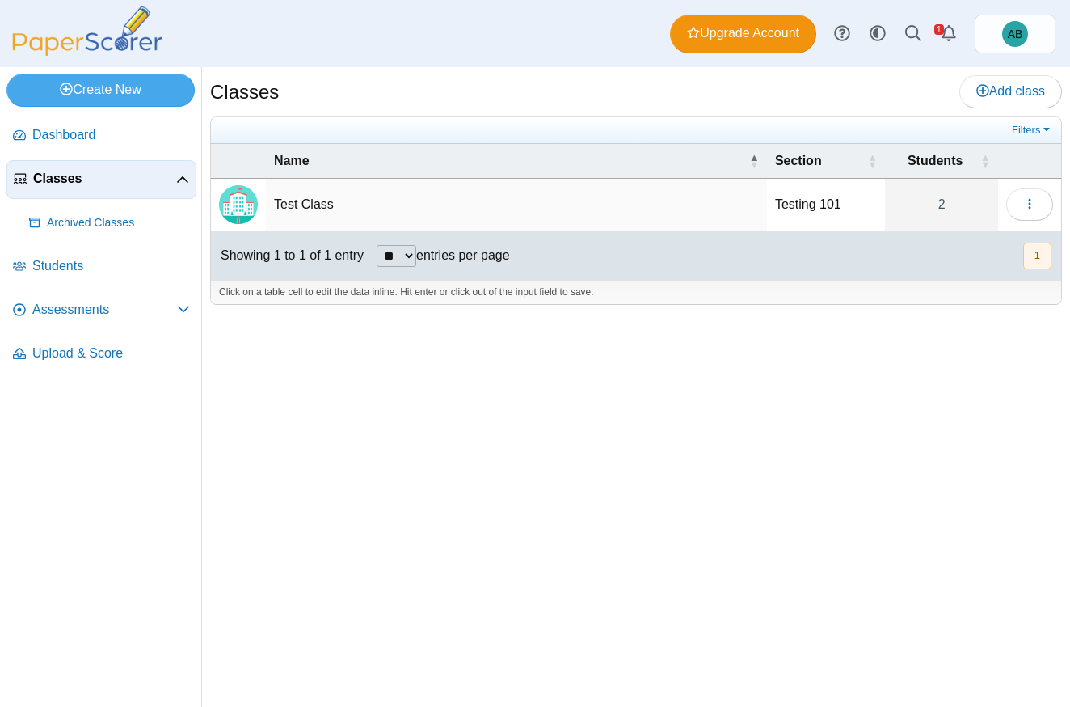
click at [513, 208] on td "Test Class" at bounding box center [516, 205] width 501 height 53
click at [1033, 209] on span "button" at bounding box center [1029, 204] width 13 height 14
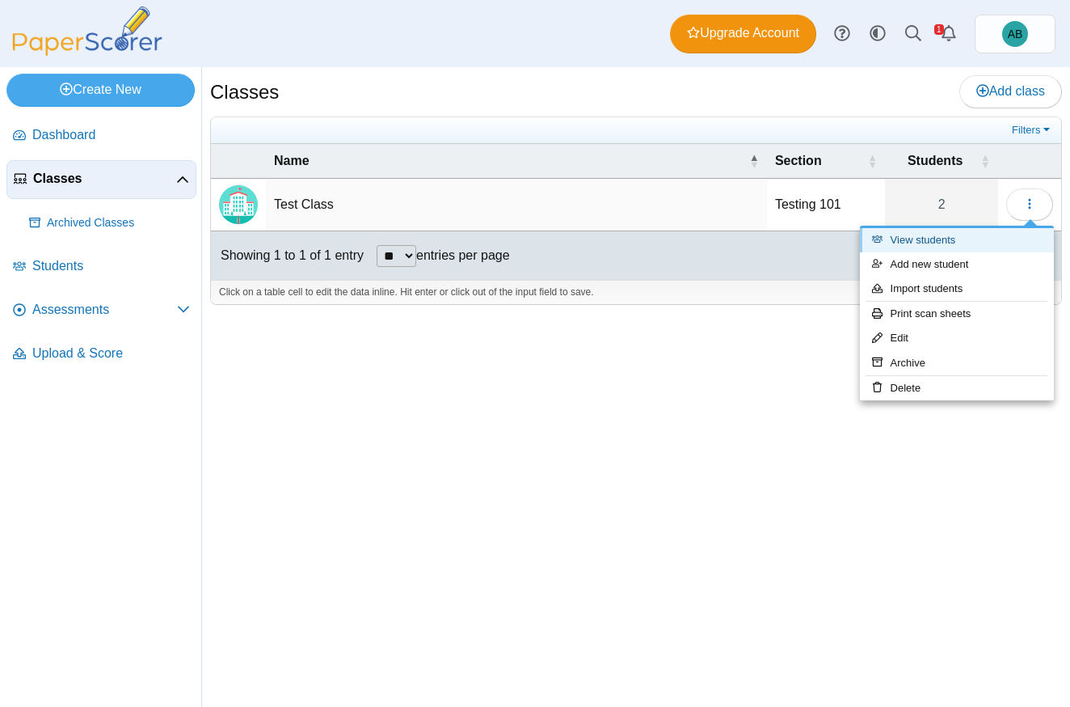
click at [999, 237] on link "View students" at bounding box center [957, 240] width 194 height 24
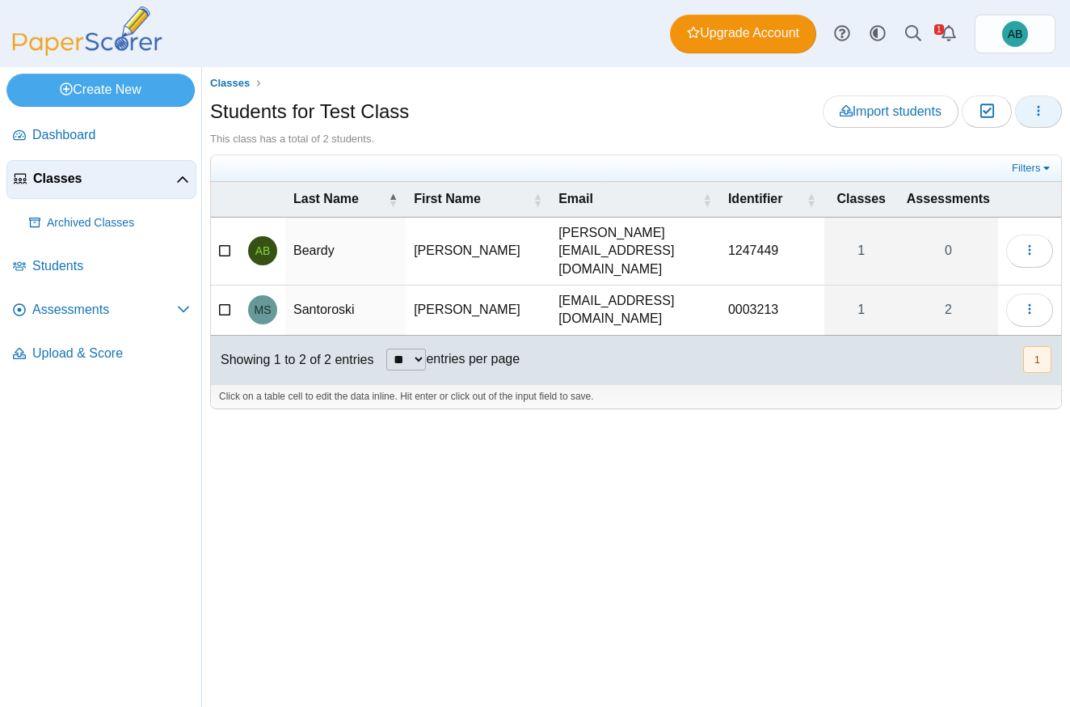
click at [1042, 104] on icon "button" at bounding box center [1038, 110] width 13 height 13
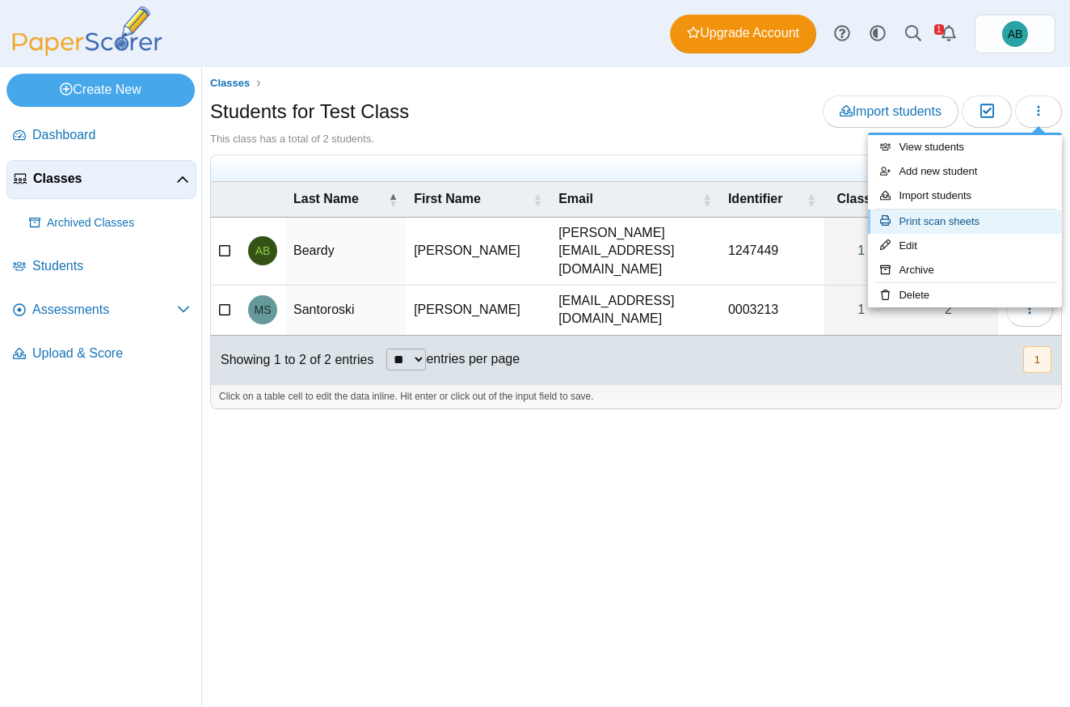
click at [996, 219] on link "Print scan sheets" at bounding box center [965, 221] width 194 height 24
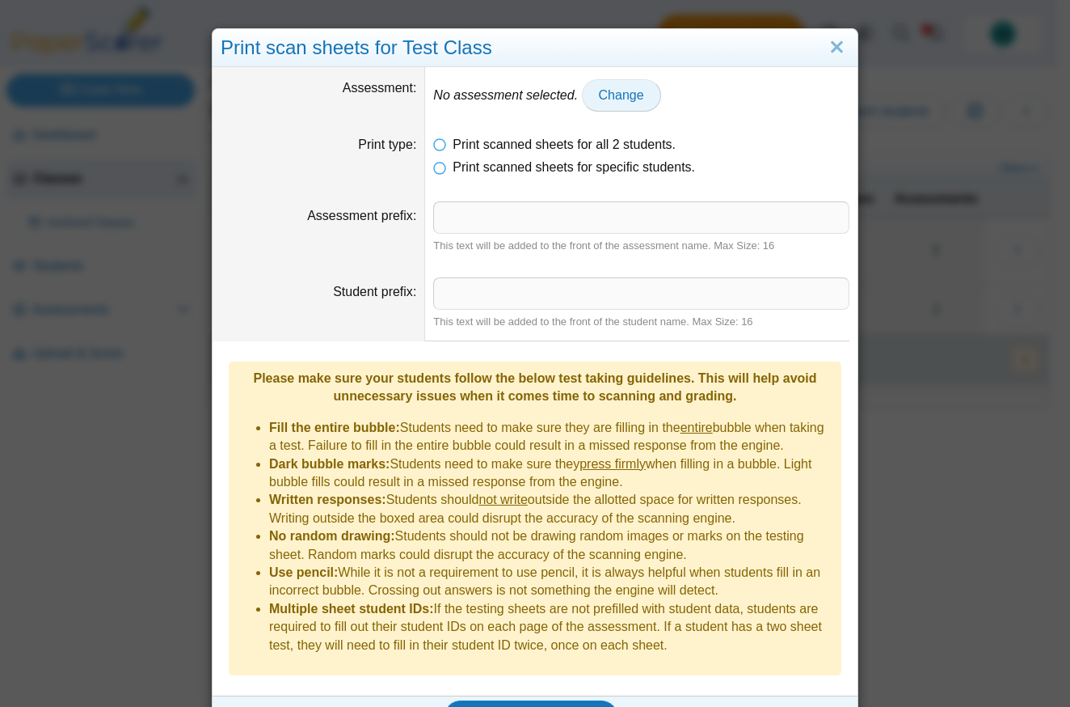
click at [605, 95] on span "Change" at bounding box center [621, 95] width 45 height 14
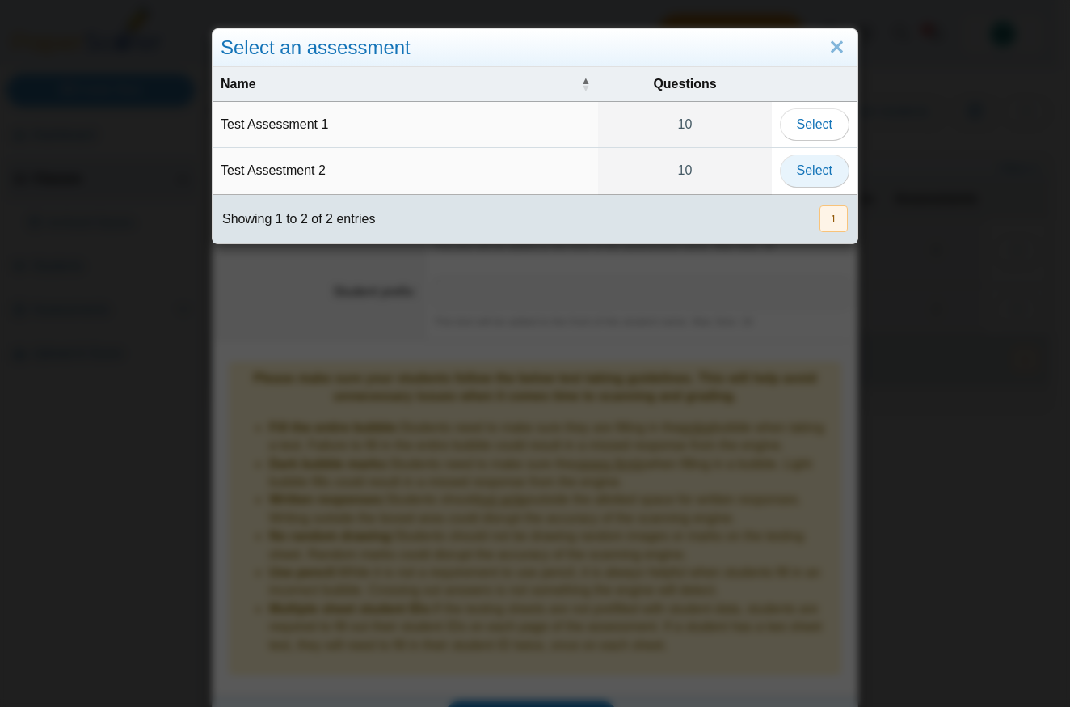
click at [825, 167] on span "Select" at bounding box center [815, 170] width 36 height 14
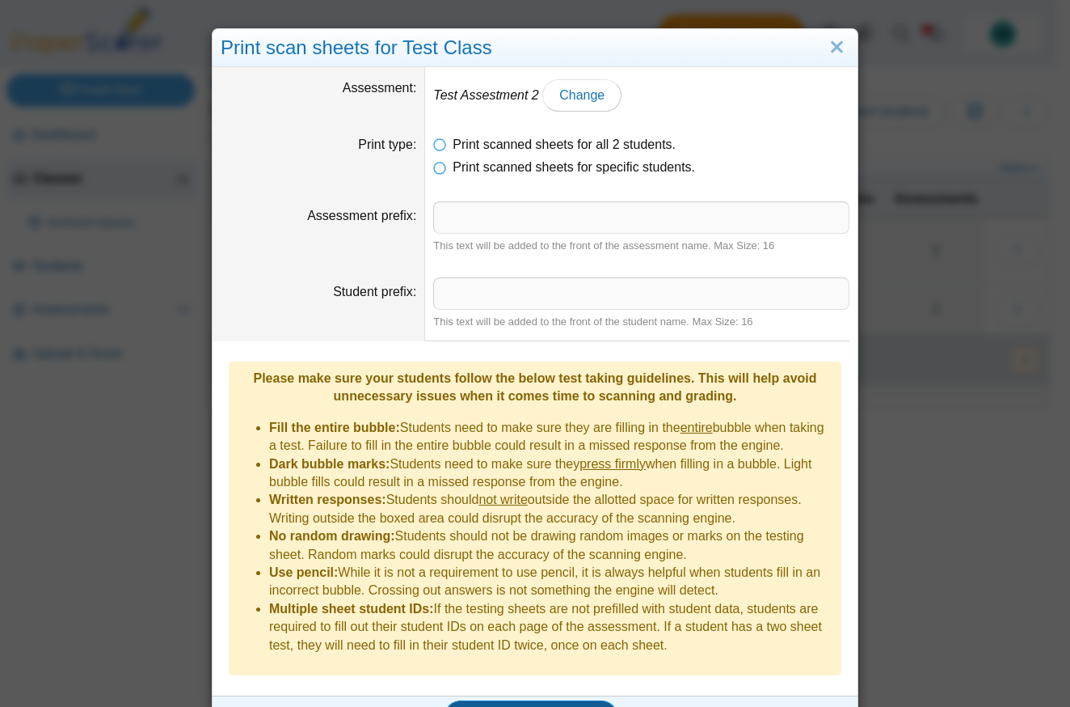
click at [552, 706] on span "Generate scan sheets" at bounding box center [532, 716] width 140 height 14
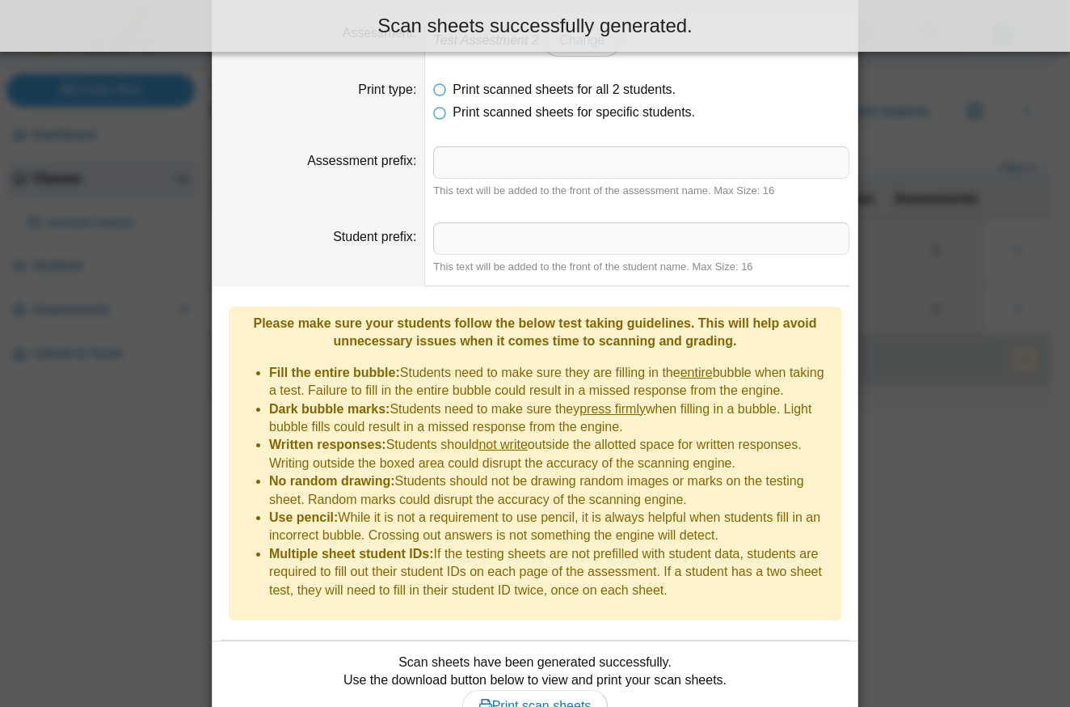
scroll to position [107, 0]
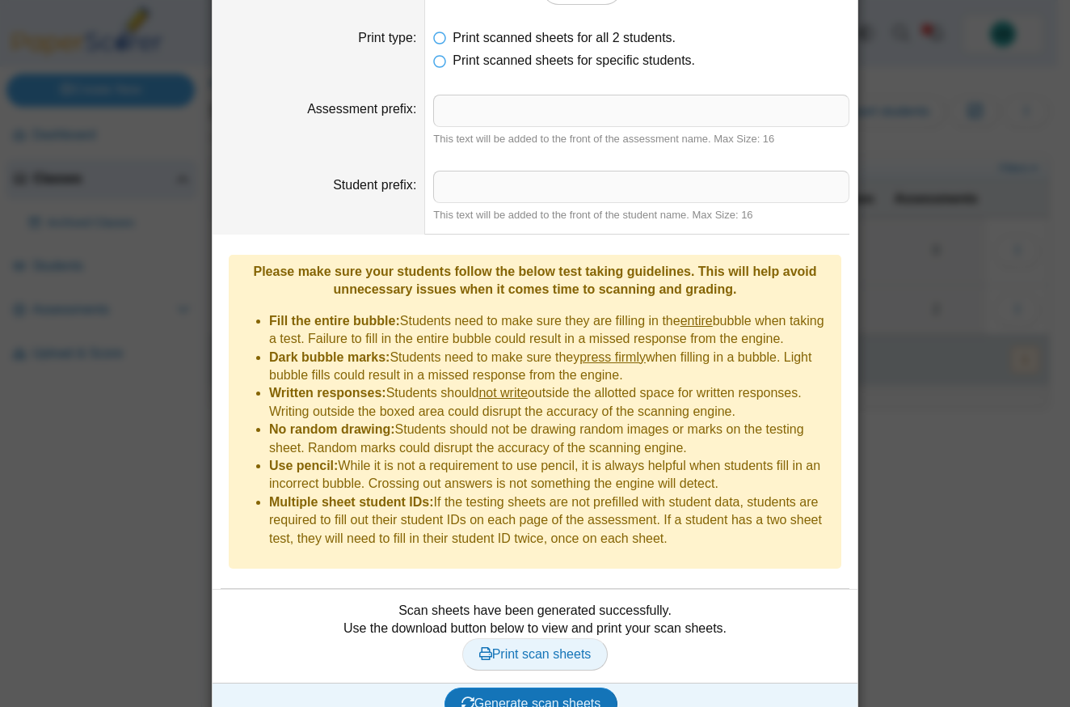
click at [585, 638] on link "Print scan sheets" at bounding box center [535, 654] width 146 height 32
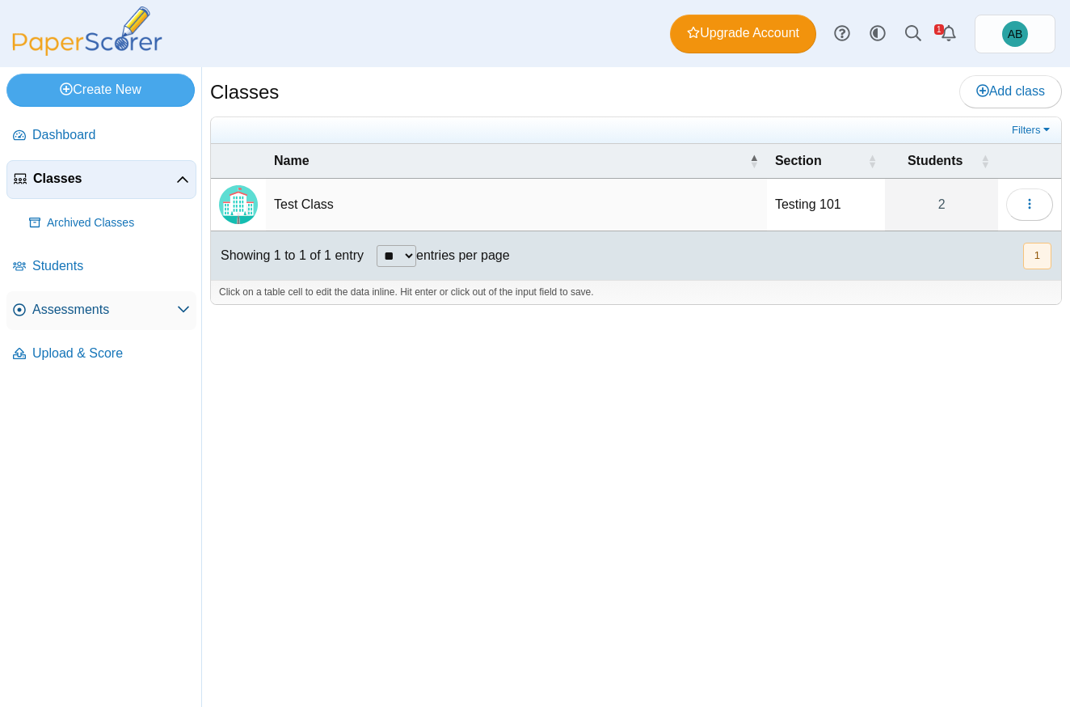
click at [133, 311] on span "Assessments" at bounding box center [104, 310] width 145 height 18
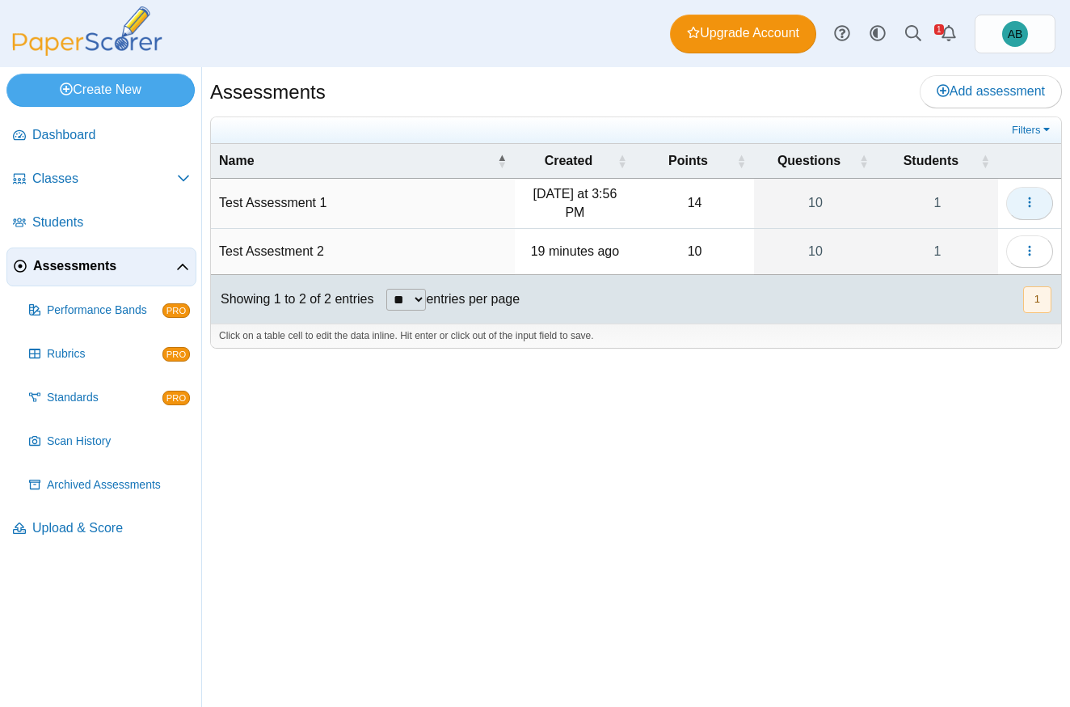
click at [1022, 205] on button "button" at bounding box center [1029, 203] width 47 height 32
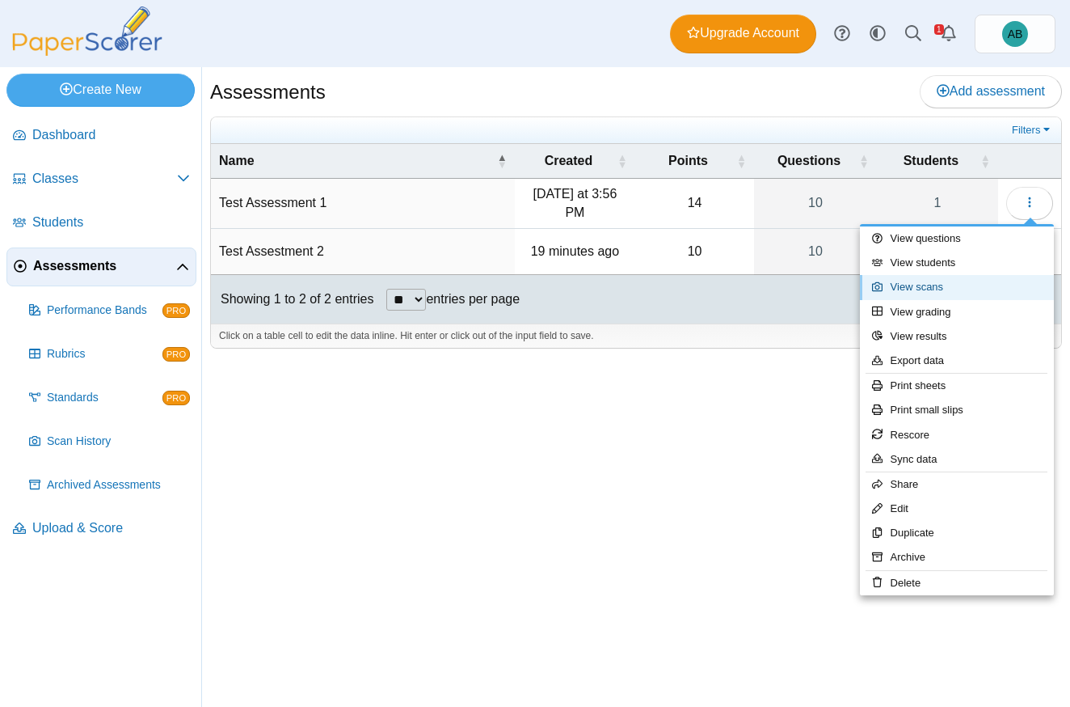
click at [947, 289] on link "View scans" at bounding box center [957, 287] width 194 height 24
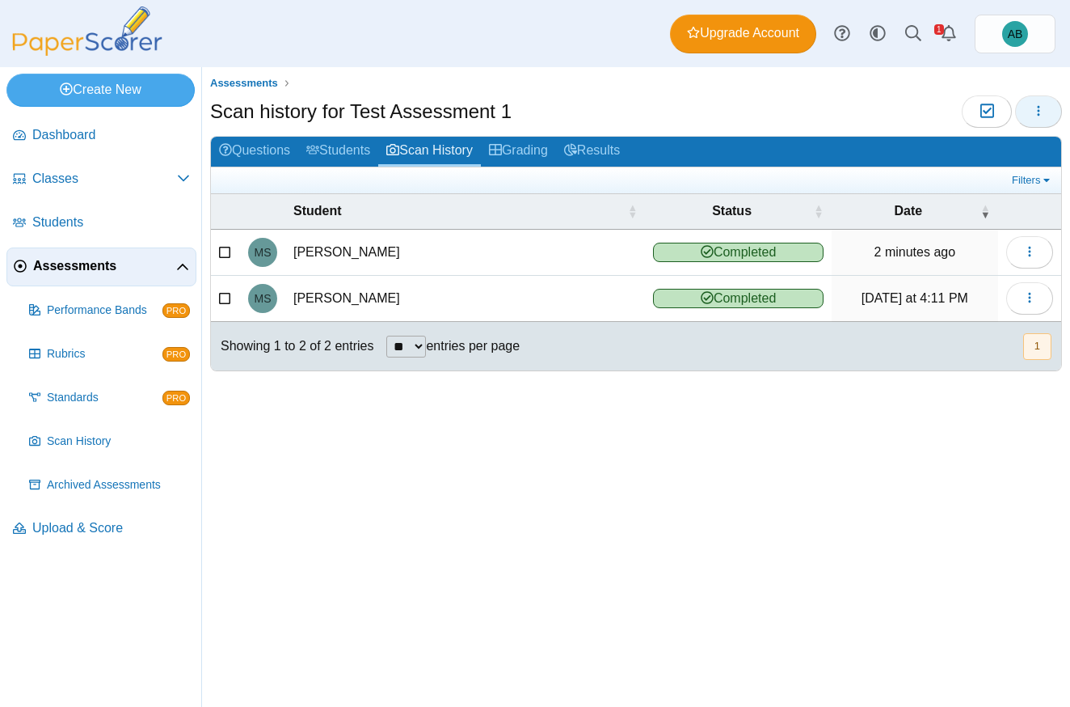
click at [1030, 113] on button "button" at bounding box center [1038, 111] width 47 height 32
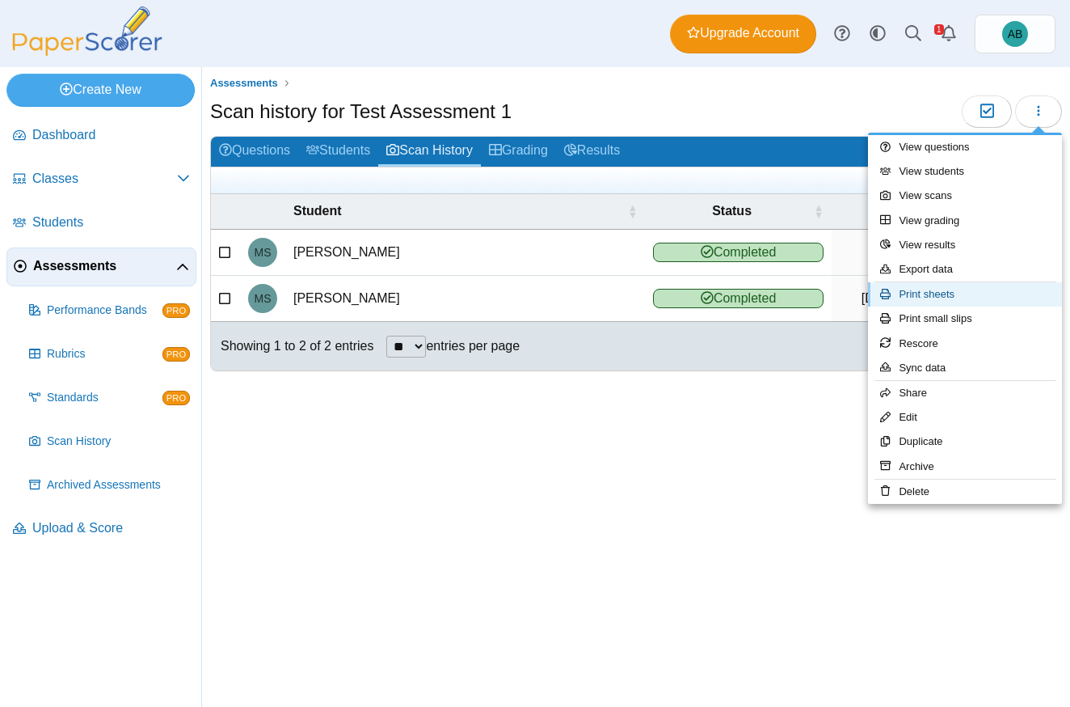
click at [1006, 297] on link "Print sheets" at bounding box center [965, 294] width 194 height 24
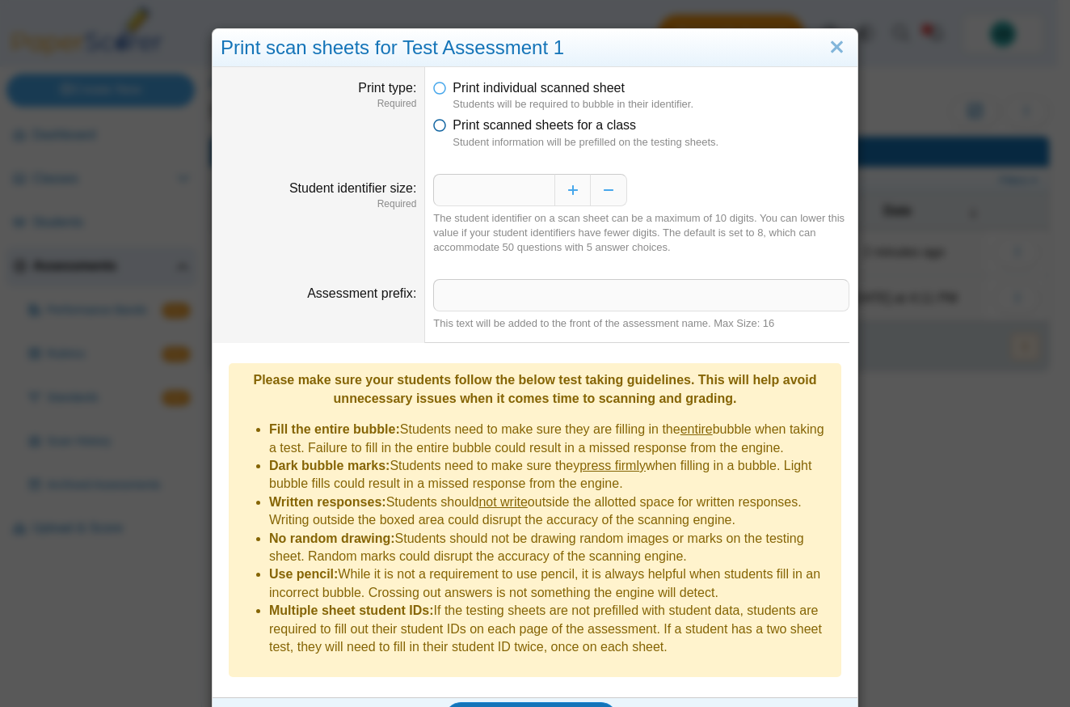
click at [433, 128] on icon at bounding box center [439, 121] width 13 height 11
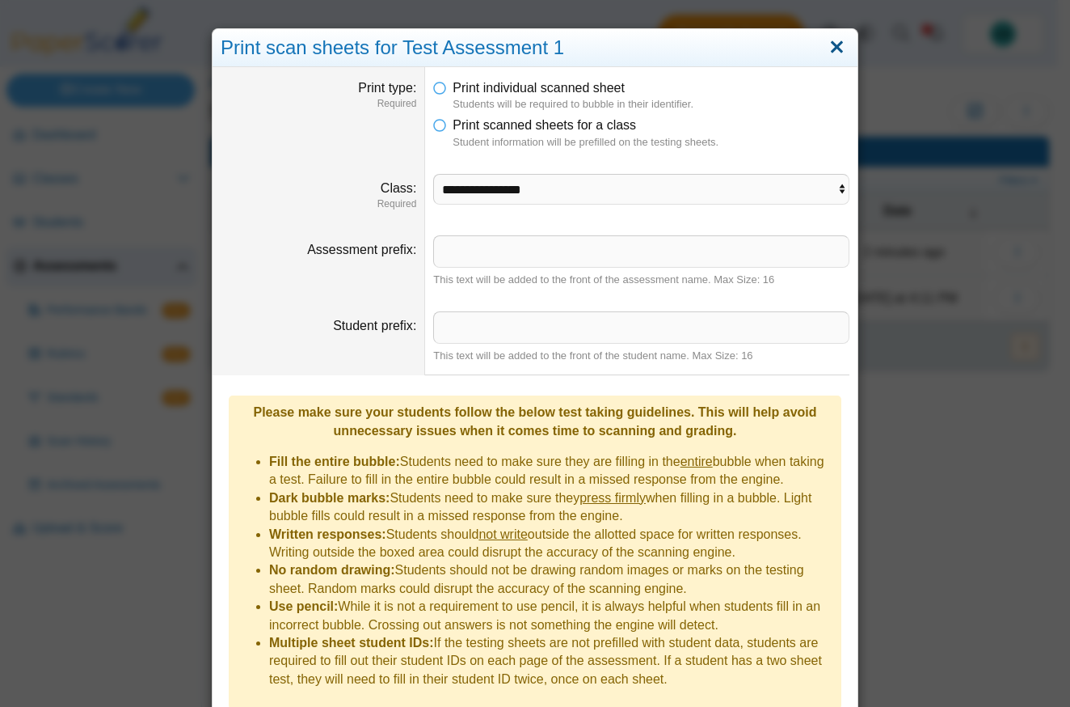
click at [835, 46] on link "Close" at bounding box center [837, 47] width 25 height 27
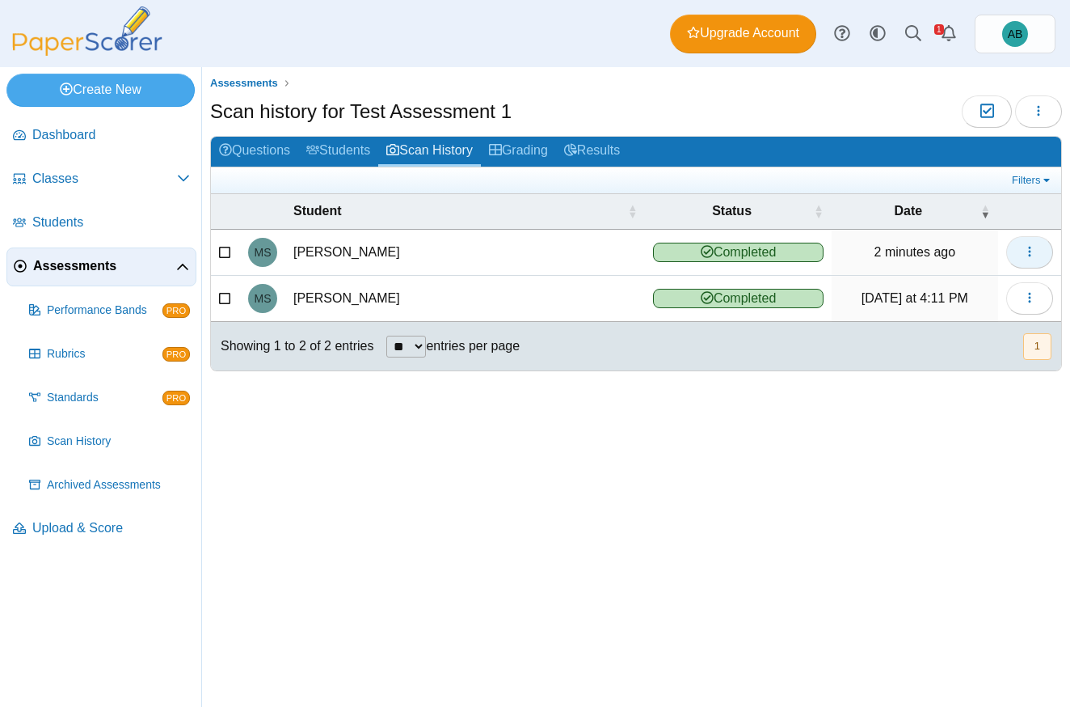
click at [1036, 252] on button "button" at bounding box center [1029, 252] width 47 height 32
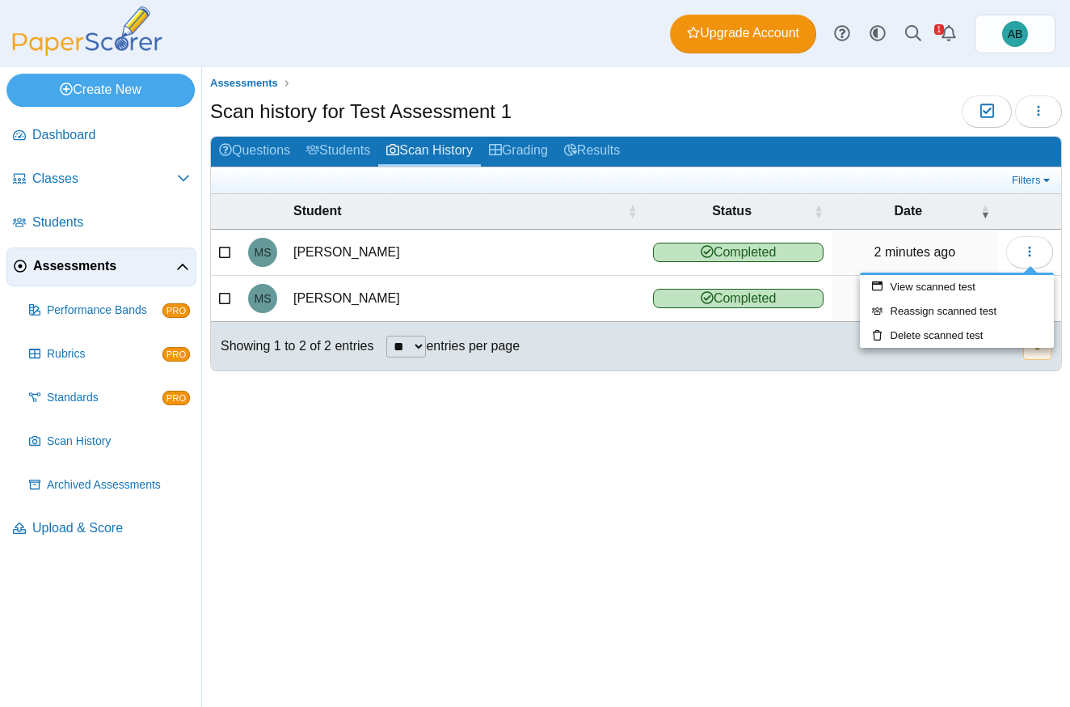
click at [407, 255] on td "[PERSON_NAME]" at bounding box center [465, 253] width 360 height 46
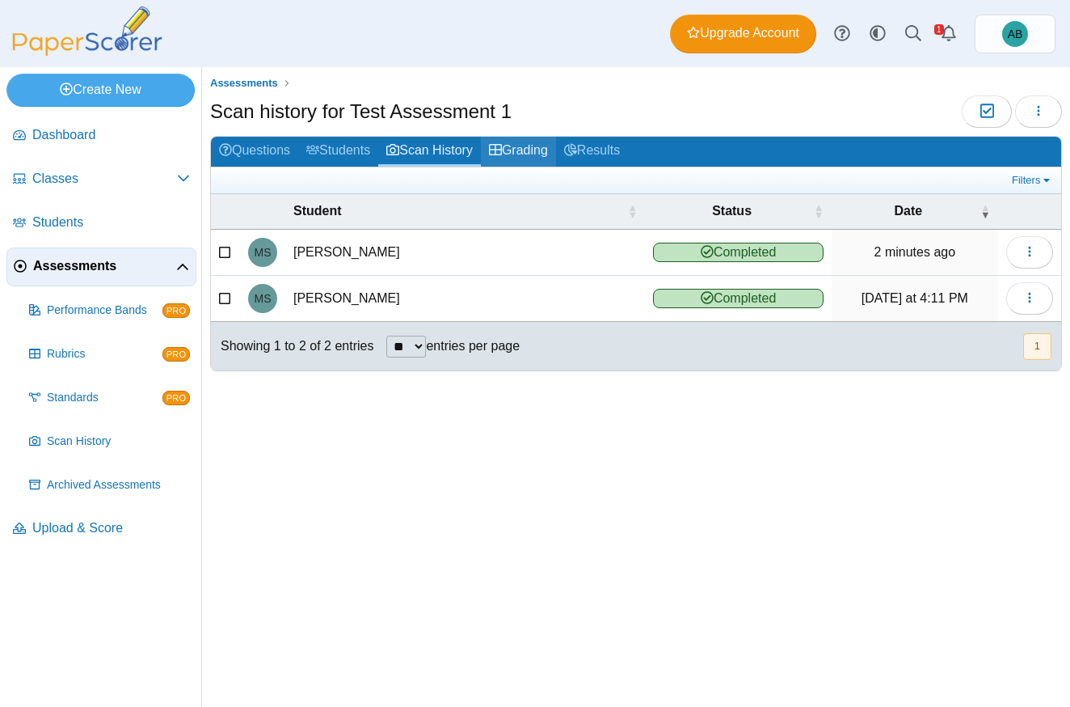
click at [516, 149] on link "Grading" at bounding box center [518, 152] width 75 height 30
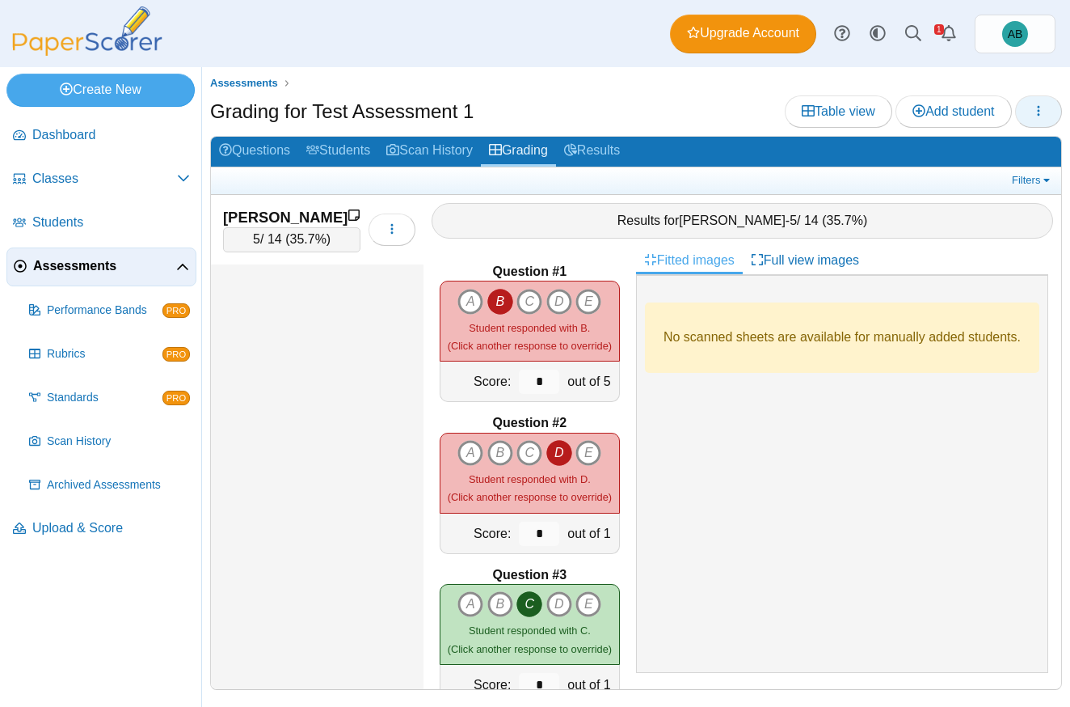
click at [1033, 95] on button "button" at bounding box center [1038, 111] width 47 height 32
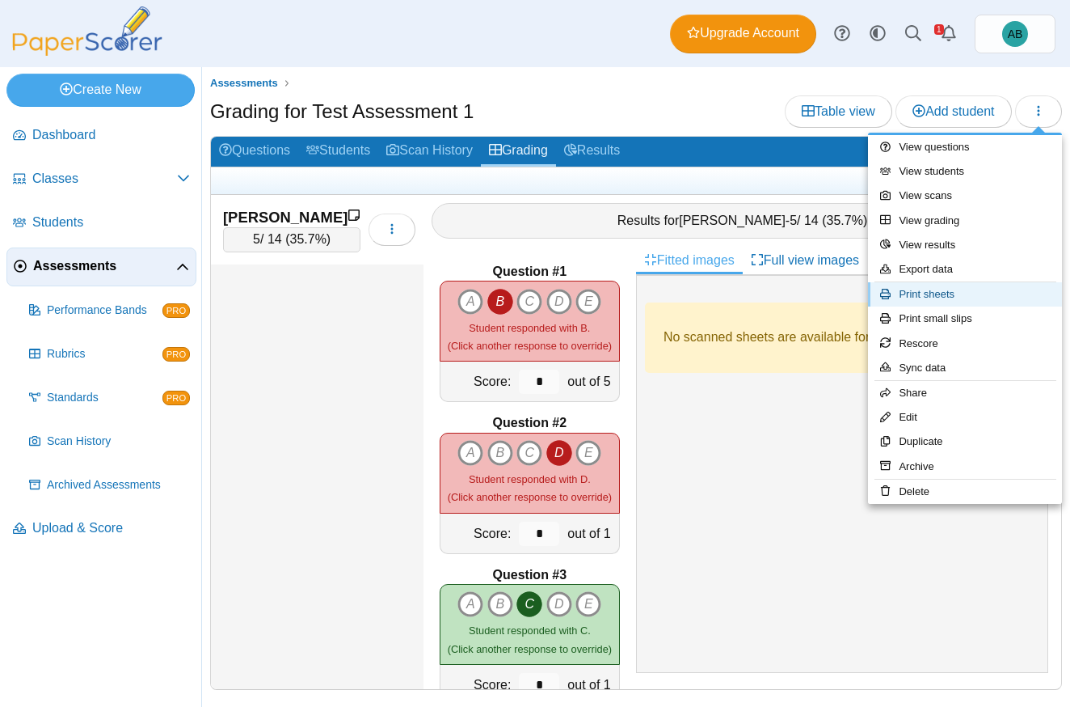
click at [966, 289] on link "Print sheets" at bounding box center [965, 294] width 194 height 24
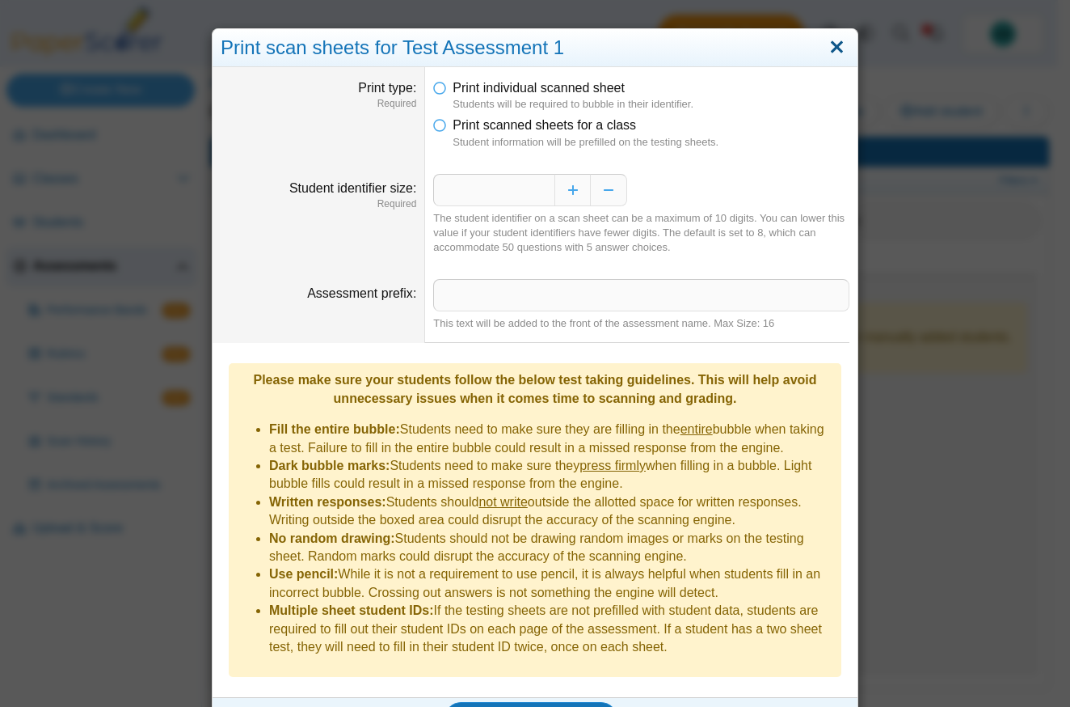
click at [833, 45] on link "Close" at bounding box center [837, 47] width 25 height 27
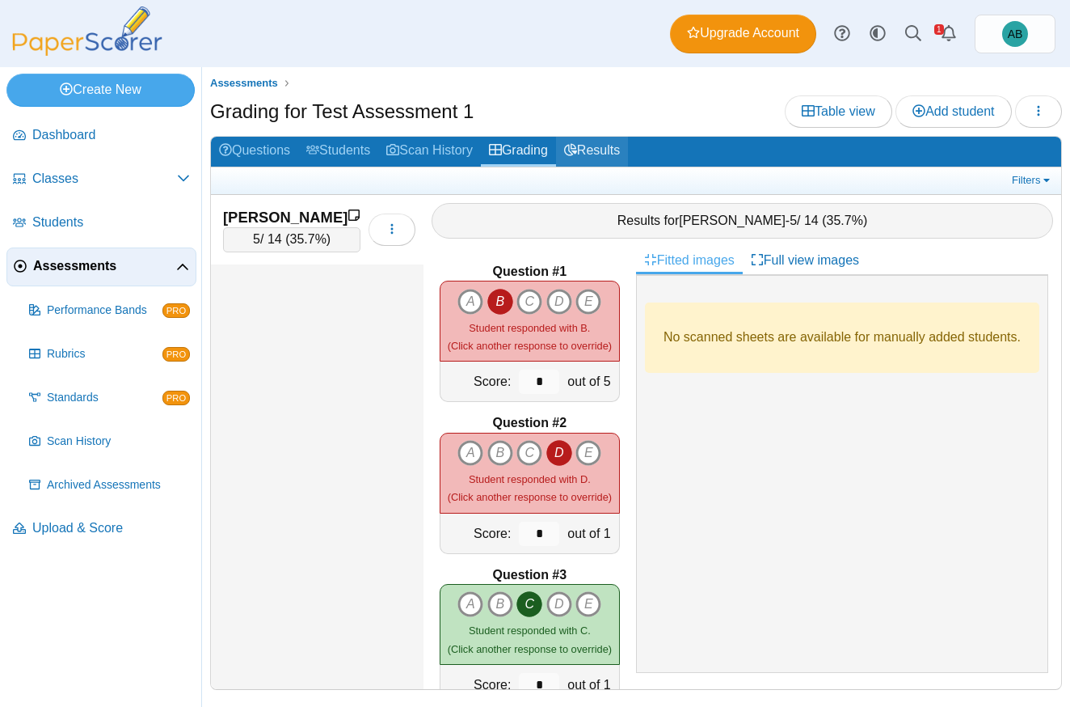
click at [615, 142] on link "Results" at bounding box center [592, 152] width 72 height 30
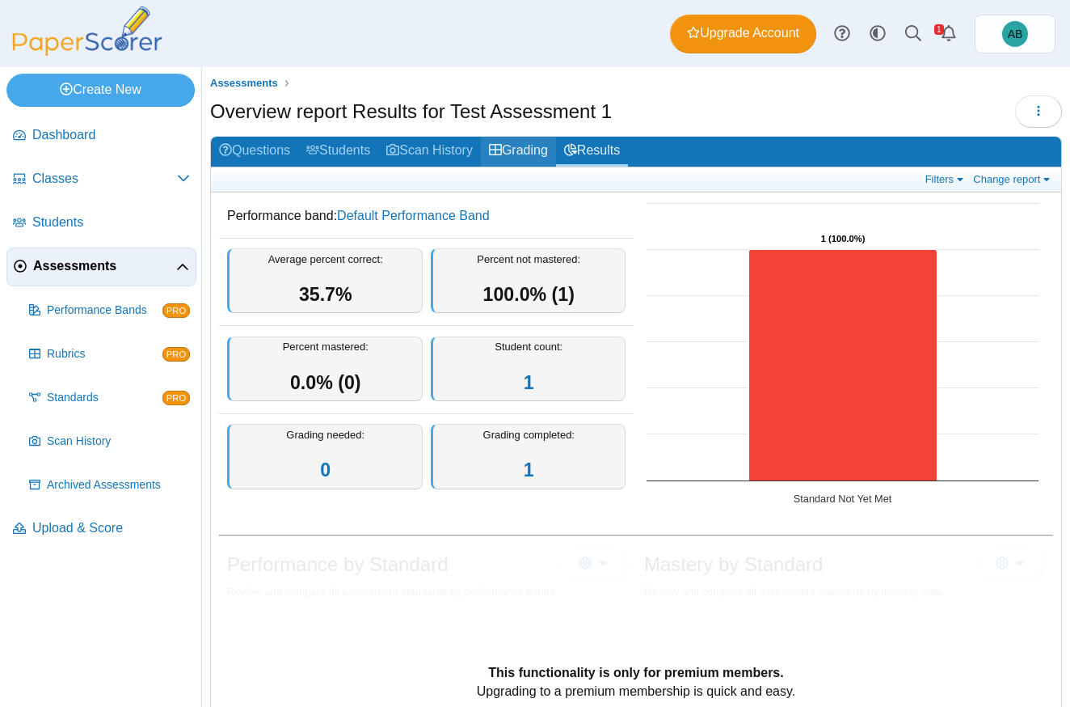
click at [538, 146] on link "Grading" at bounding box center [518, 152] width 75 height 30
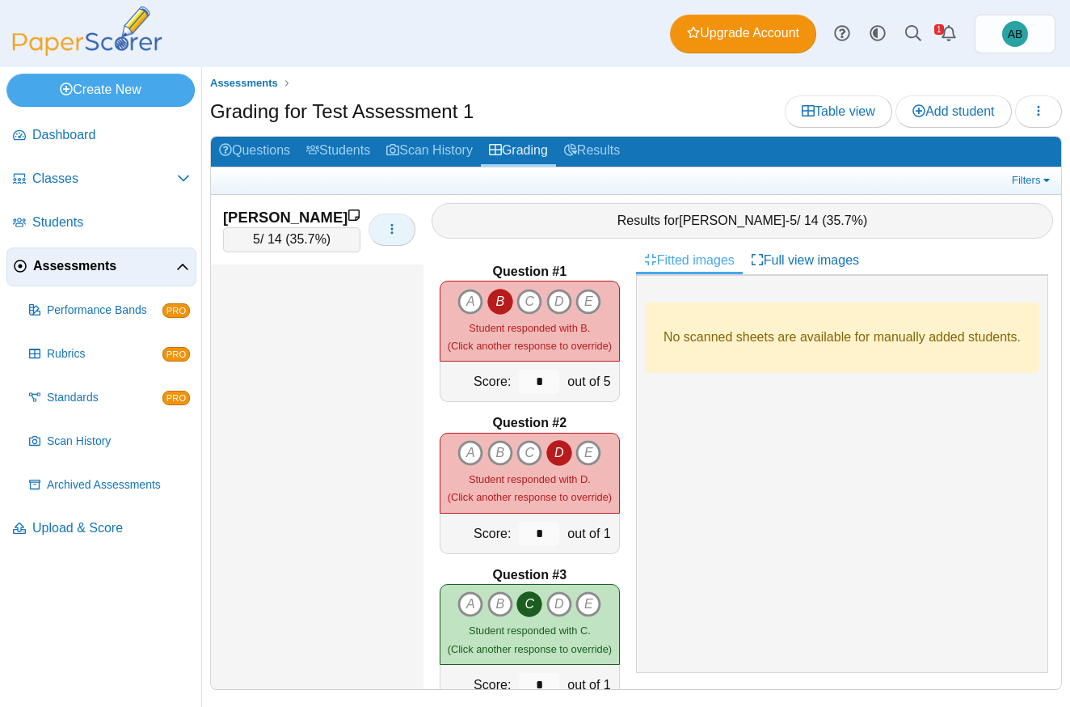
click at [395, 221] on button "button" at bounding box center [392, 229] width 47 height 32
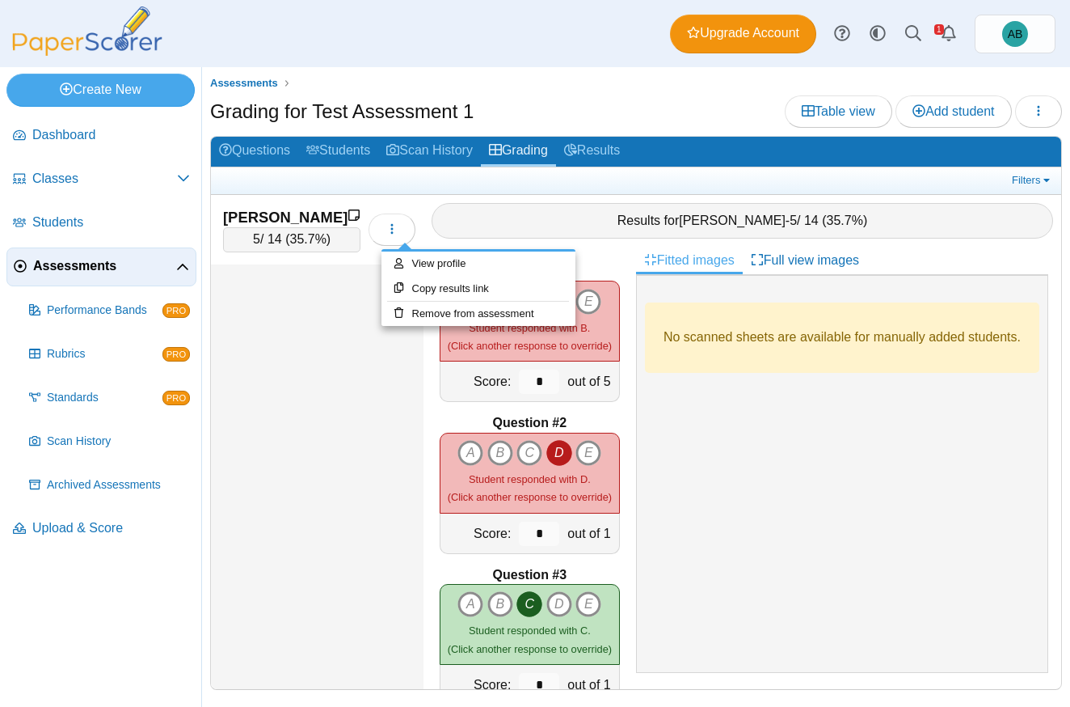
click at [361, 211] on icon at bounding box center [354, 215] width 13 height 13
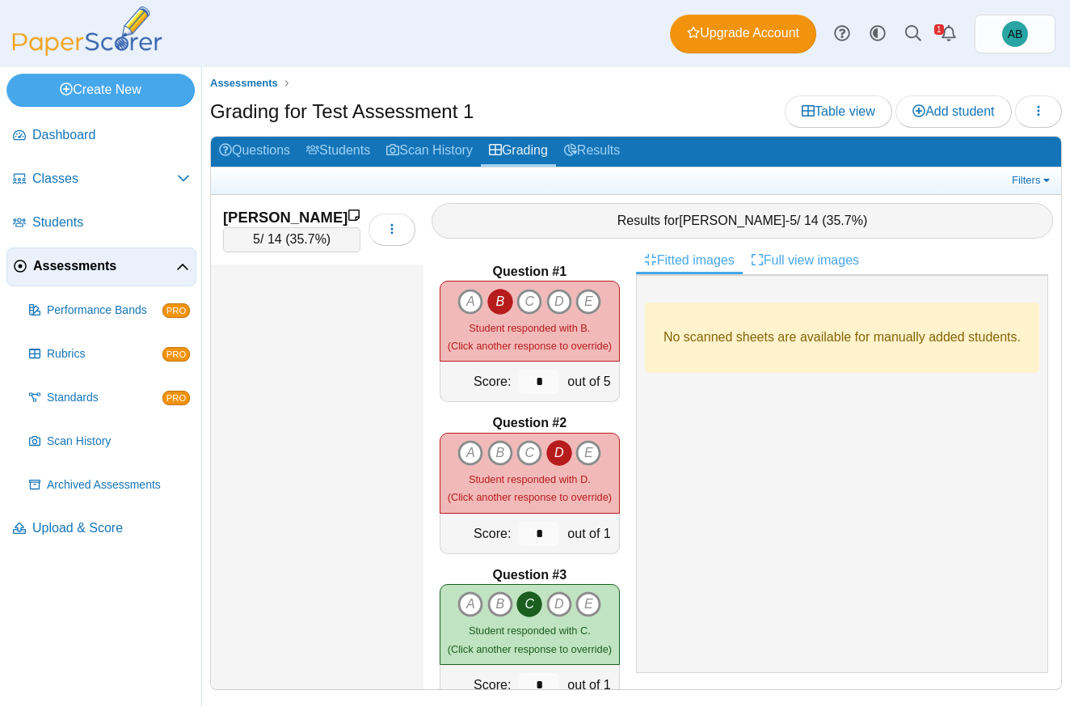
click at [853, 262] on link "Full view images" at bounding box center [805, 260] width 124 height 27
click at [805, 120] on link "Table view" at bounding box center [839, 111] width 108 height 32
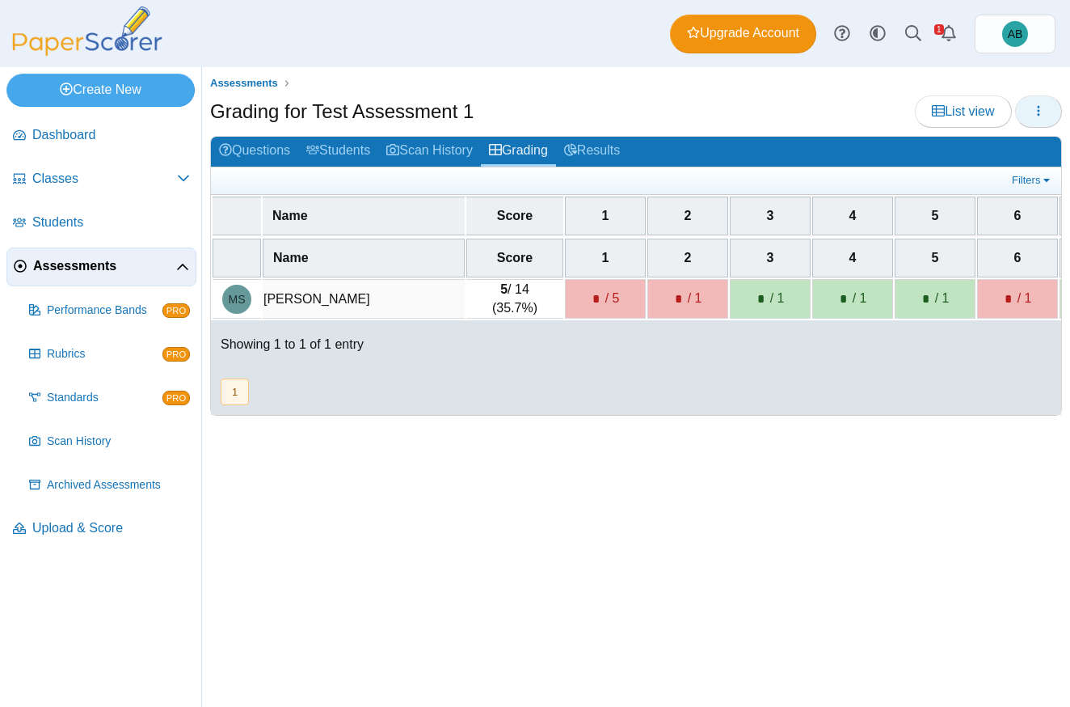
click at [1028, 107] on button "button" at bounding box center [1038, 111] width 47 height 32
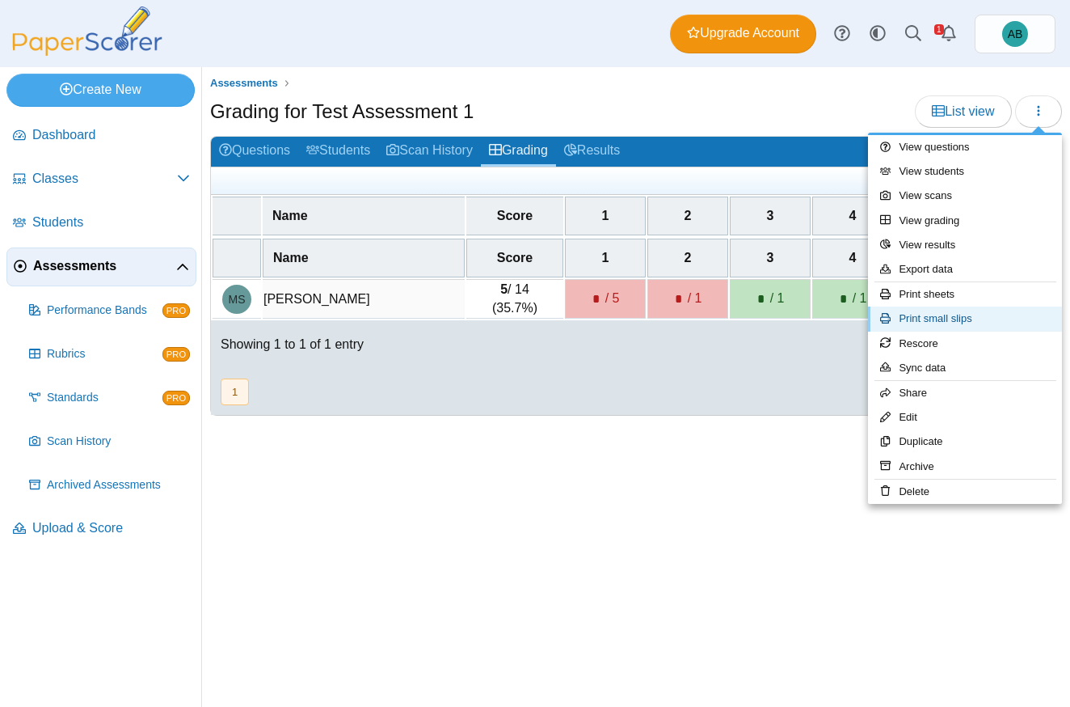
click at [957, 326] on link "Print small slips" at bounding box center [965, 318] width 194 height 24
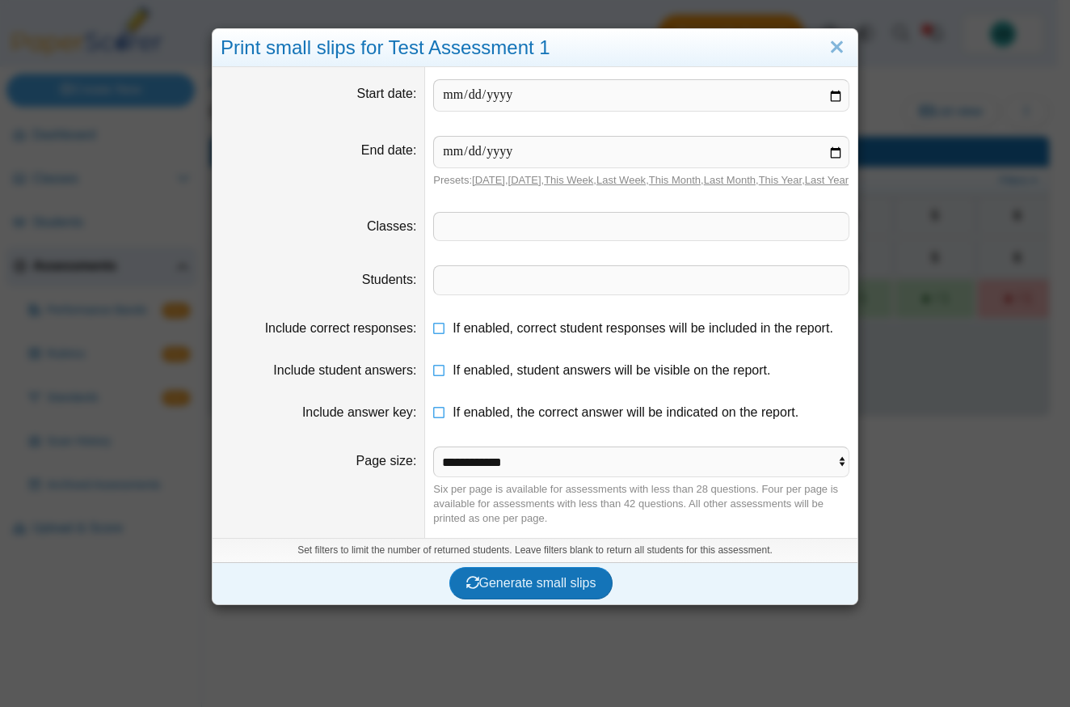
drag, startPoint x: 829, startPoint y: 43, endPoint x: 867, endPoint y: 70, distance: 46.9
click at [829, 43] on link "Close" at bounding box center [837, 47] width 25 height 27
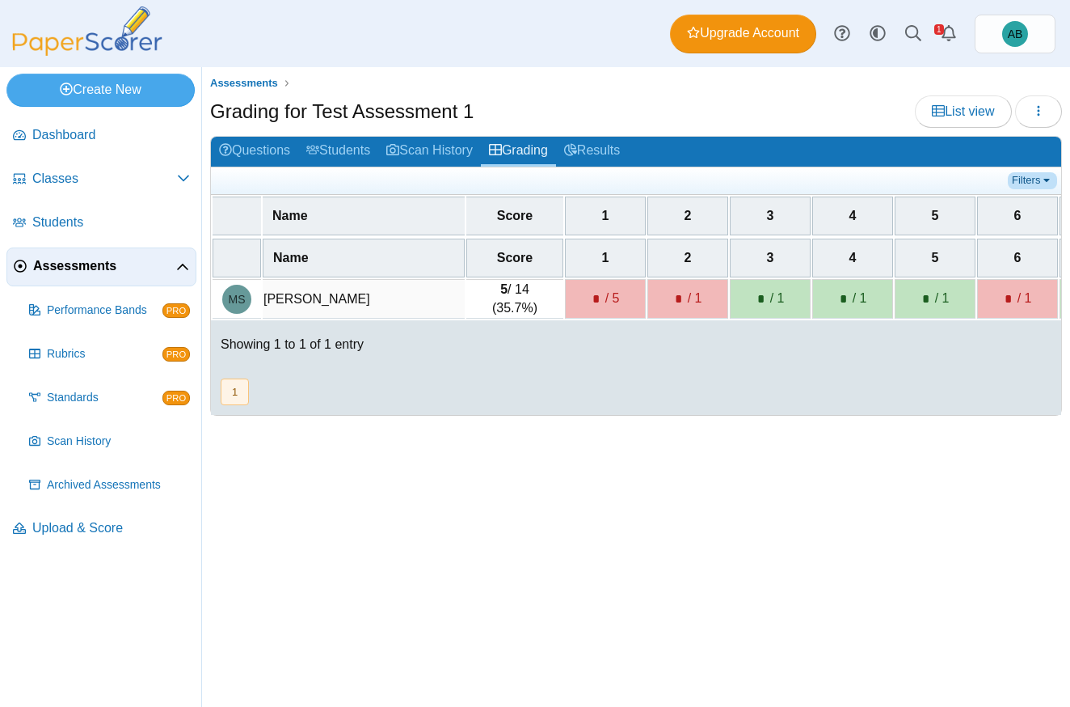
click at [1032, 175] on link "Filters" at bounding box center [1032, 180] width 49 height 16
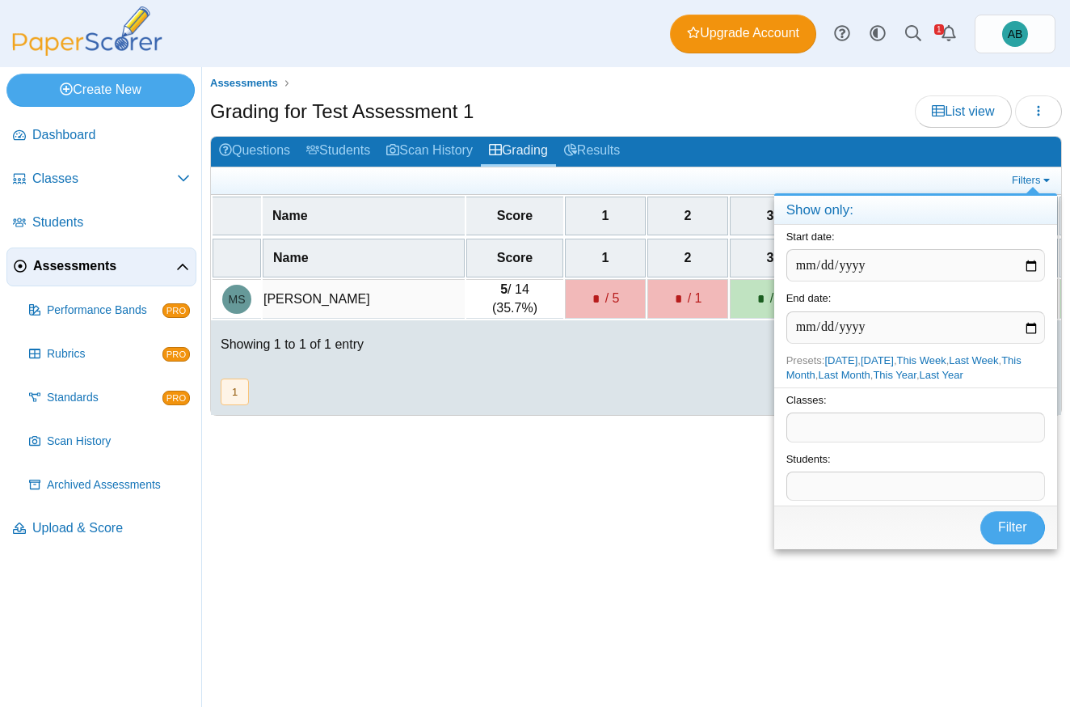
click at [829, 172] on ul at bounding box center [613, 180] width 789 height 16
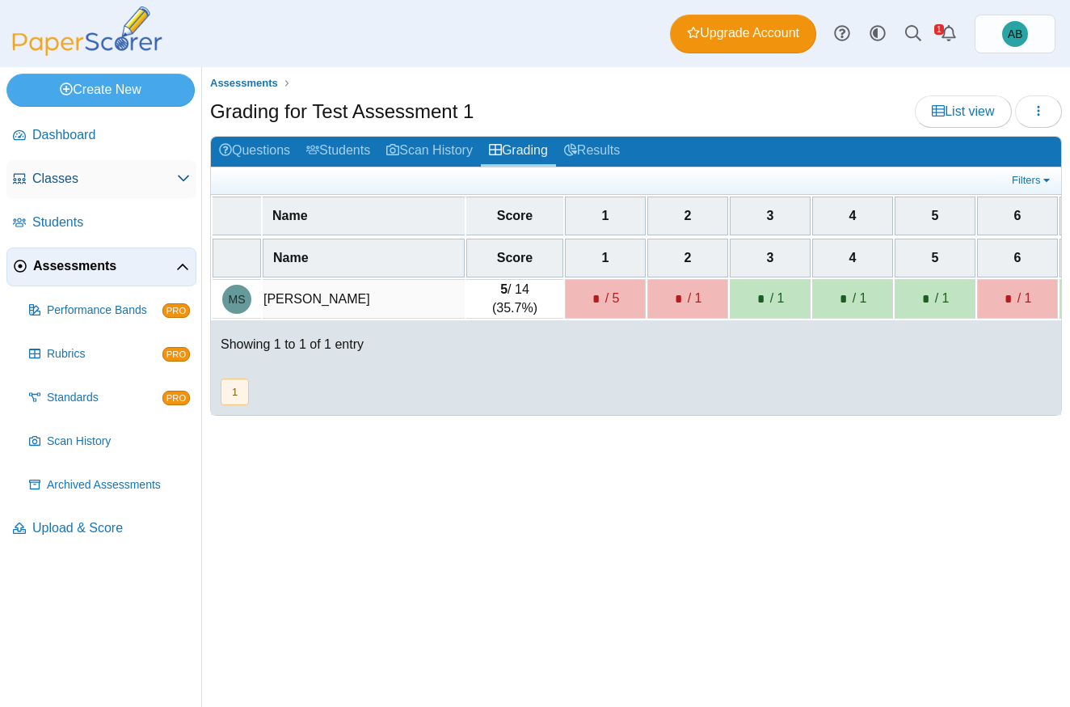
click at [69, 186] on span "Classes" at bounding box center [104, 179] width 145 height 18
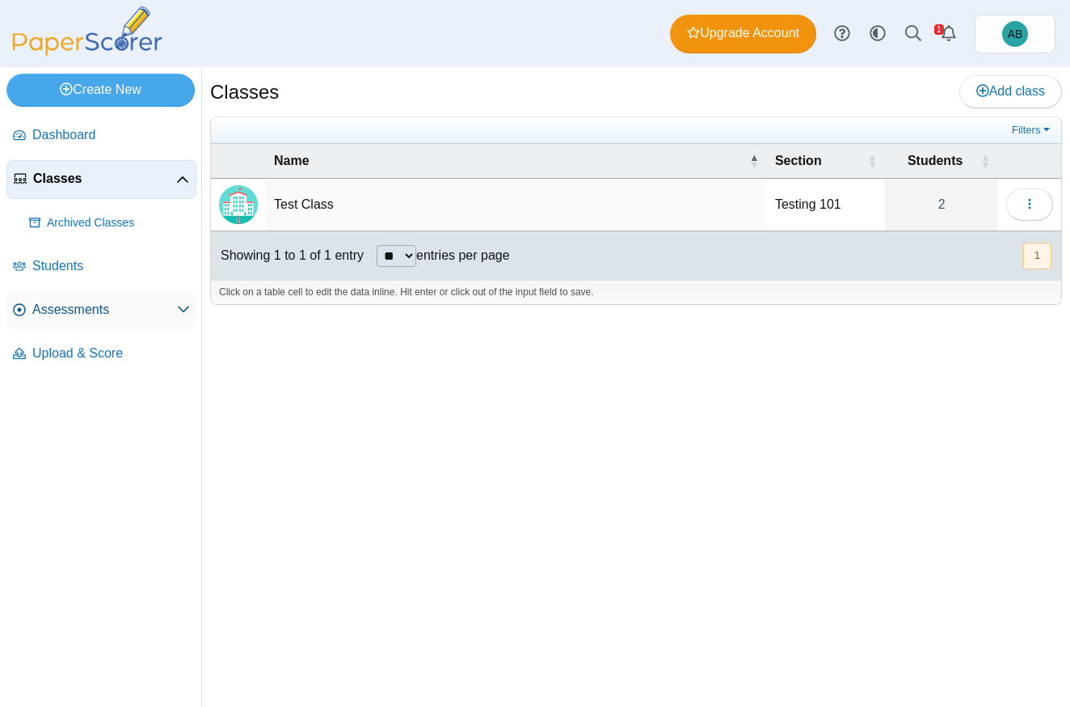
click at [88, 310] on span "Assessments" at bounding box center [104, 310] width 145 height 18
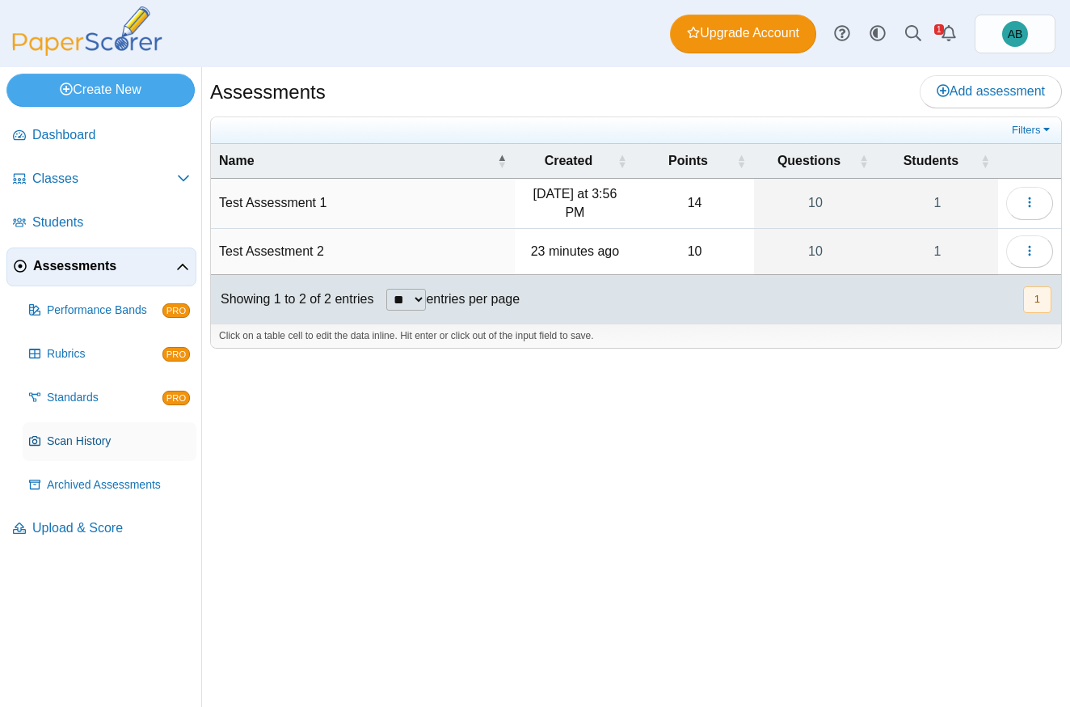
click at [97, 440] on span "Scan History" at bounding box center [118, 441] width 143 height 16
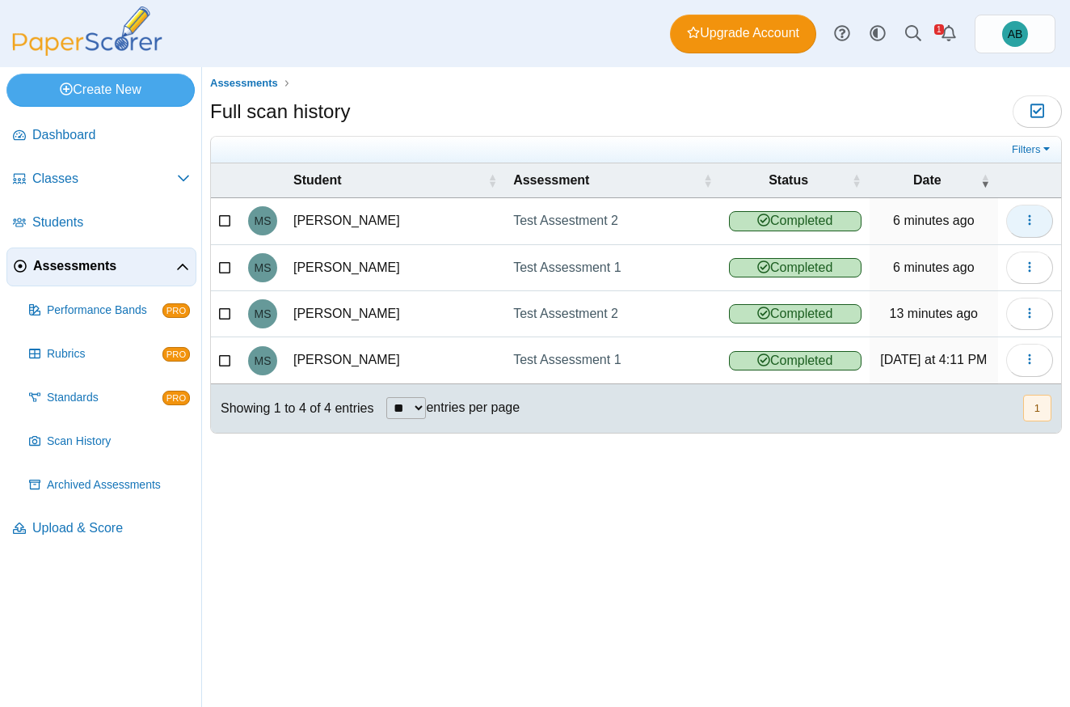
click at [1038, 222] on button "button" at bounding box center [1029, 221] width 47 height 32
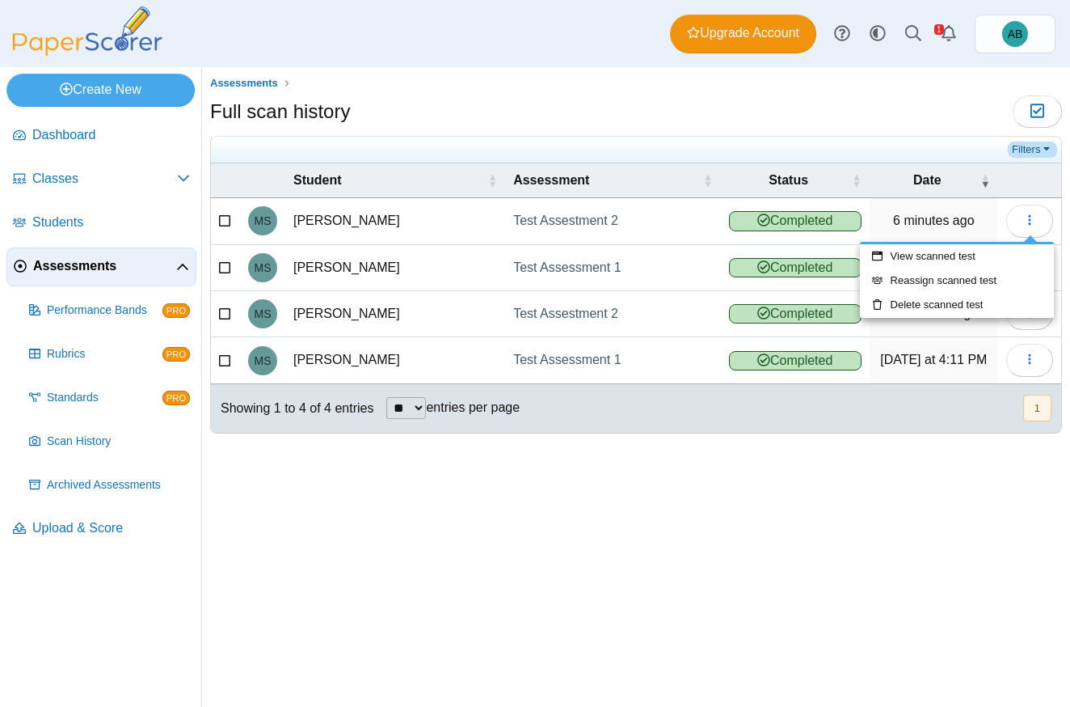
click at [1035, 149] on link "Filters" at bounding box center [1032, 149] width 49 height 16
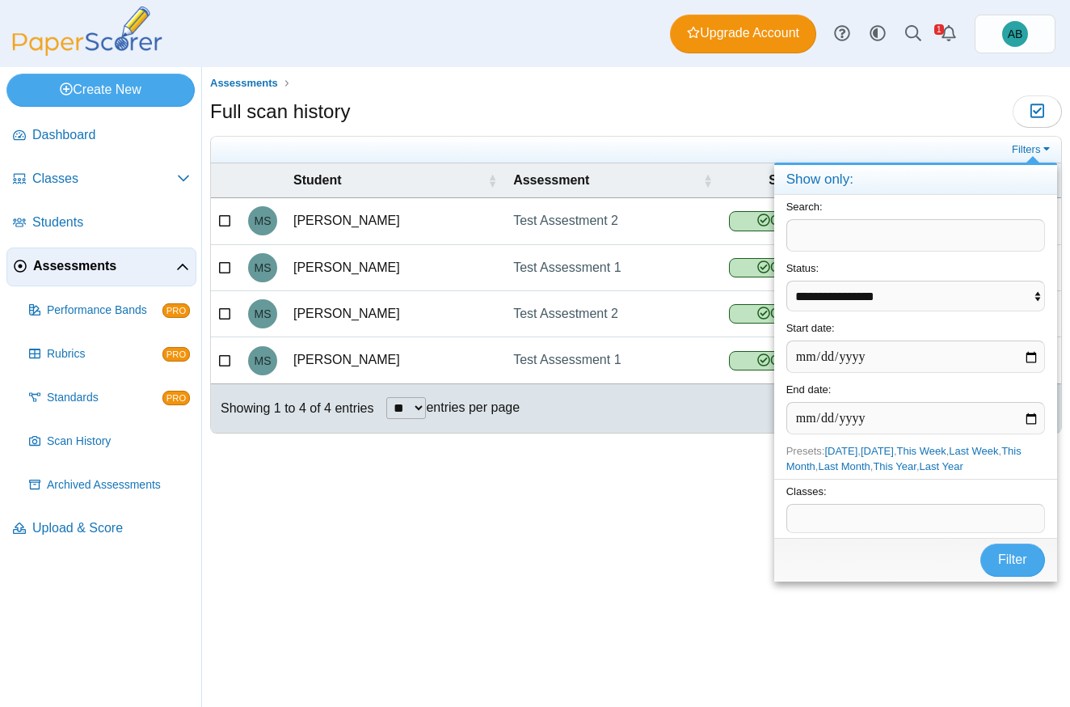
click at [860, 141] on ul at bounding box center [613, 149] width 789 height 16
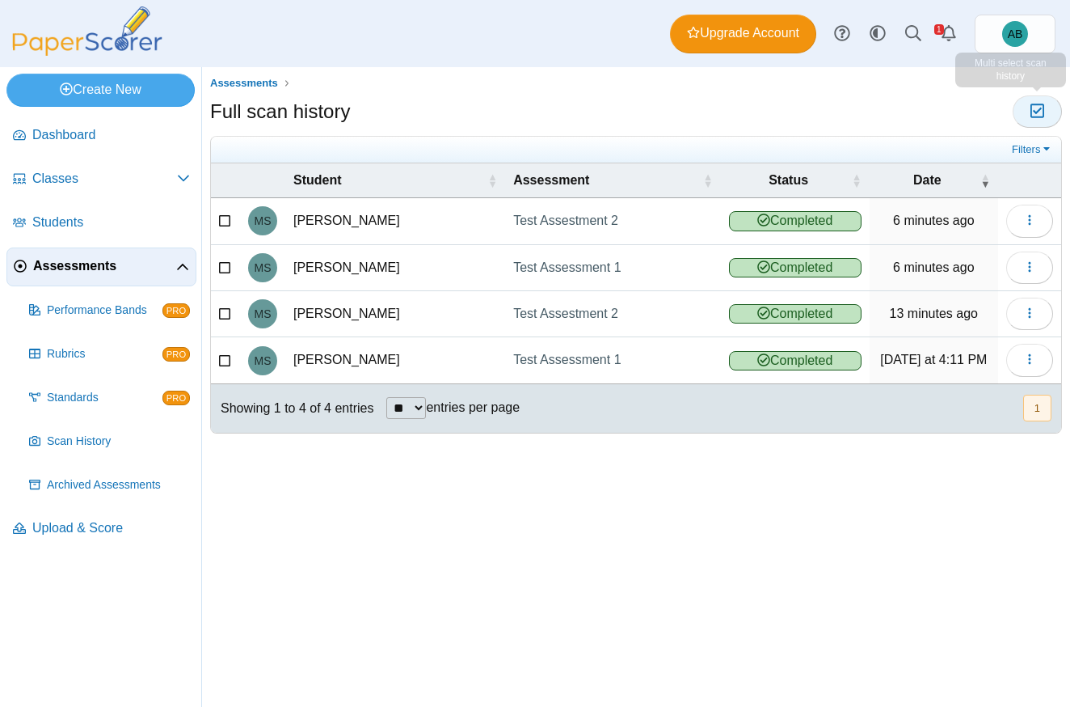
click at [1021, 119] on button "Moderation 0" at bounding box center [1037, 111] width 49 height 32
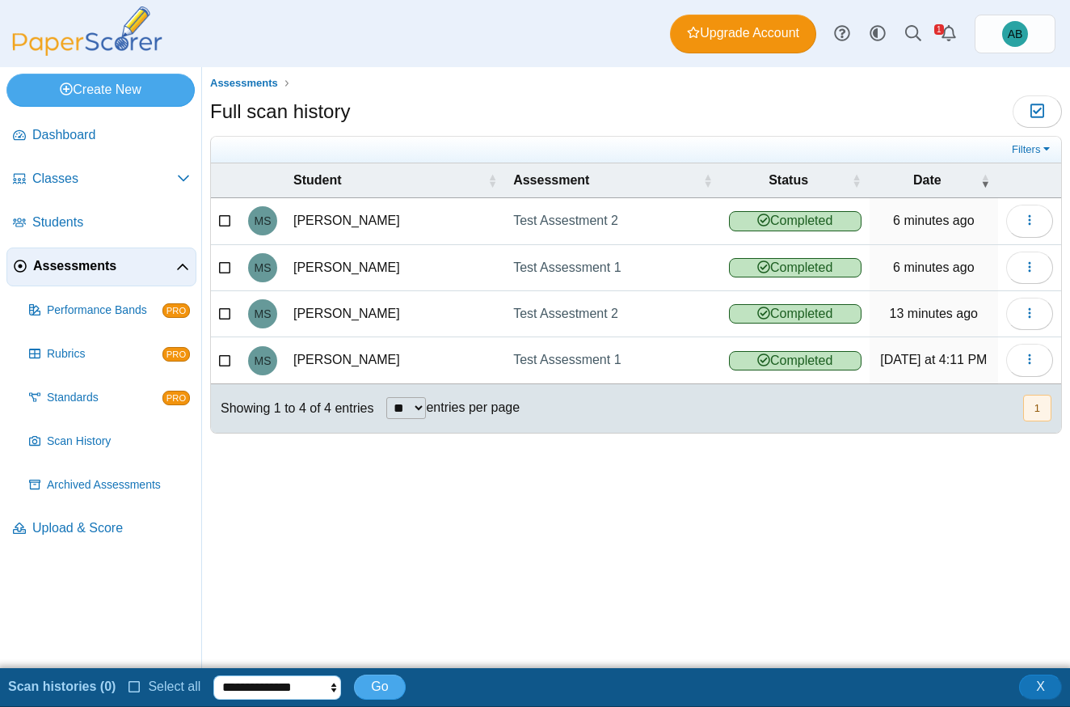
click at [261, 684] on select "**********" at bounding box center [277, 687] width 128 height 24
click at [192, 691] on span "Select all" at bounding box center [170, 686] width 59 height 14
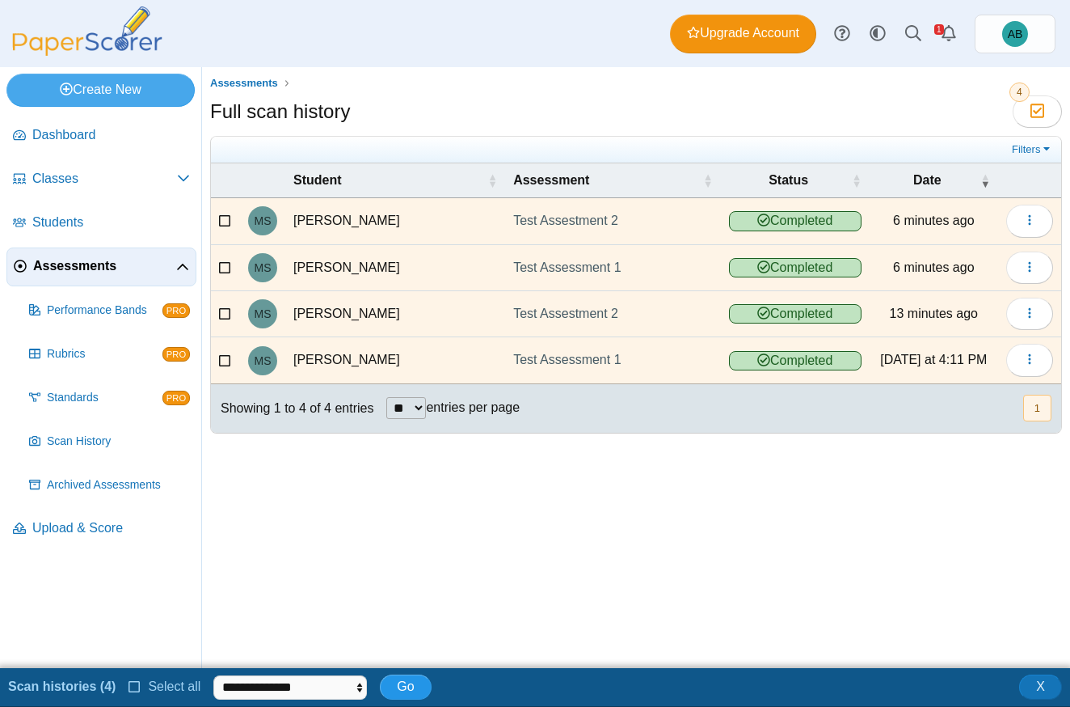
click at [400, 686] on span "Go" at bounding box center [405, 686] width 17 height 14
click at [390, 685] on button "Go" at bounding box center [405, 686] width 51 height 24
click at [128, 175] on span "Classes" at bounding box center [104, 179] width 145 height 18
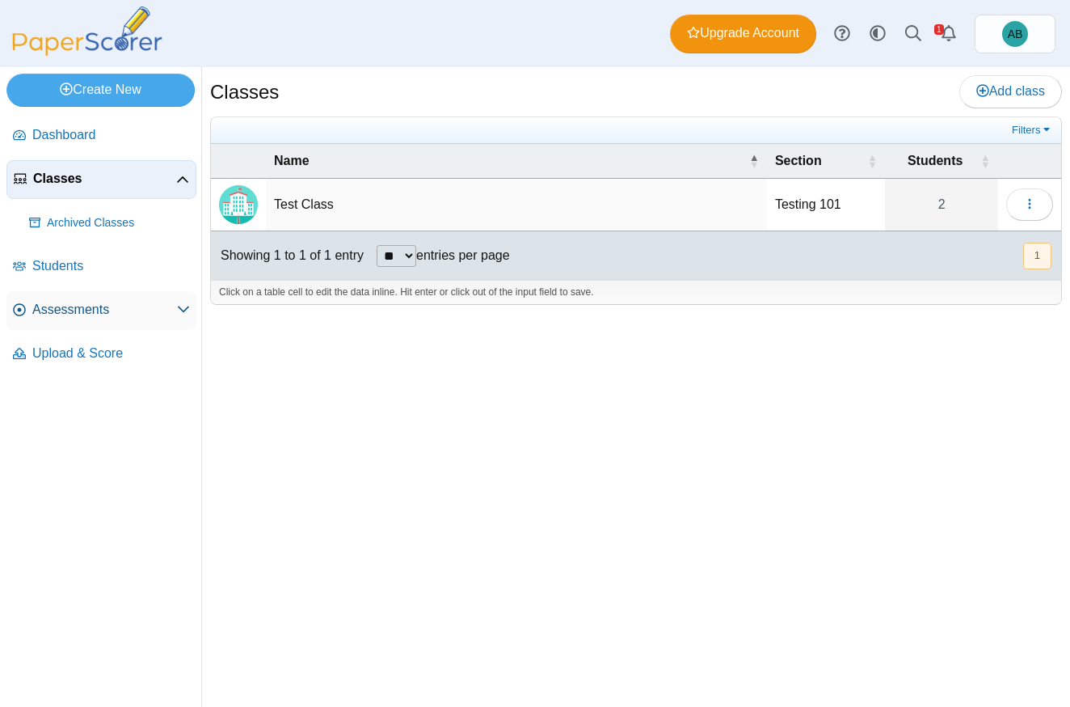
click at [85, 310] on span "Assessments" at bounding box center [104, 310] width 145 height 18
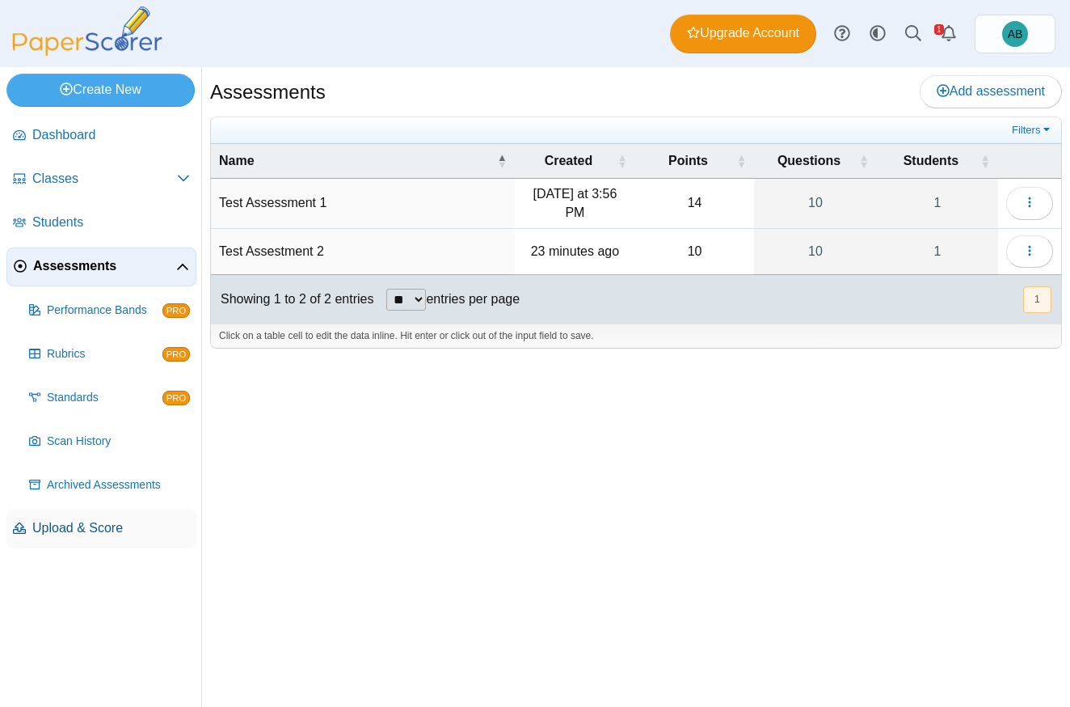
click at [113, 532] on span "Upload & Score" at bounding box center [111, 528] width 158 height 18
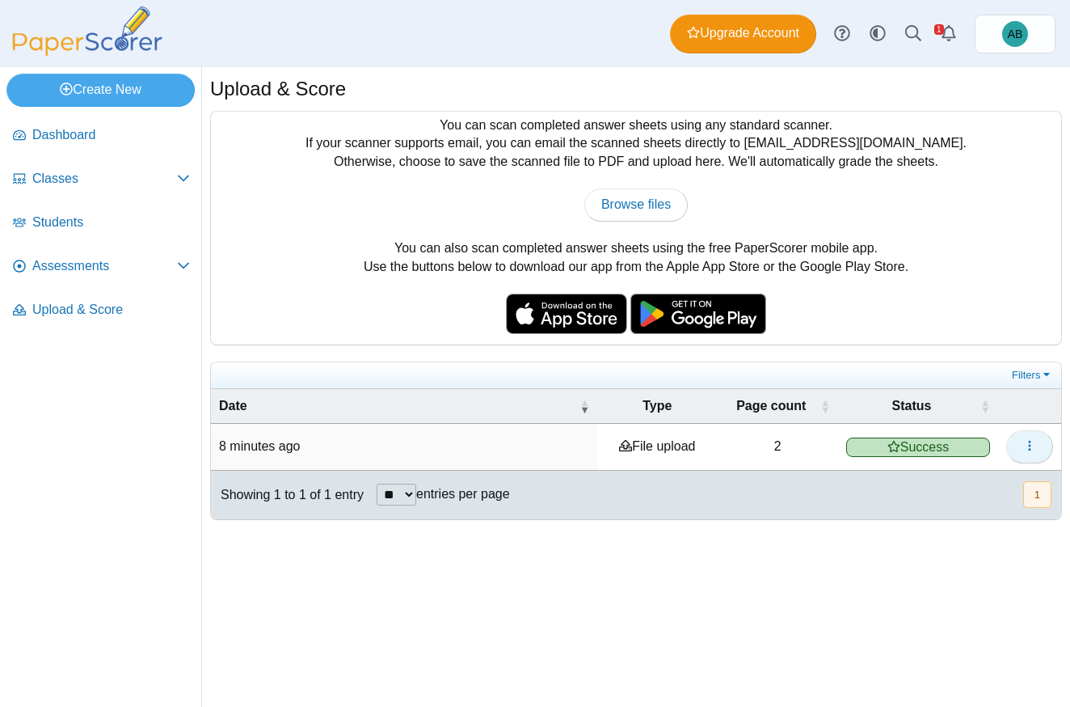
click at [1038, 444] on button "button" at bounding box center [1029, 446] width 47 height 32
click at [957, 481] on link "View scanned pages" at bounding box center [957, 480] width 194 height 24
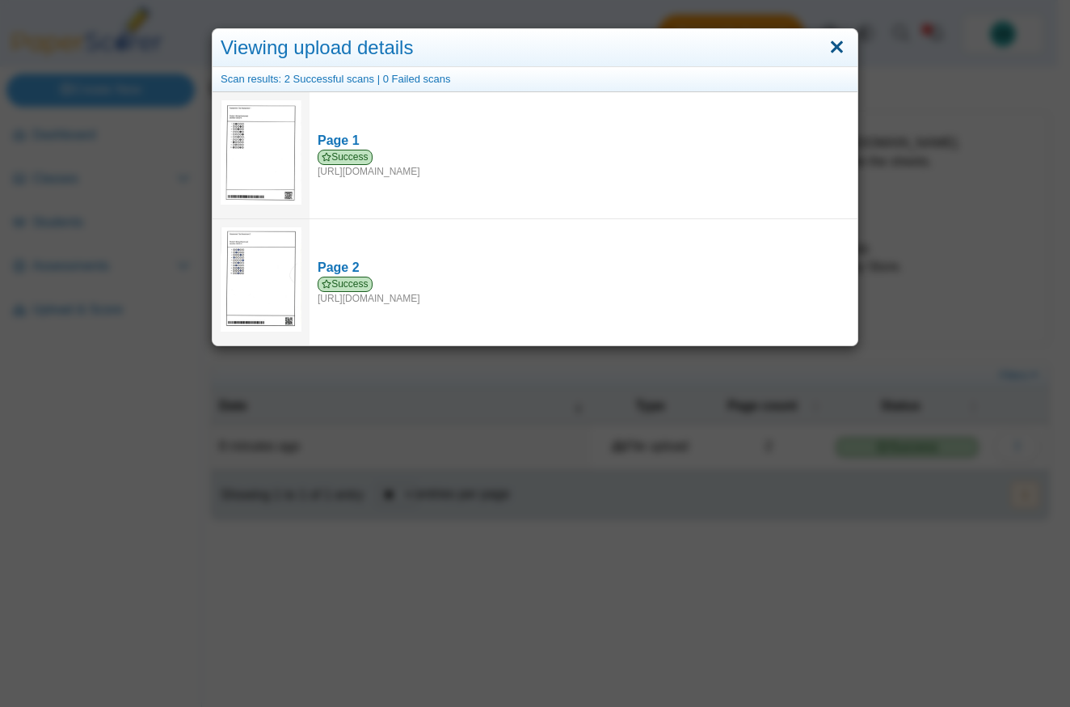
click at [832, 45] on link "Close" at bounding box center [837, 47] width 25 height 27
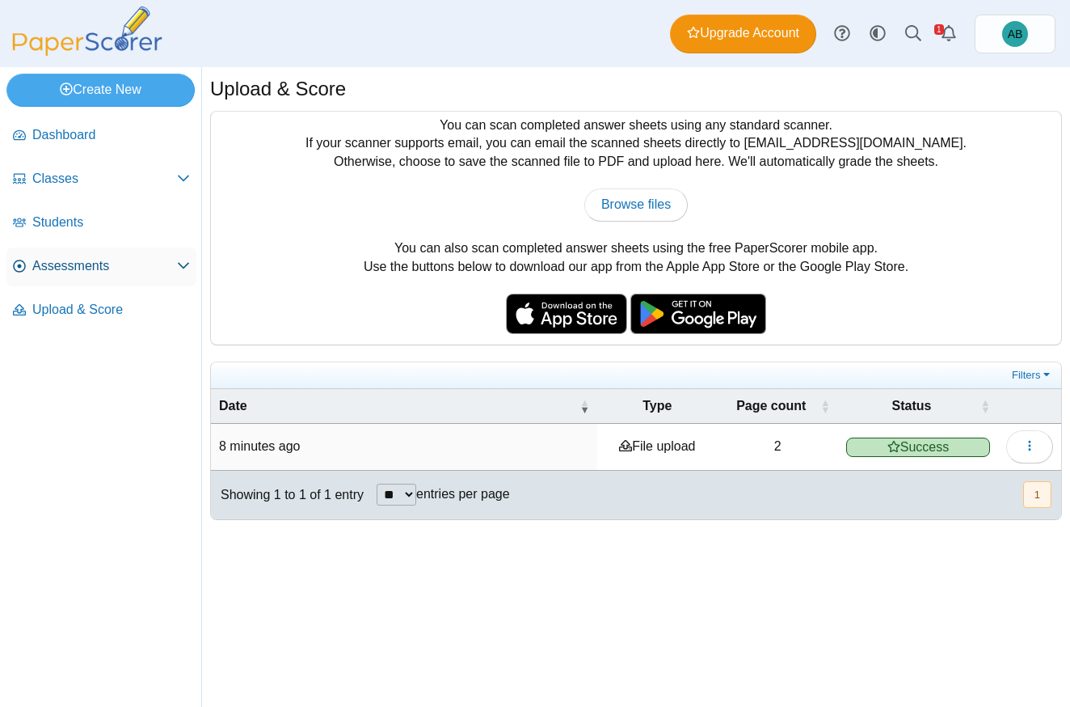
click at [74, 269] on span "Assessments" at bounding box center [104, 266] width 145 height 18
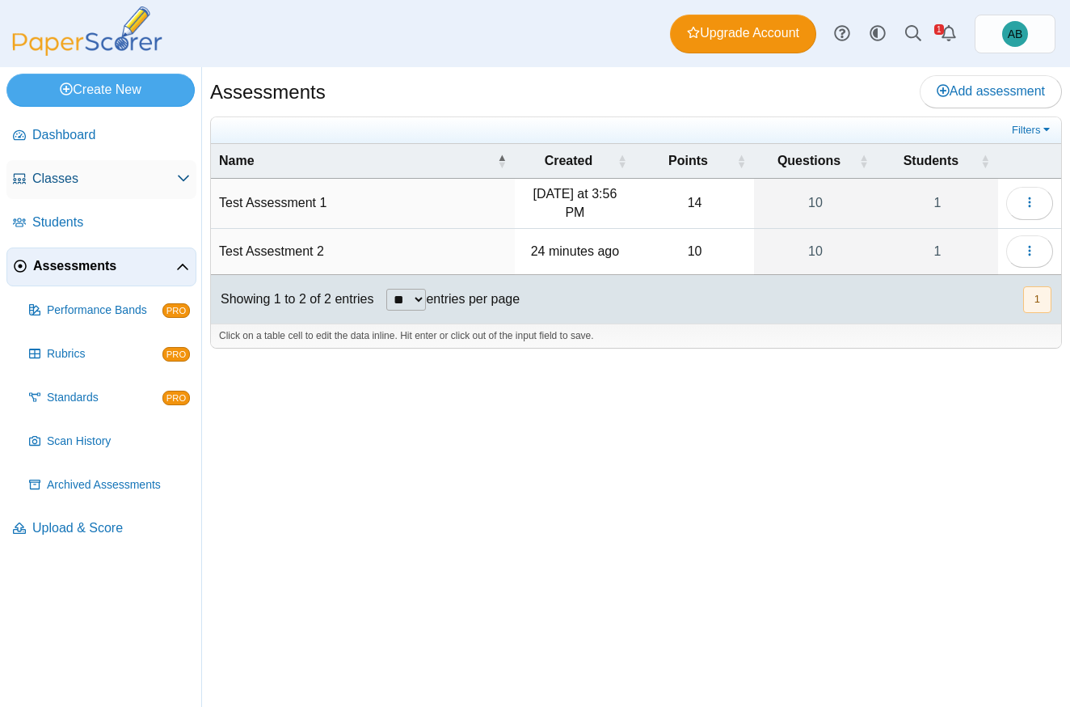
click at [126, 175] on span "Classes" at bounding box center [104, 179] width 145 height 18
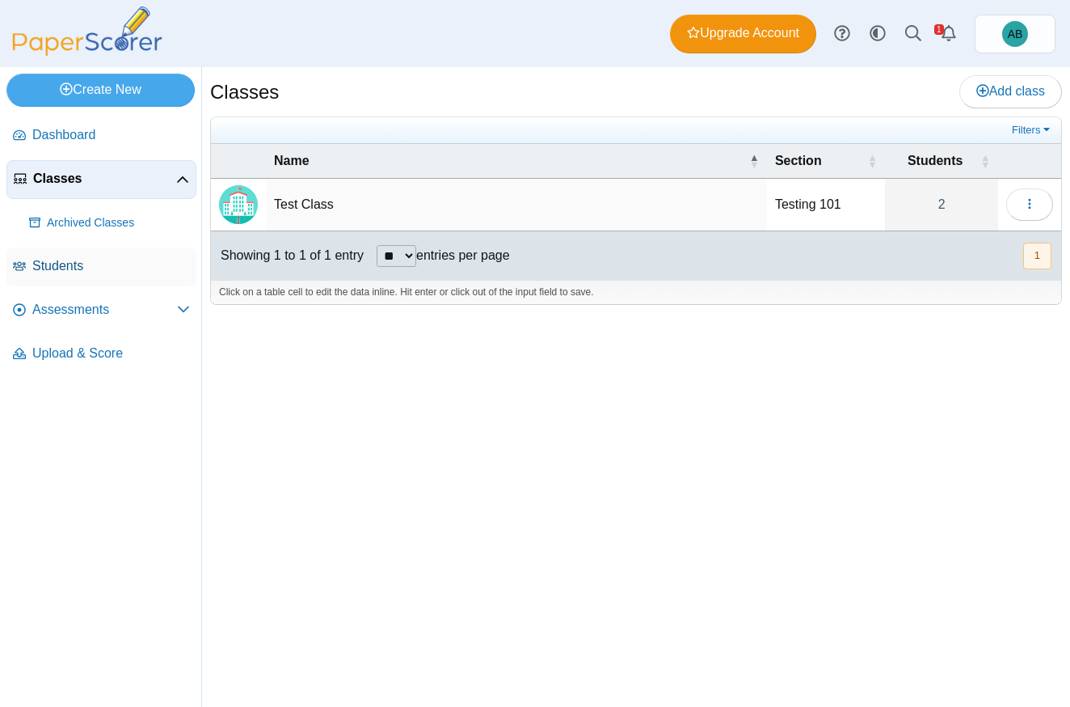
click at [80, 279] on link "Students" at bounding box center [101, 266] width 190 height 39
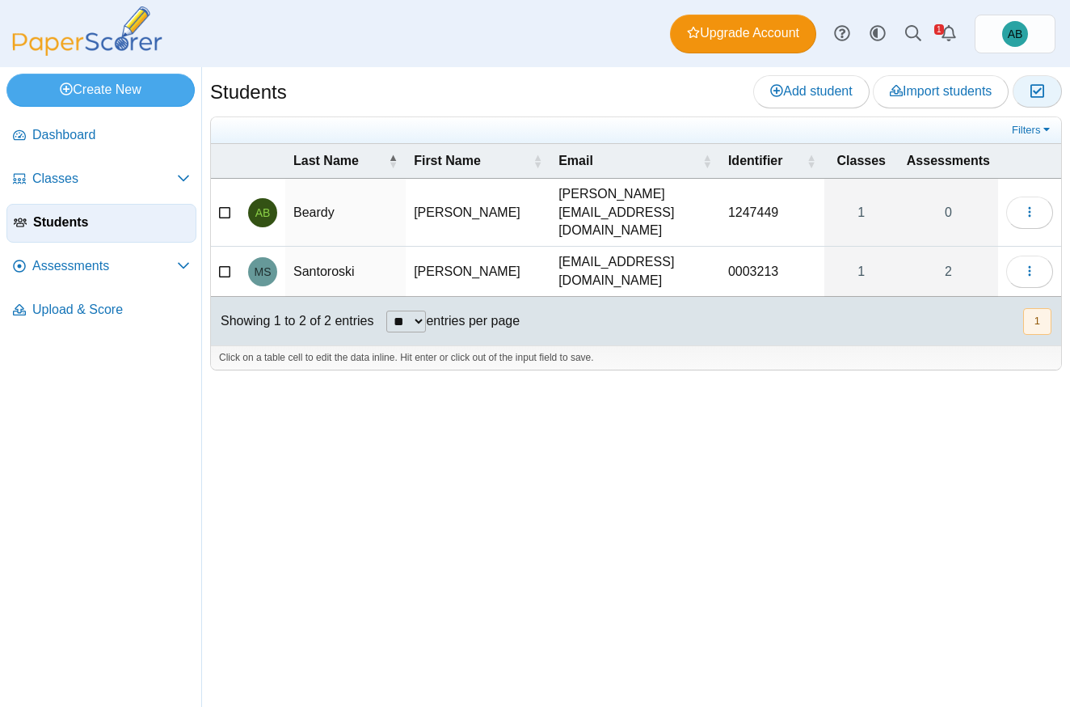
click at [1038, 85] on icon "button" at bounding box center [1037, 91] width 15 height 14
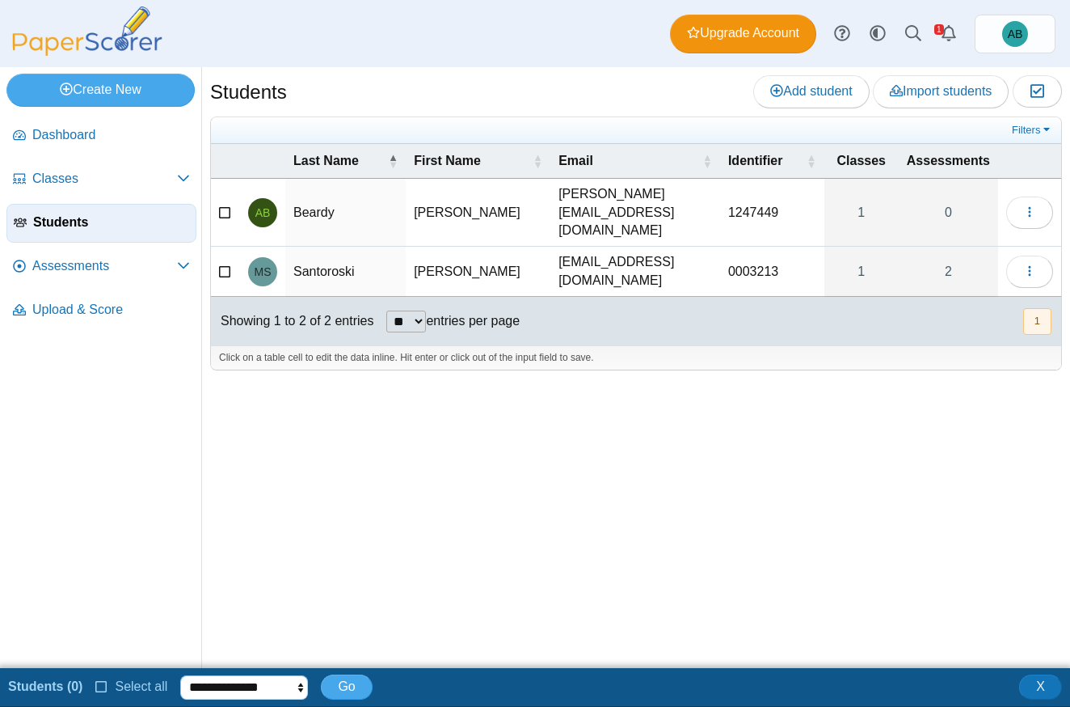
click at [246, 681] on select "**********" at bounding box center [244, 687] width 128 height 24
click at [133, 680] on span "Select all" at bounding box center [137, 686] width 59 height 14
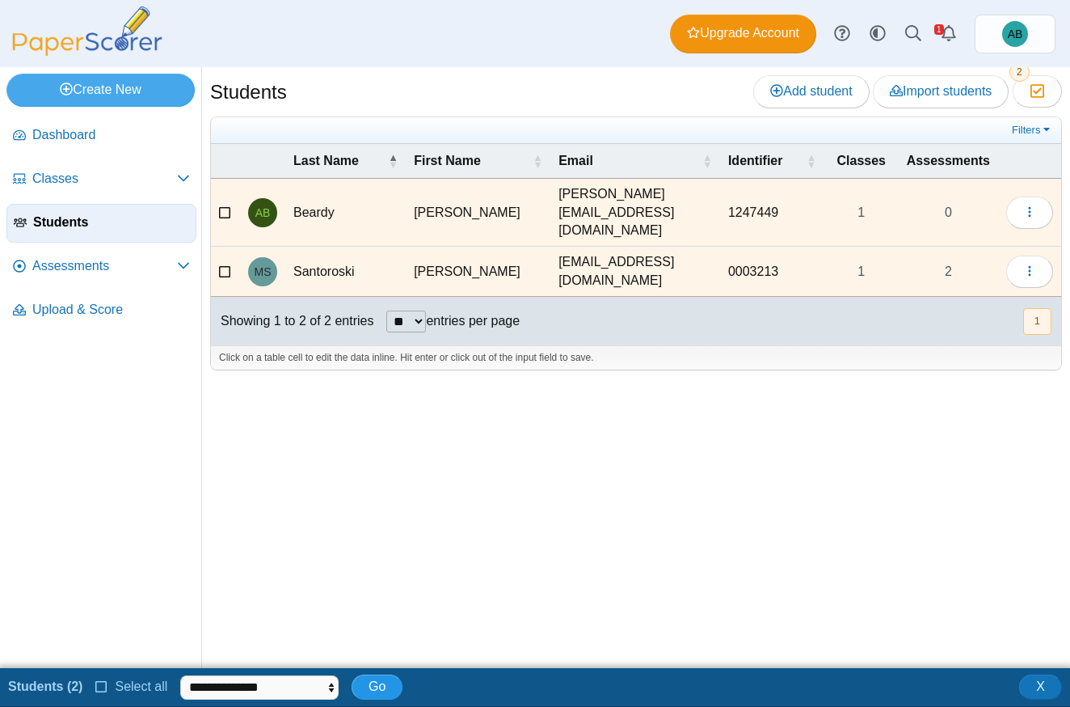
click at [369, 682] on span "Go" at bounding box center [377, 686] width 17 height 14
click at [370, 685] on span "Go" at bounding box center [377, 686] width 17 height 14
click at [116, 273] on span "Assessments" at bounding box center [104, 266] width 145 height 18
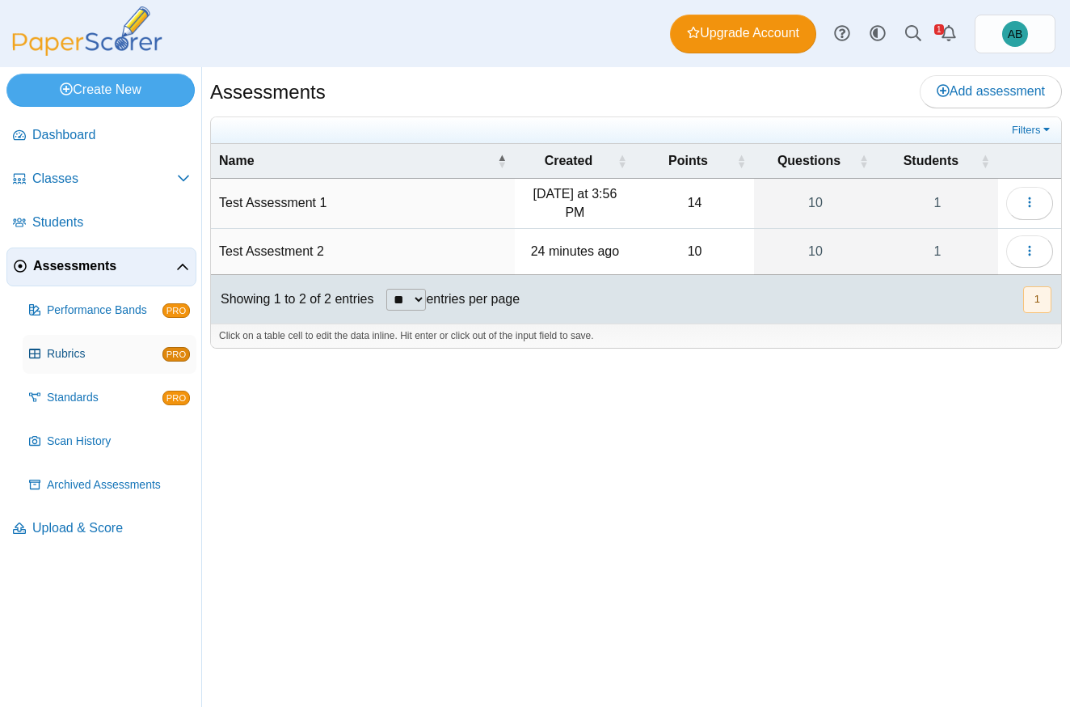
click at [89, 341] on link "Rubrics PRO" at bounding box center [110, 354] width 174 height 39
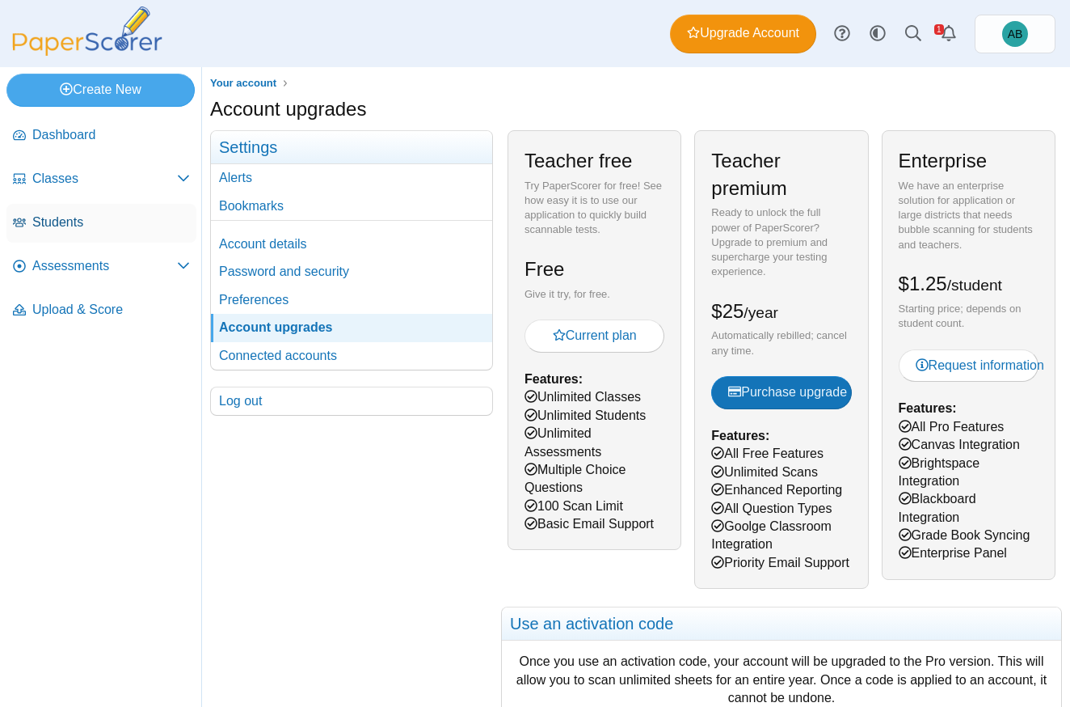
click at [75, 220] on span "Students" at bounding box center [111, 222] width 158 height 18
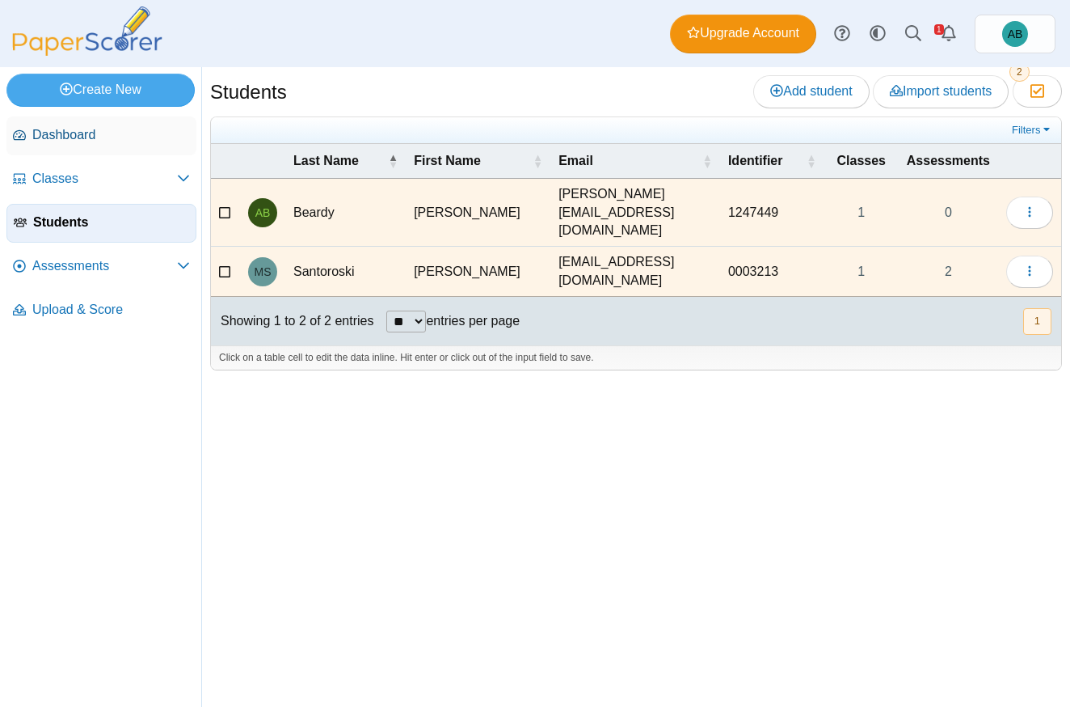
click at [82, 134] on span "Dashboard" at bounding box center [111, 135] width 158 height 18
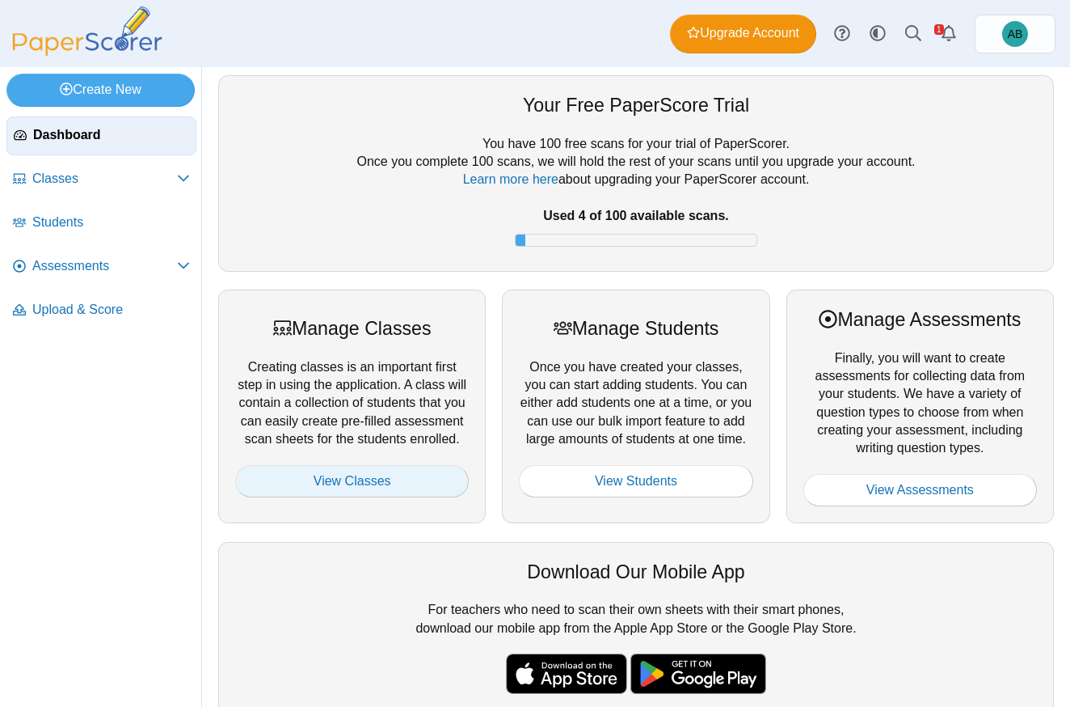
click at [352, 476] on link "View Classes" at bounding box center [352, 481] width 234 height 32
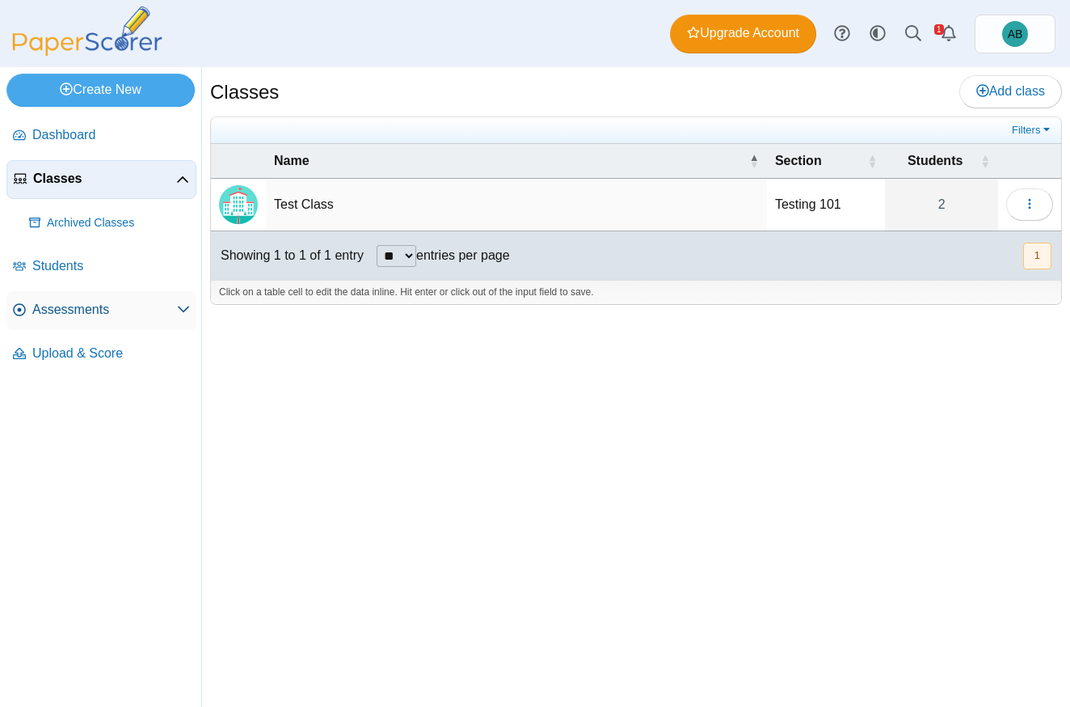
click at [153, 310] on span "Assessments" at bounding box center [104, 310] width 145 height 18
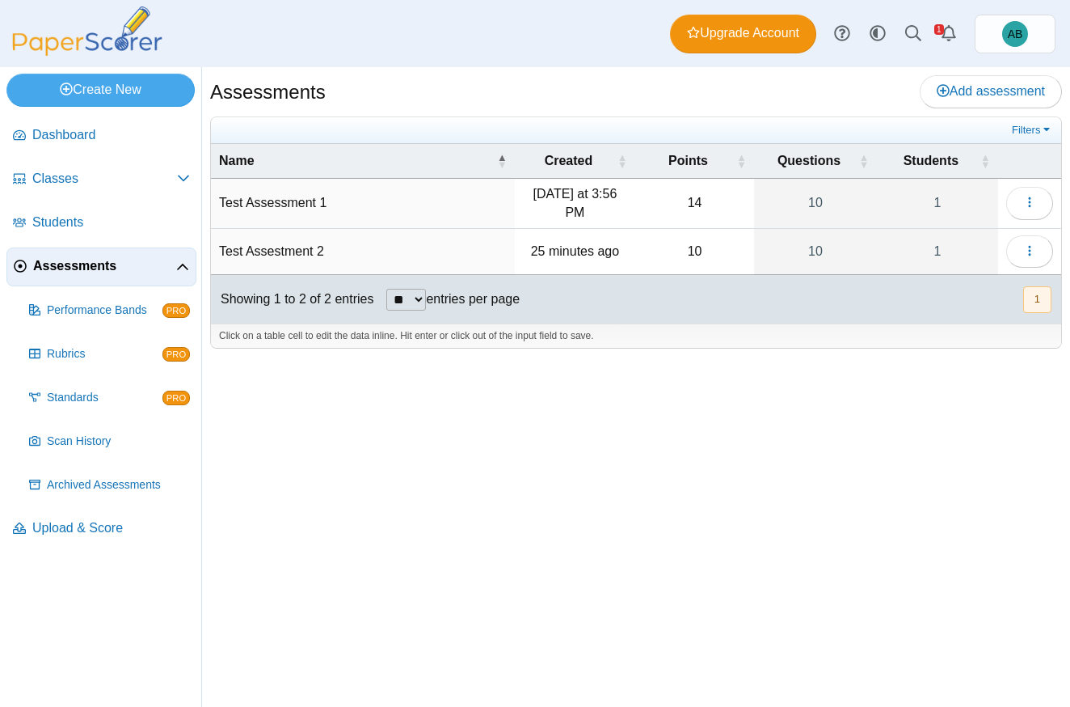
click at [275, 206] on td "Test Assessment 1" at bounding box center [363, 204] width 304 height 50
click at [1021, 207] on button "button" at bounding box center [1029, 203] width 47 height 32
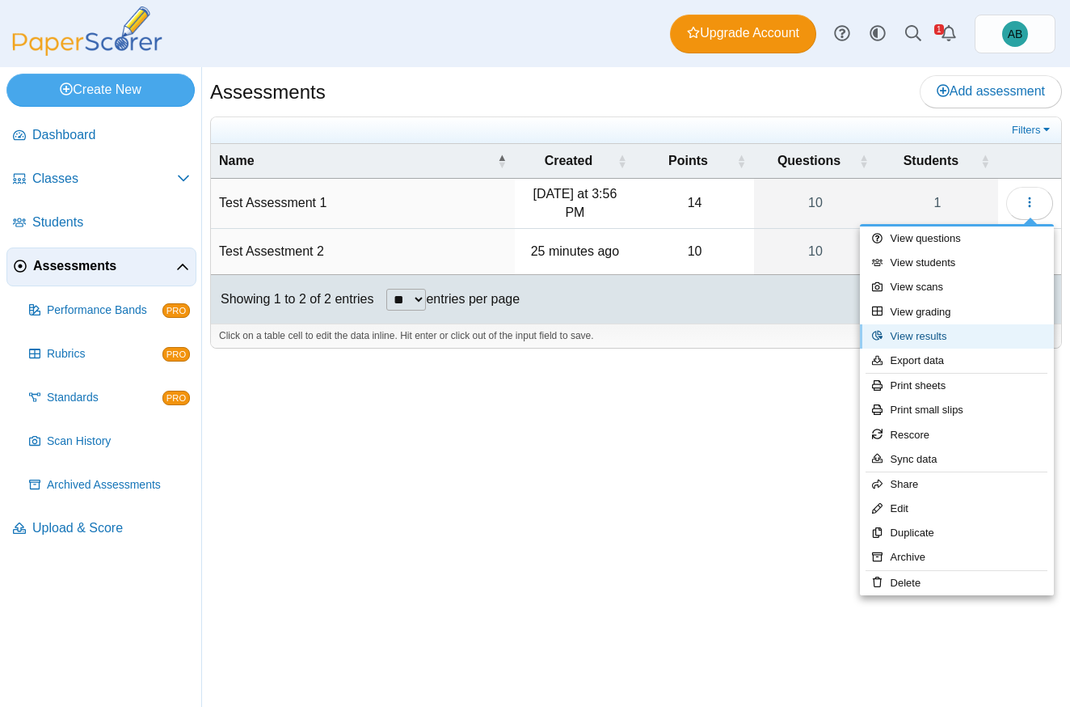
click at [1002, 333] on link "View results" at bounding box center [957, 336] width 194 height 24
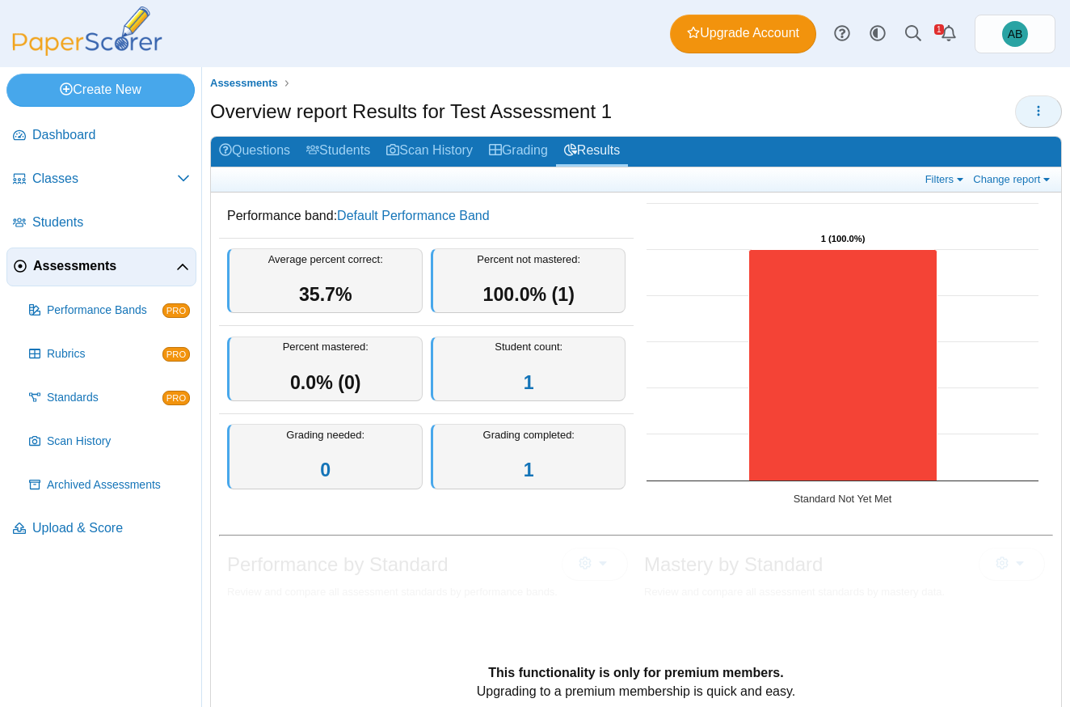
click at [1032, 115] on icon "button" at bounding box center [1038, 110] width 13 height 13
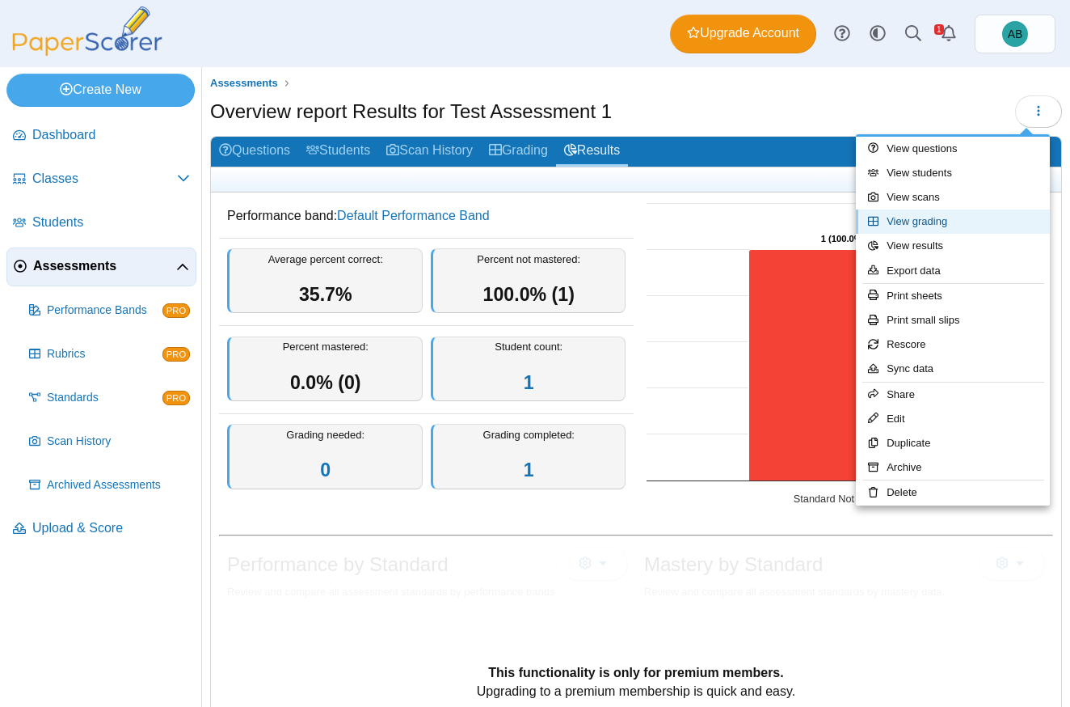
click at [941, 222] on link "View grading" at bounding box center [953, 221] width 194 height 24
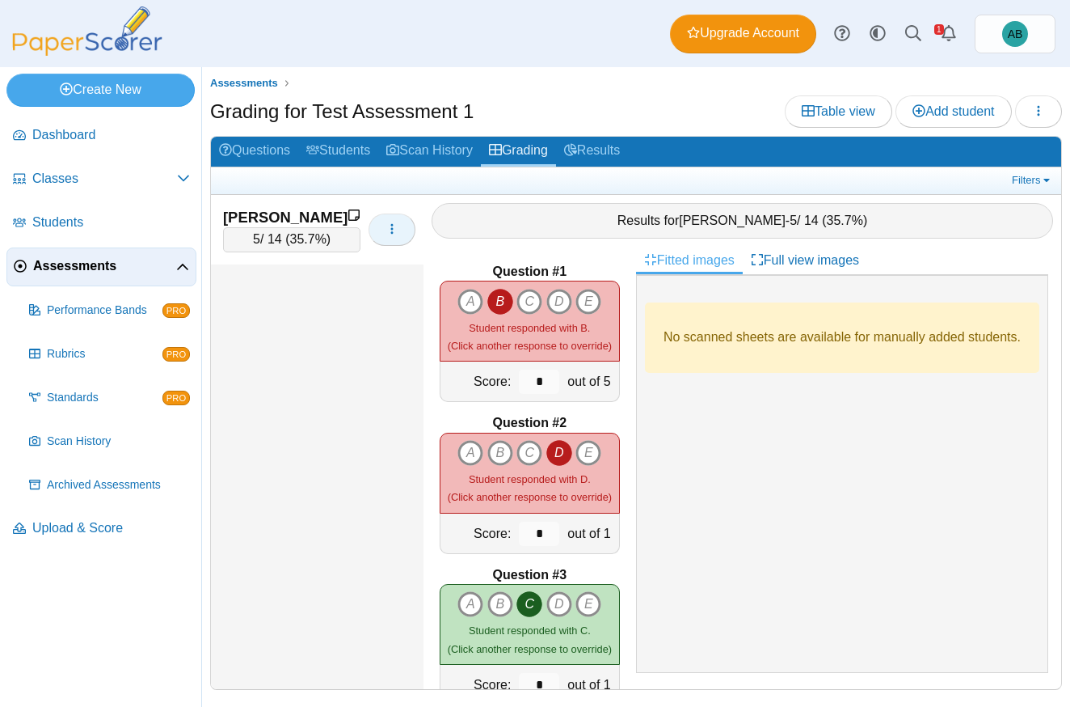
click at [400, 234] on button "button" at bounding box center [392, 229] width 47 height 32
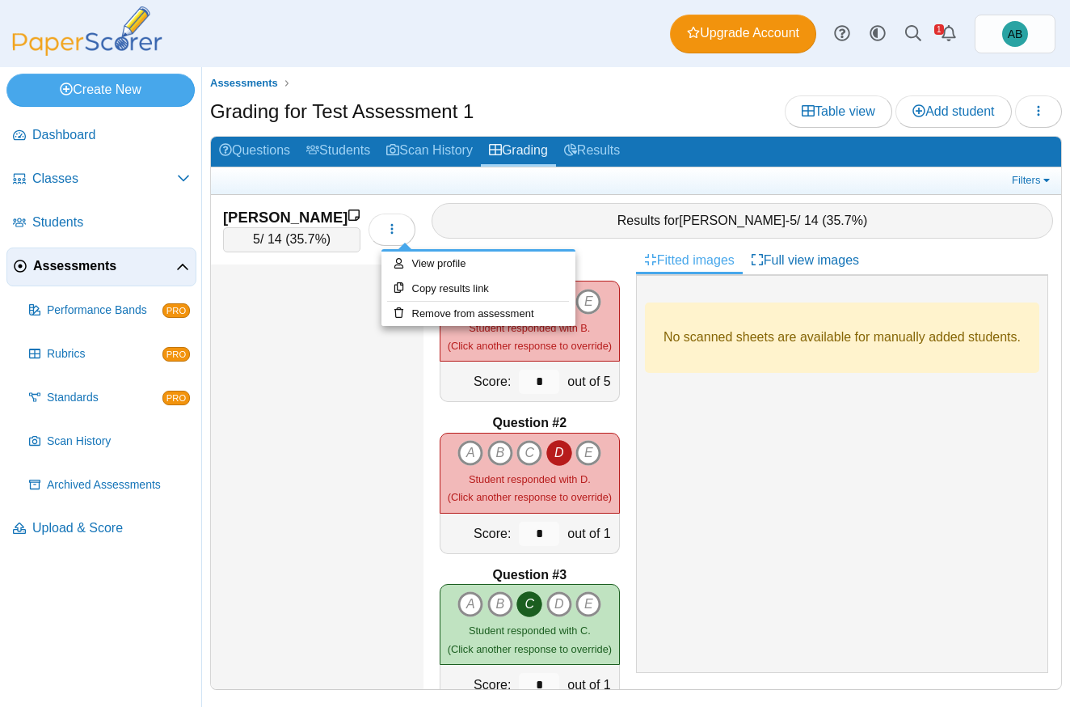
click at [410, 182] on ul at bounding box center [613, 180] width 789 height 16
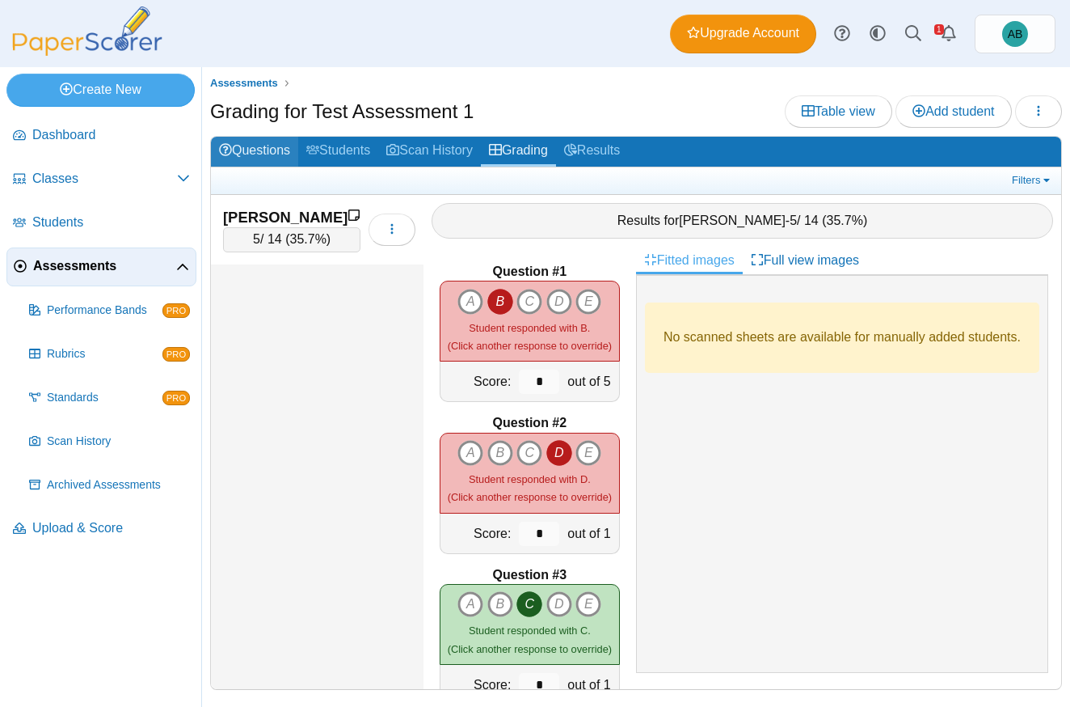
click at [260, 154] on link "Questions" at bounding box center [254, 152] width 87 height 30
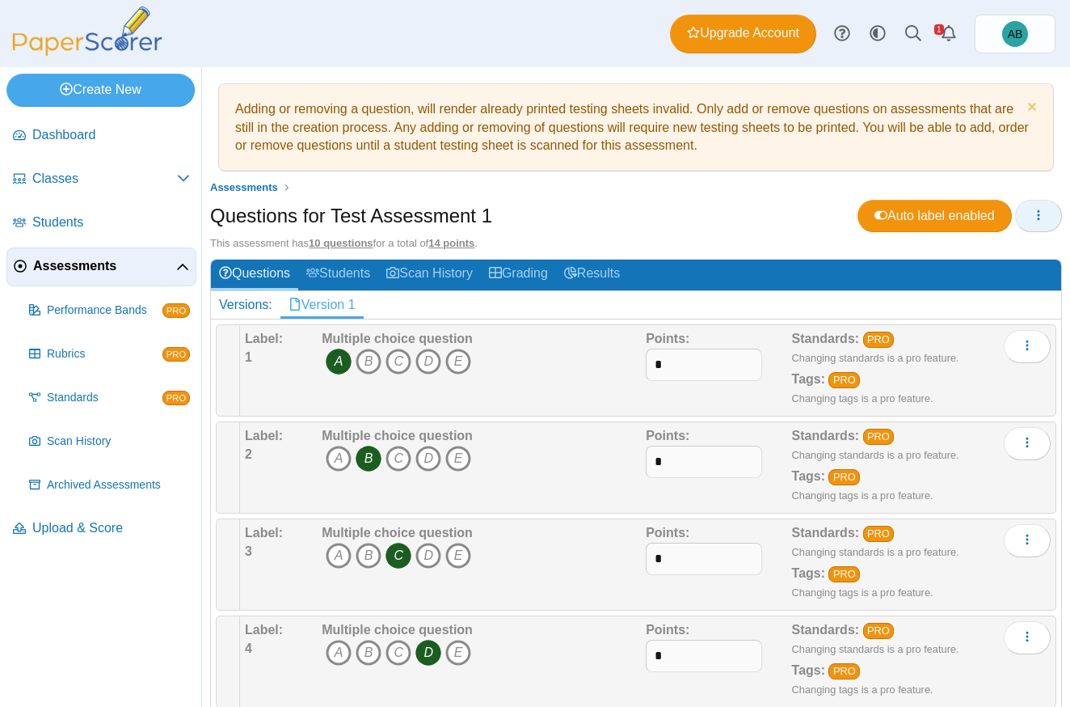
click at [1040, 209] on button "button" at bounding box center [1038, 216] width 47 height 32
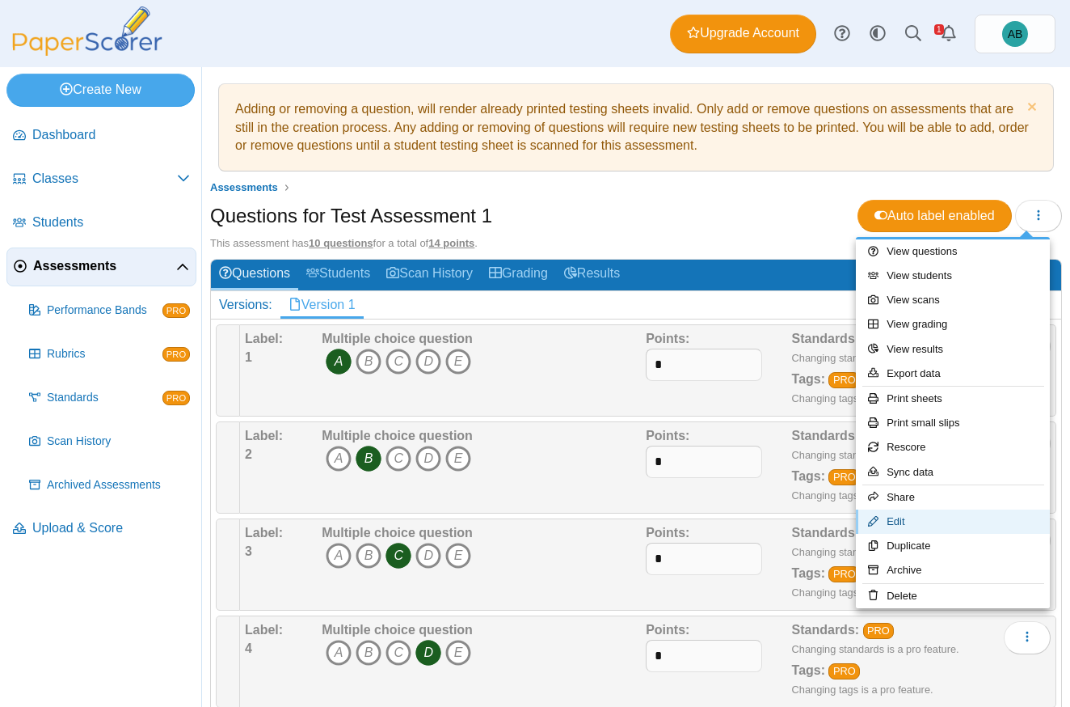
click at [903, 522] on link "Edit" at bounding box center [953, 521] width 194 height 24
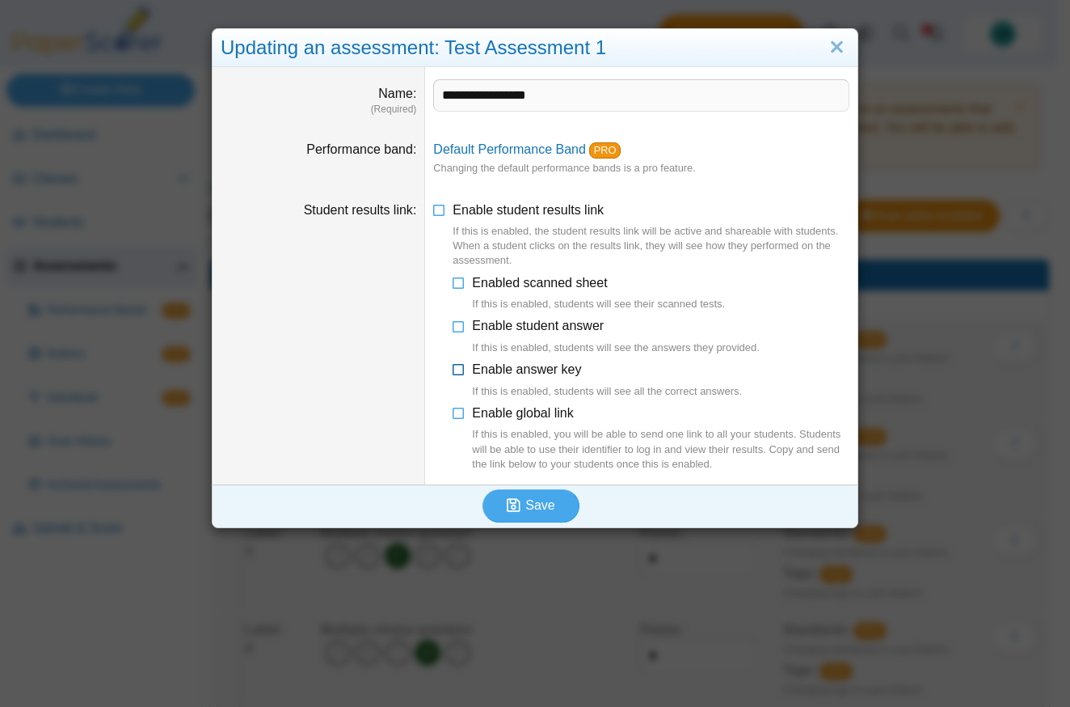
click at [456, 365] on icon at bounding box center [459, 366] width 13 height 11
click at [462, 416] on li "**********" at bounding box center [651, 438] width 397 height 68
click at [454, 412] on icon at bounding box center [459, 409] width 13 height 11
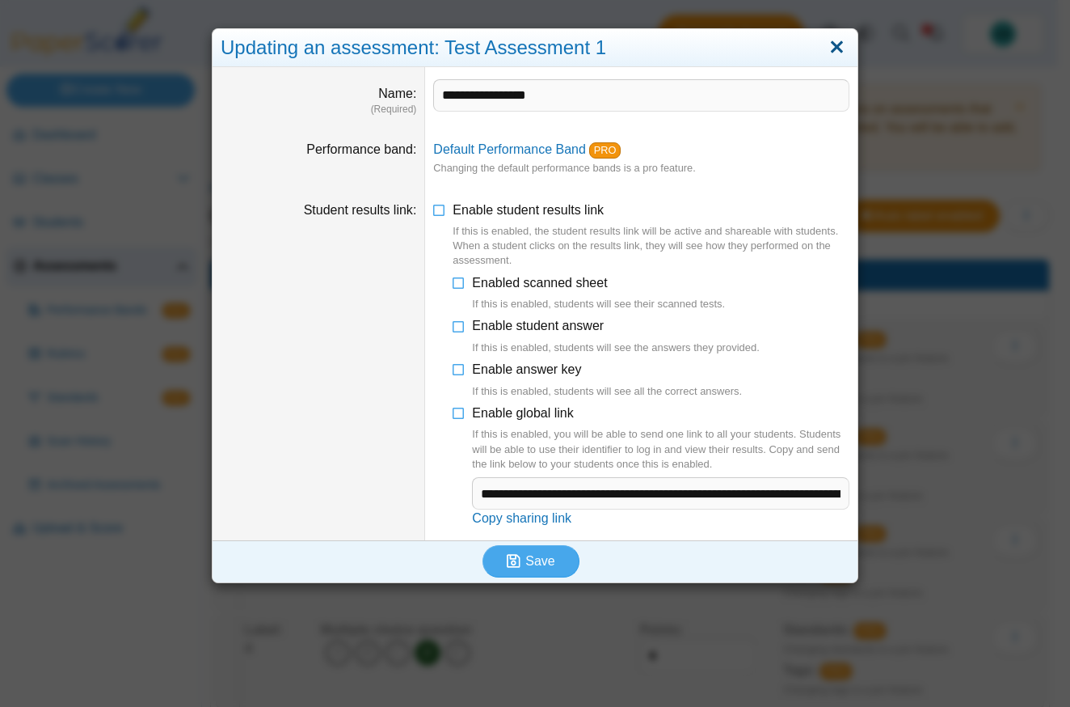
click at [831, 52] on link "Close" at bounding box center [837, 47] width 25 height 27
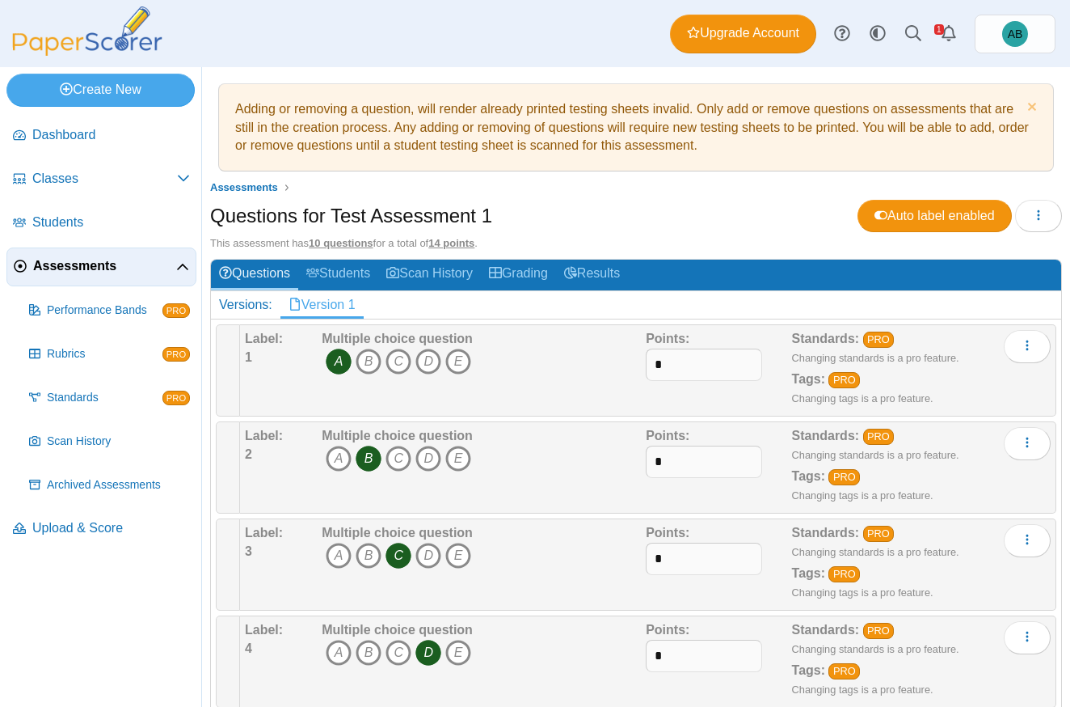
click at [147, 257] on span "Assessments" at bounding box center [104, 266] width 143 height 18
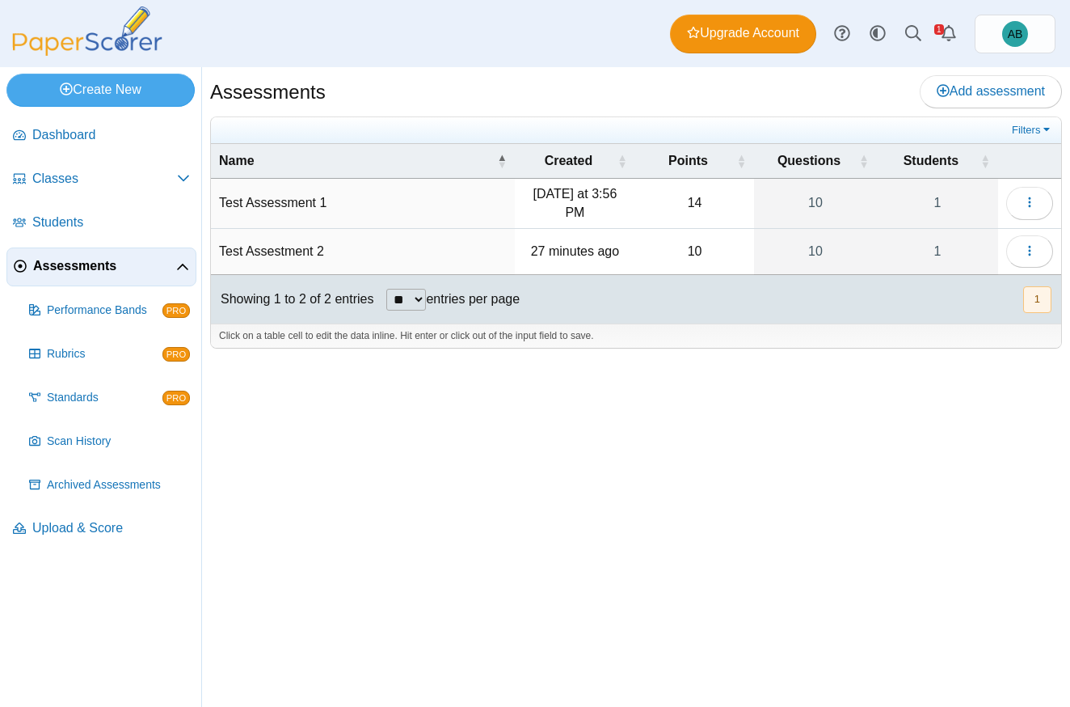
click at [177, 261] on icon at bounding box center [182, 267] width 13 height 13
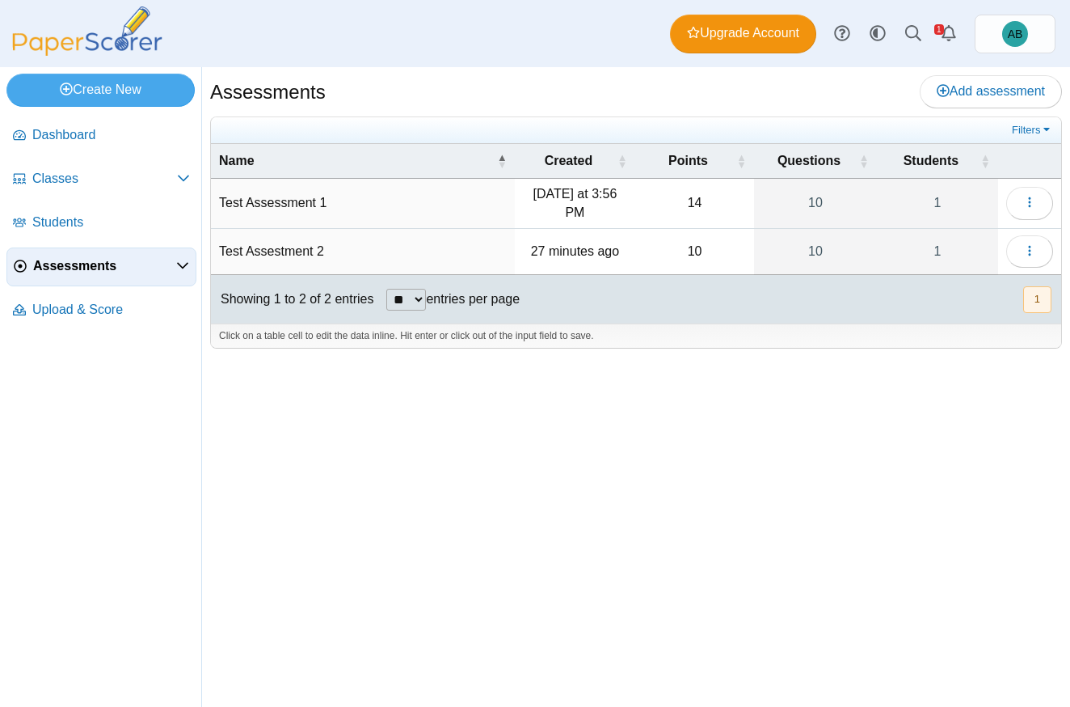
click at [175, 267] on span "Assessments" at bounding box center [104, 266] width 143 height 18
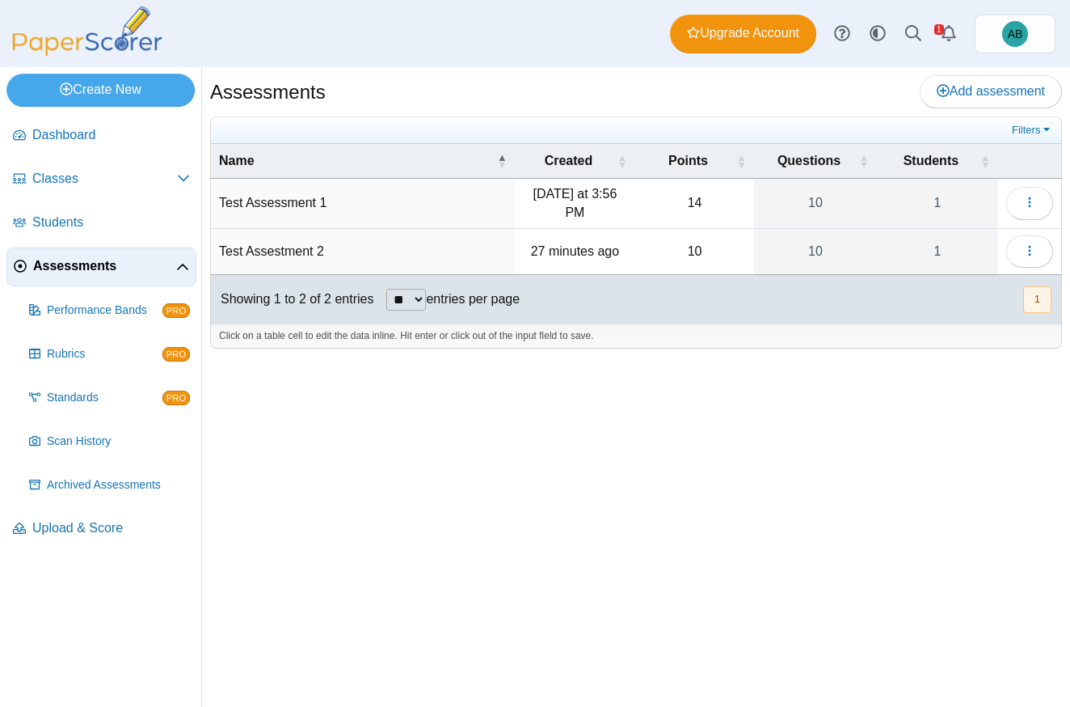
click at [177, 268] on icon at bounding box center [182, 267] width 13 height 13
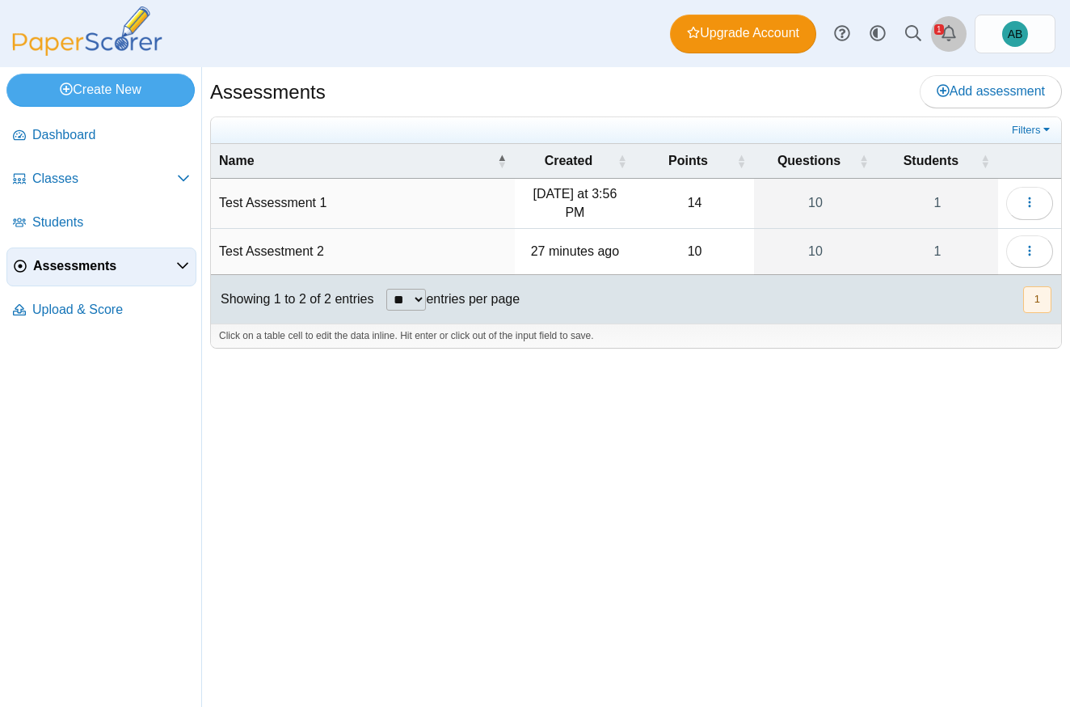
click at [956, 34] on icon "Alerts" at bounding box center [949, 33] width 16 height 16
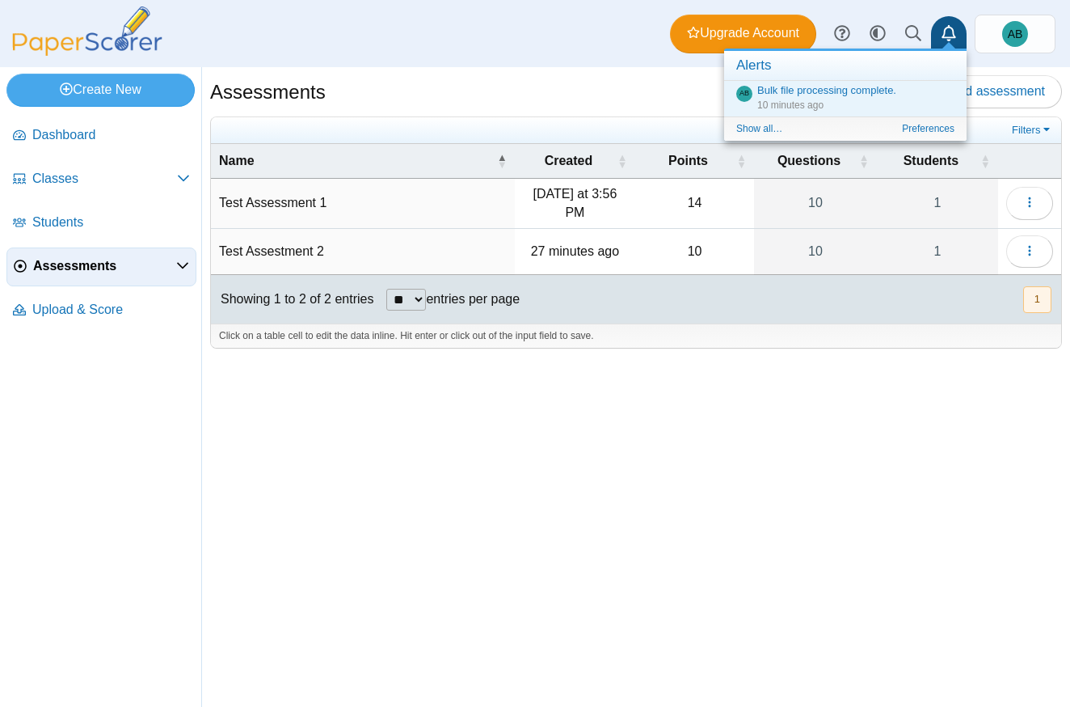
click at [955, 34] on icon "Alerts" at bounding box center [949, 33] width 16 height 16
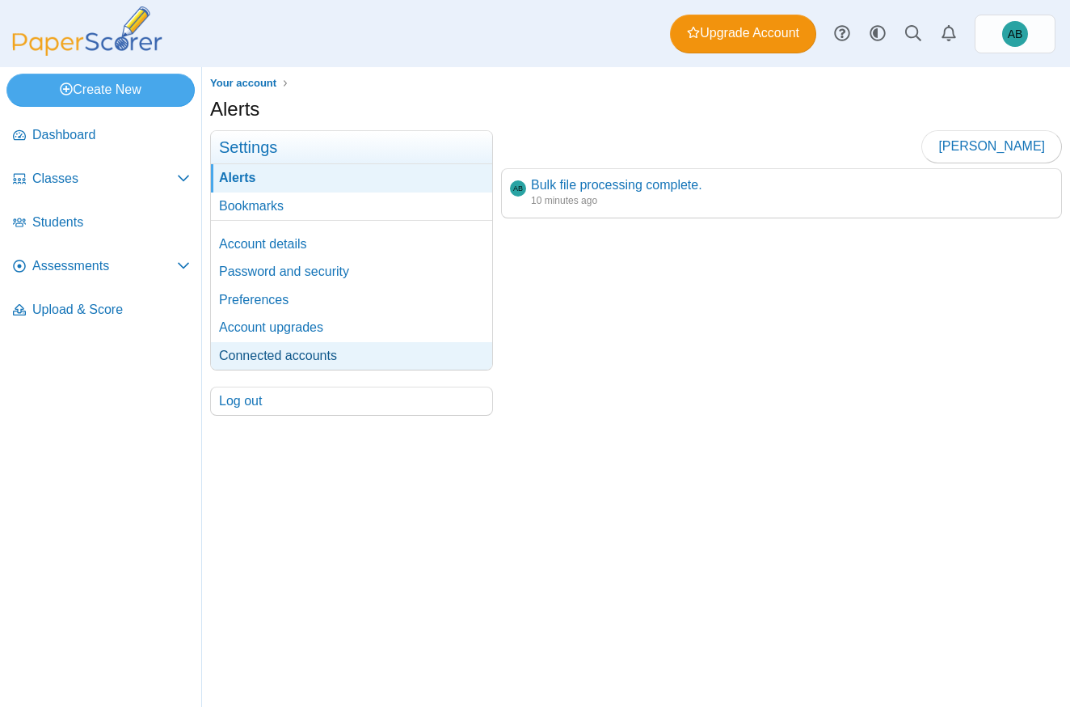
click at [371, 347] on link "Connected accounts" at bounding box center [351, 355] width 281 height 27
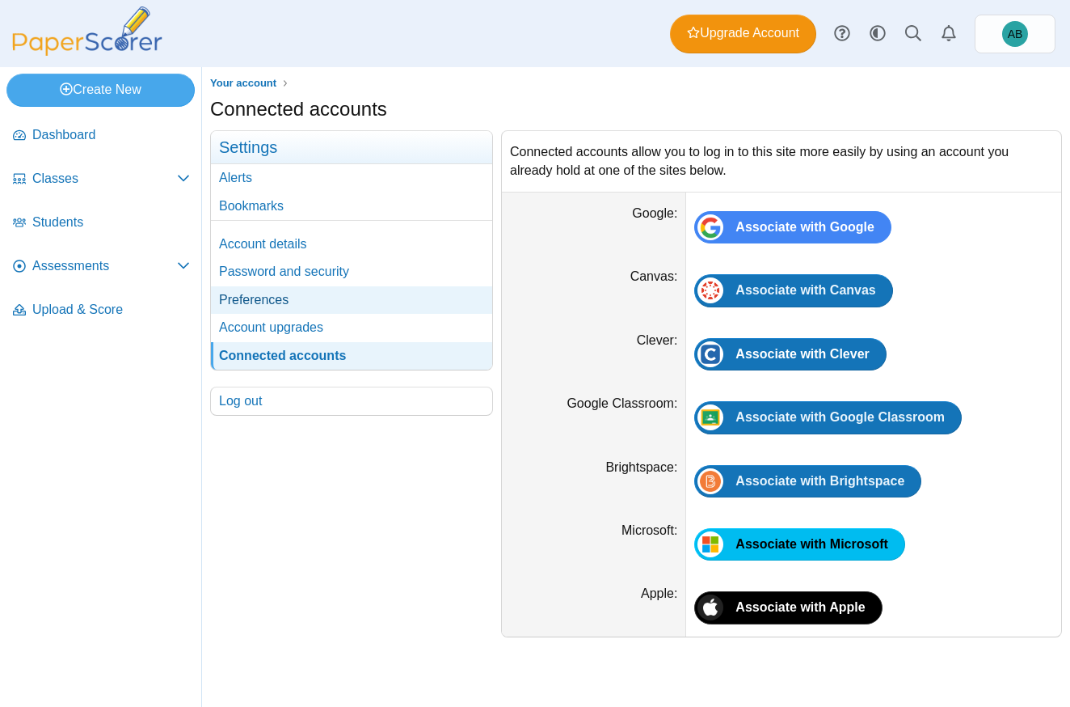
click at [239, 309] on link "Preferences" at bounding box center [351, 299] width 281 height 27
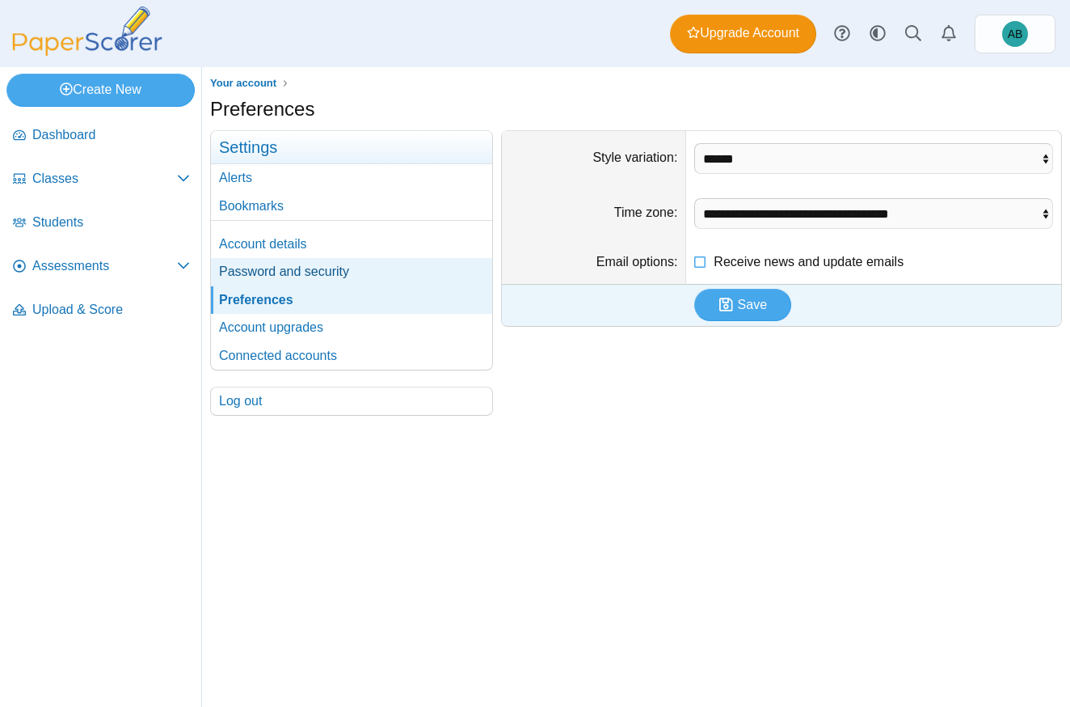
click at [247, 281] on link "Password and security" at bounding box center [351, 271] width 281 height 27
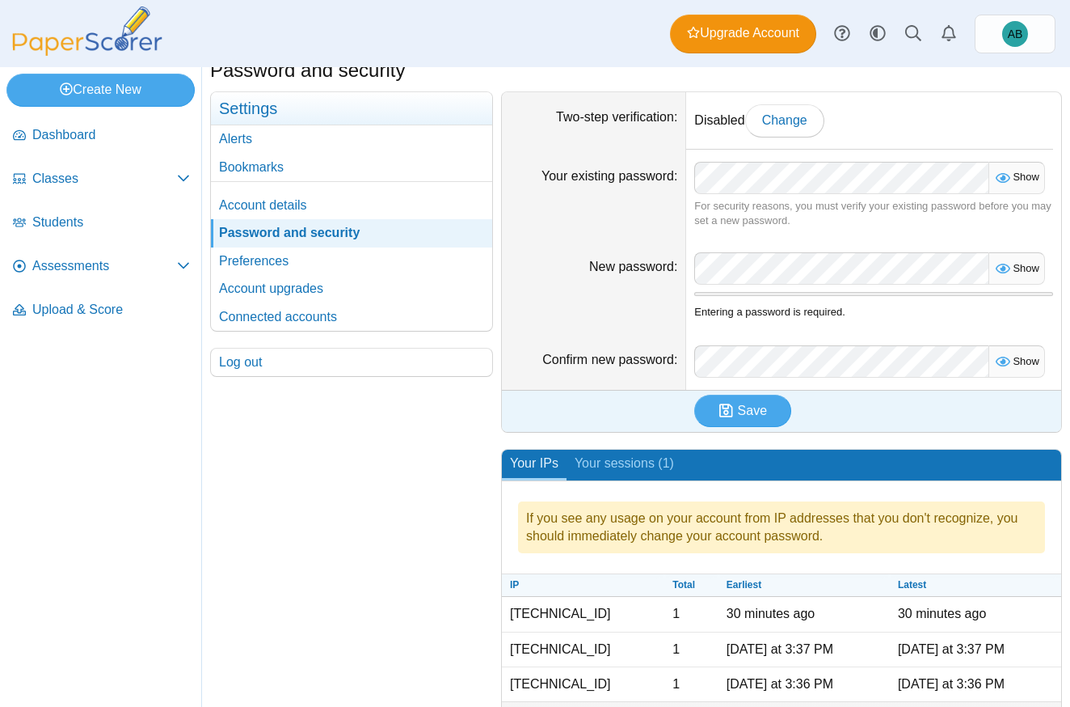
scroll to position [89, 0]
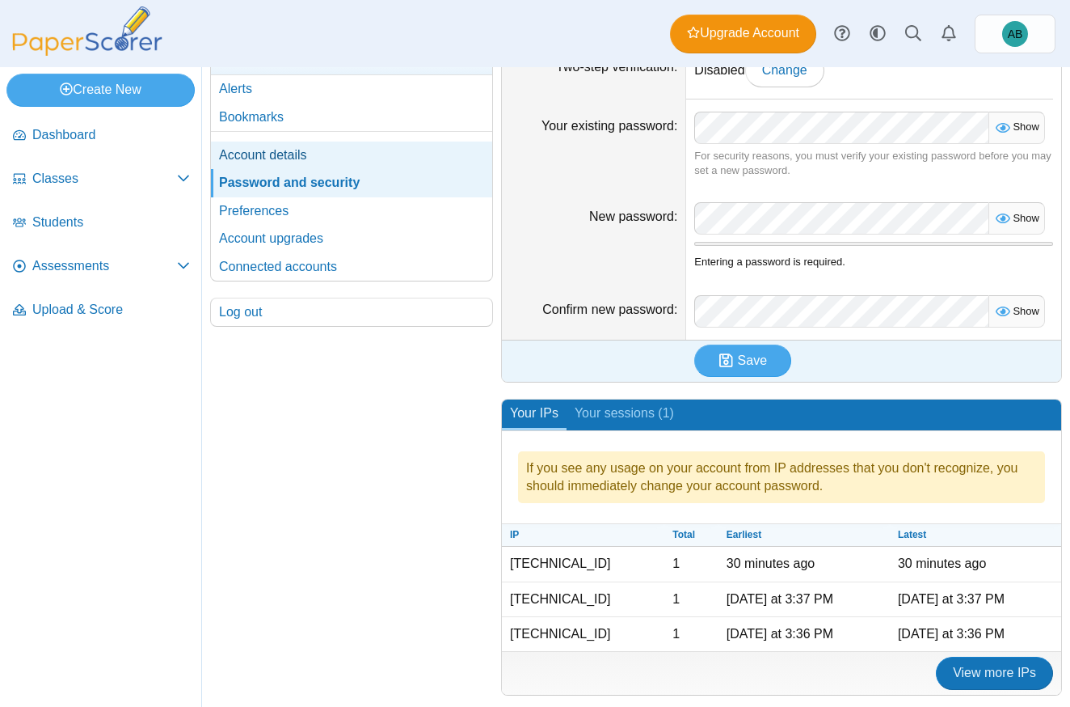
click at [291, 156] on link "Account details" at bounding box center [351, 154] width 281 height 27
